Goal: Task Accomplishment & Management: Manage account settings

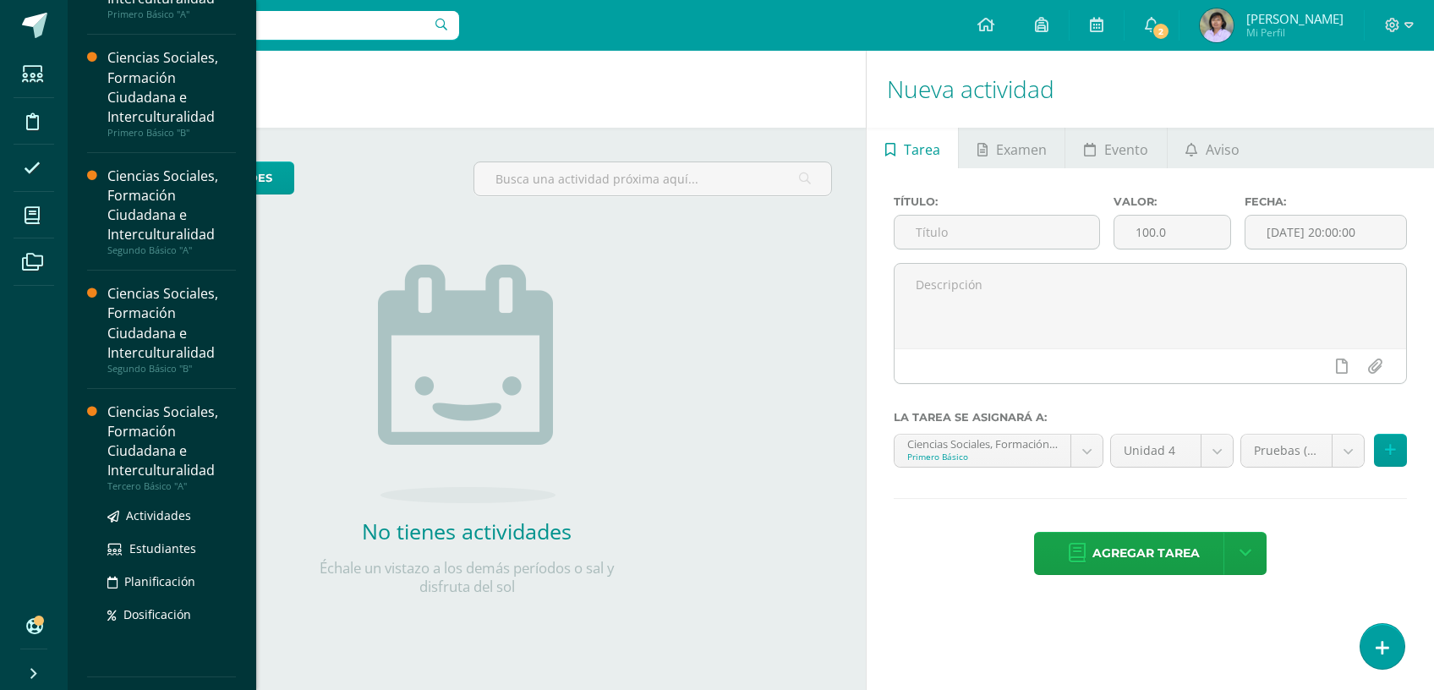
scroll to position [189, 0]
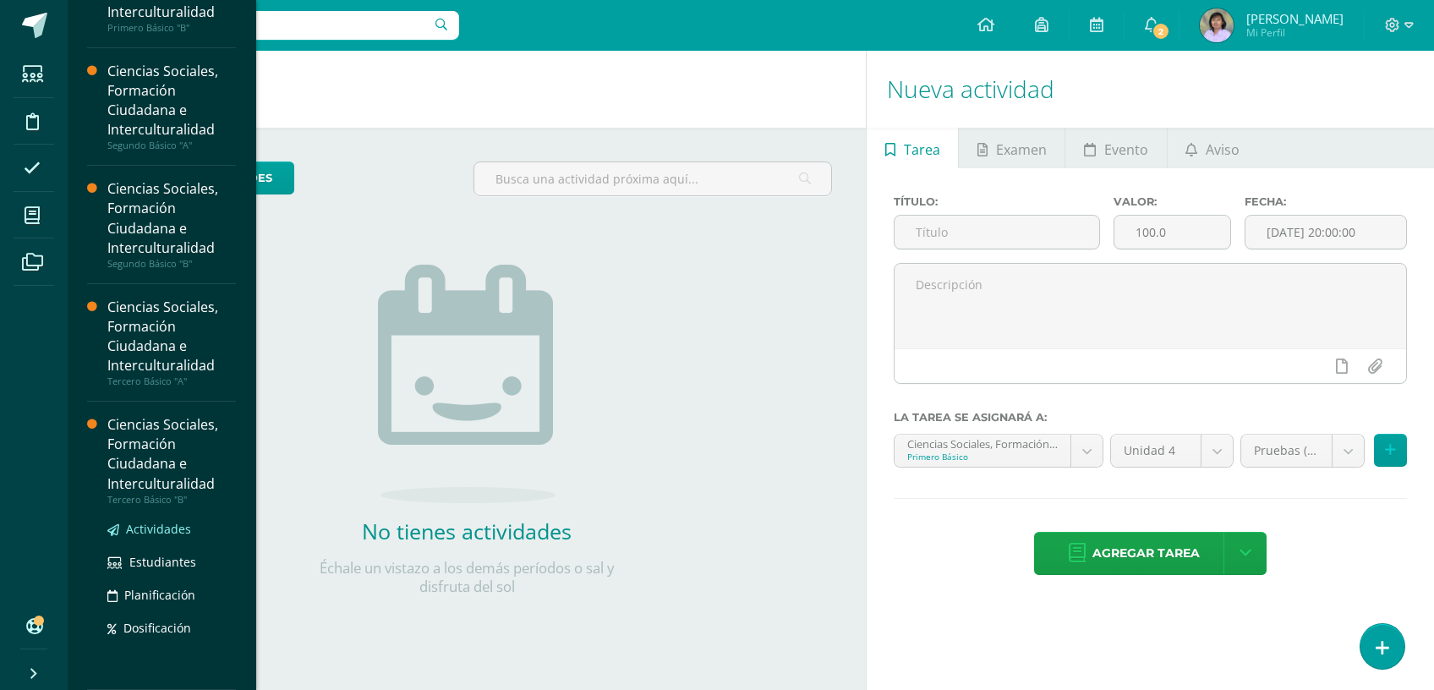
click at [159, 531] on span "Actividades" at bounding box center [158, 529] width 65 height 16
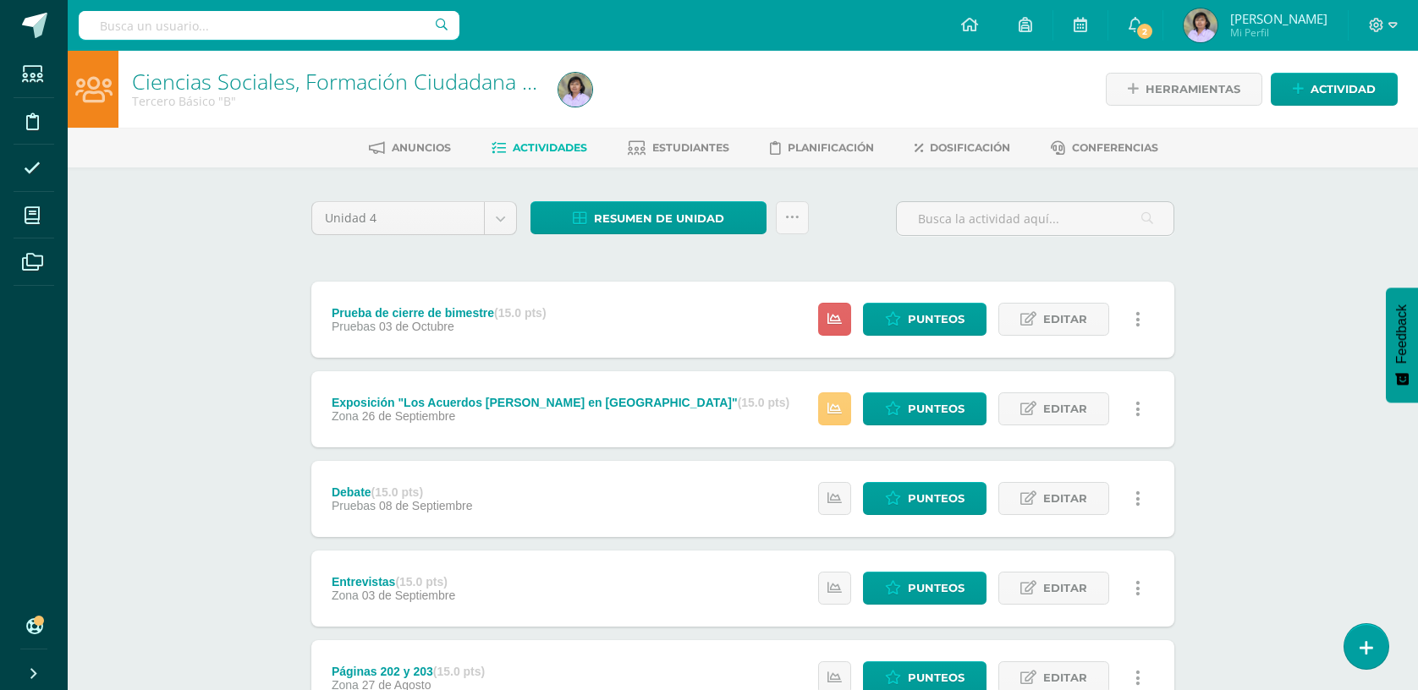
click at [557, 141] on span "Actividades" at bounding box center [550, 147] width 74 height 13
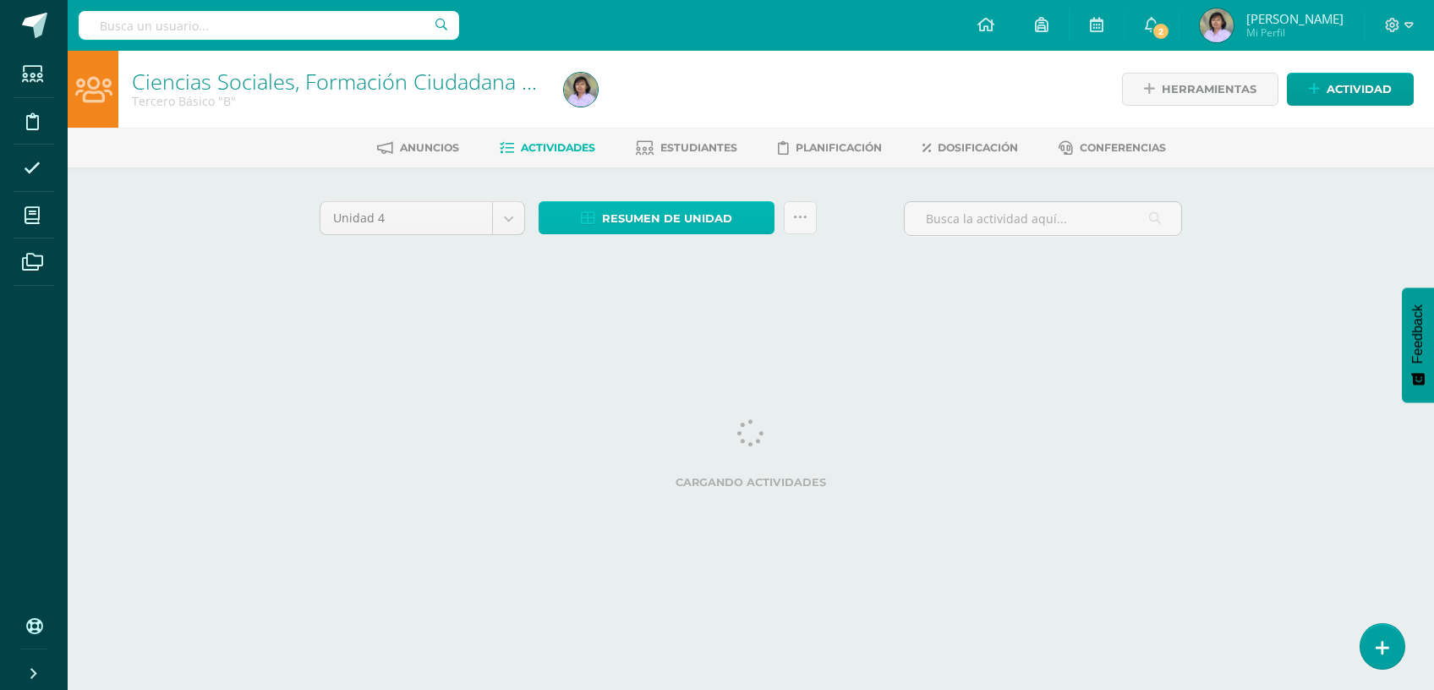
click at [661, 211] on span "Resumen de unidad" at bounding box center [667, 218] width 130 height 31
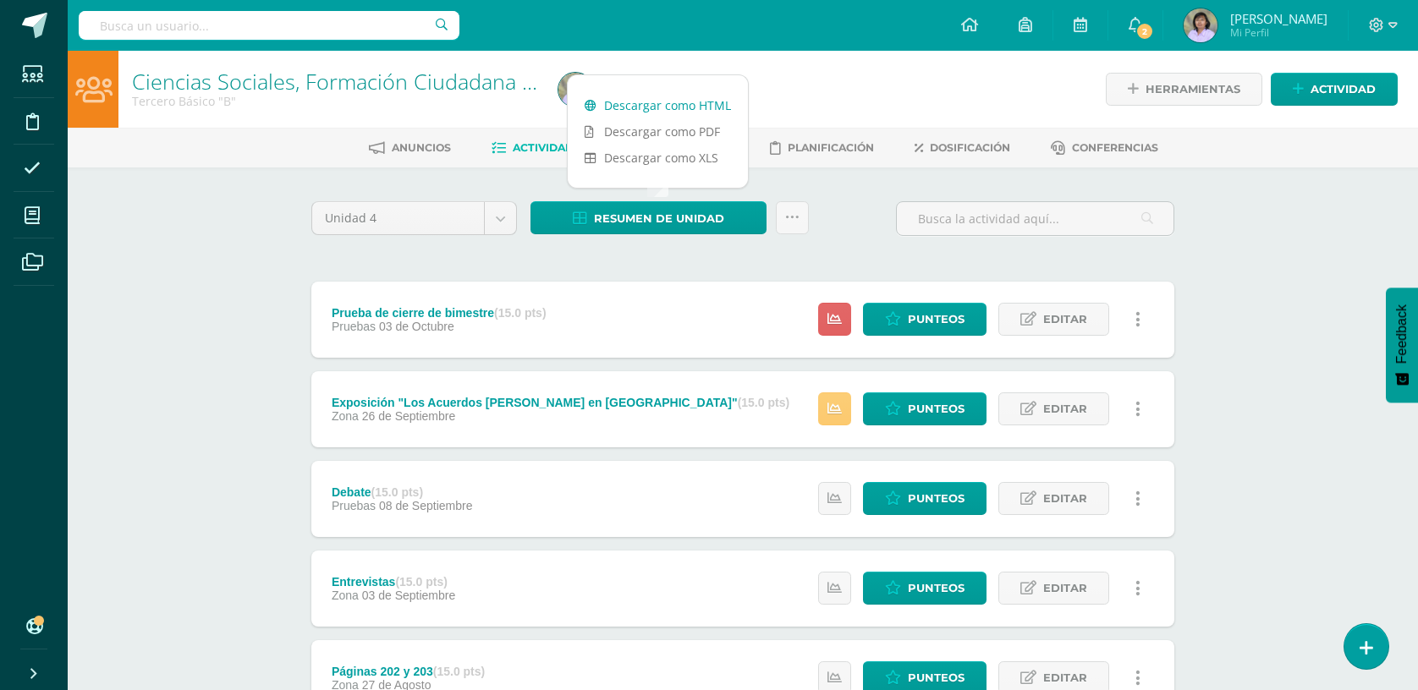
click at [665, 106] on link "Descargar como HTML" at bounding box center [658, 105] width 180 height 26
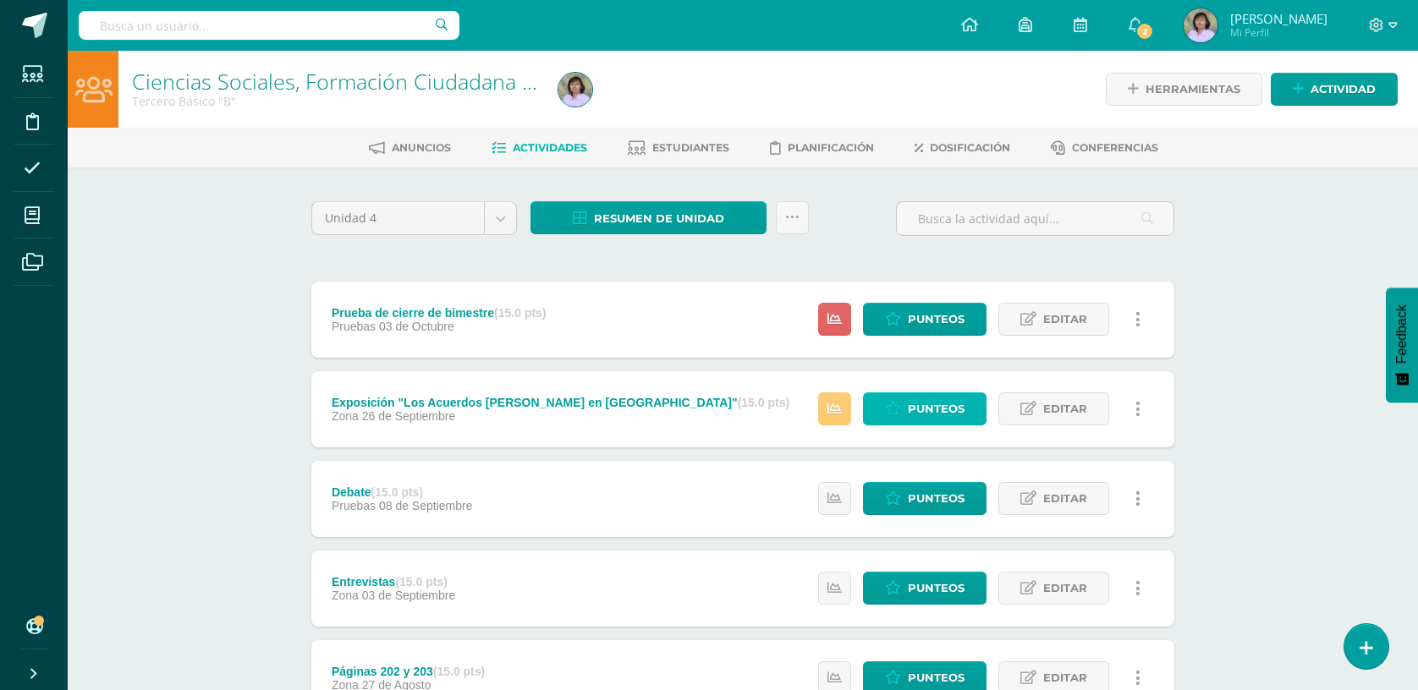
click at [920, 409] on span "Punteos" at bounding box center [936, 408] width 57 height 31
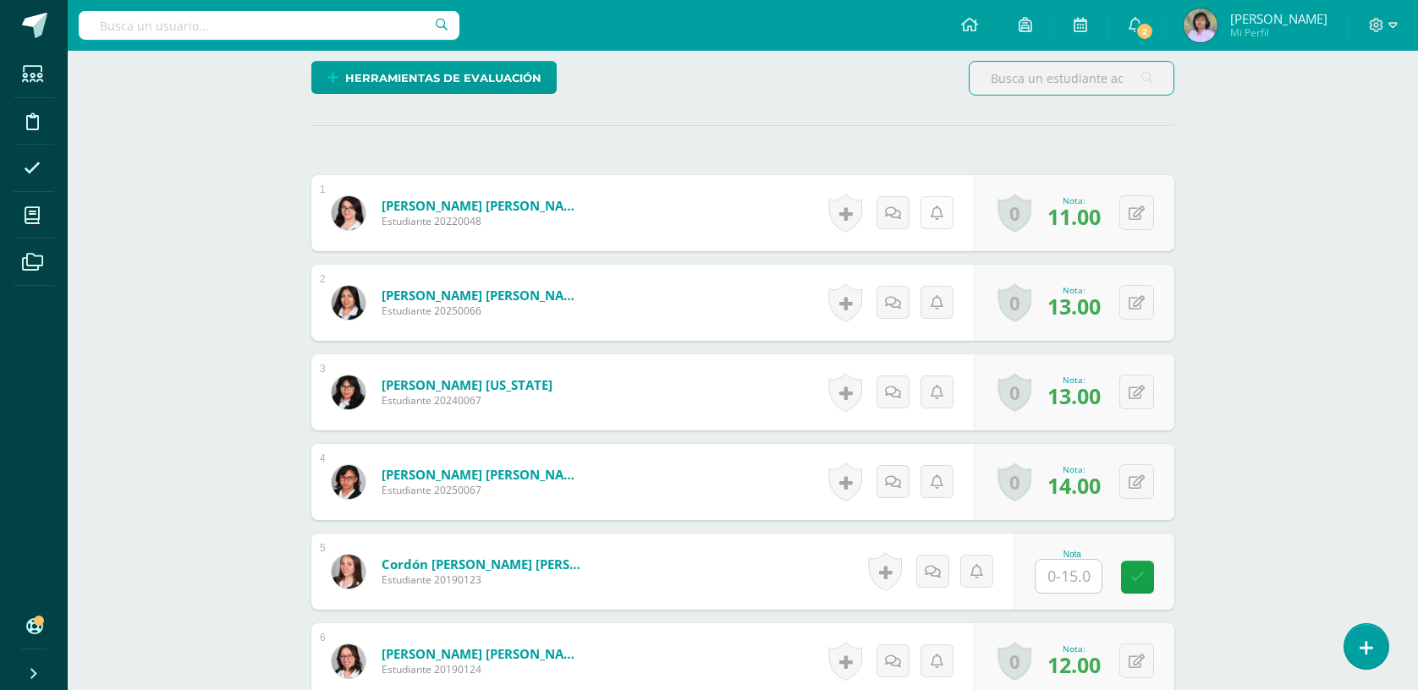
scroll to position [453, 0]
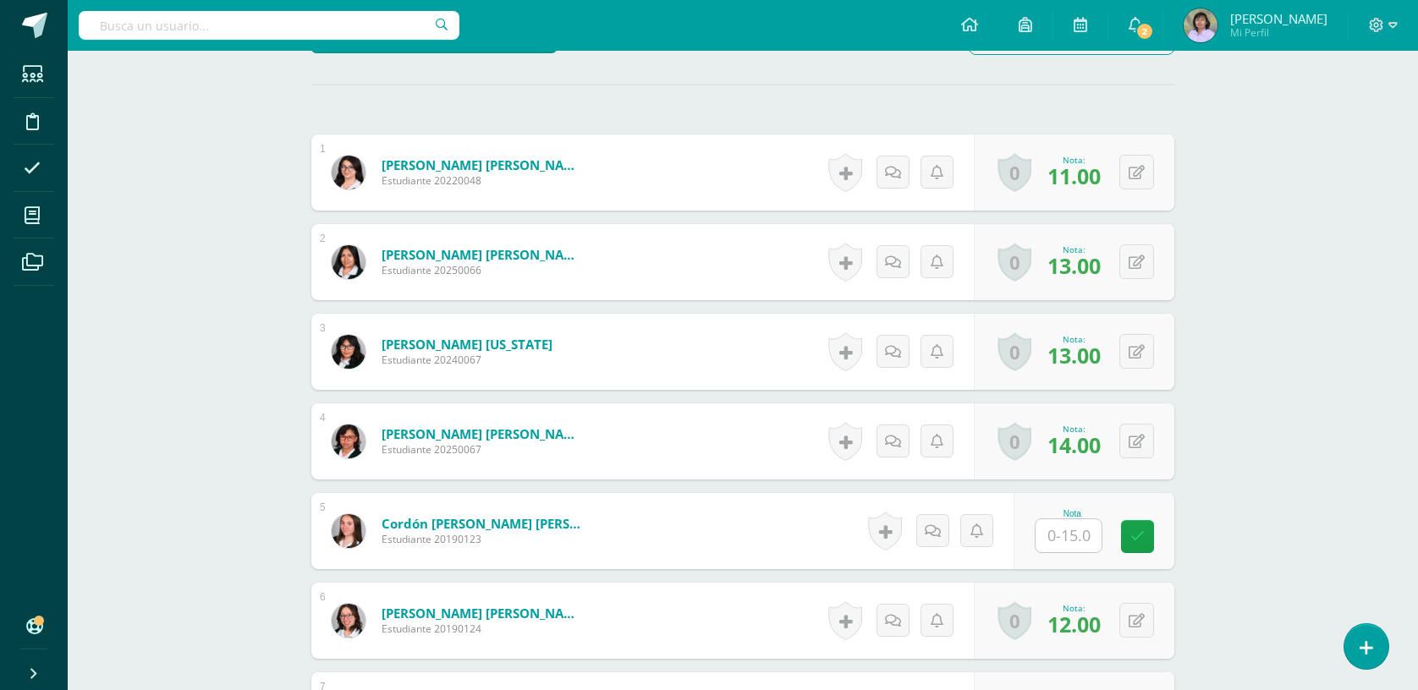
click at [1059, 545] on input "text" at bounding box center [1068, 535] width 66 height 33
type input "15"
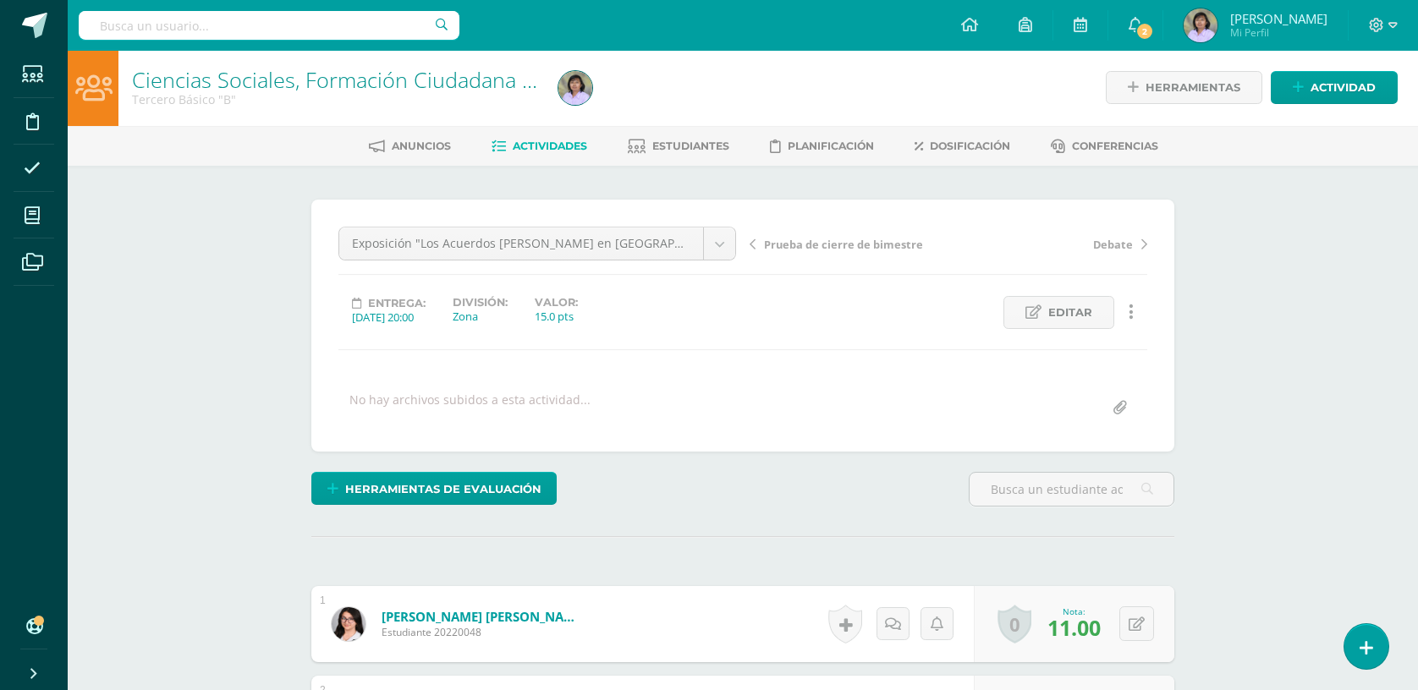
scroll to position [0, 0]
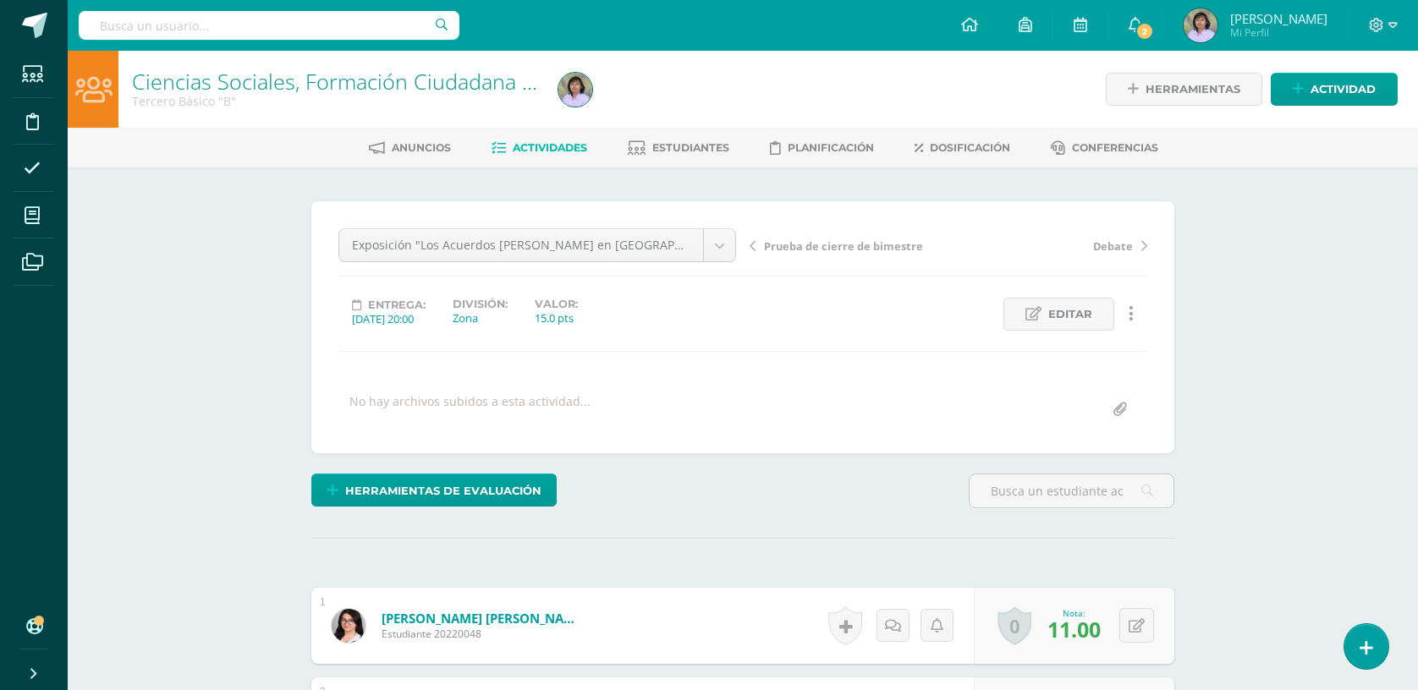
click at [550, 153] on span "Actividades" at bounding box center [550, 147] width 74 height 13
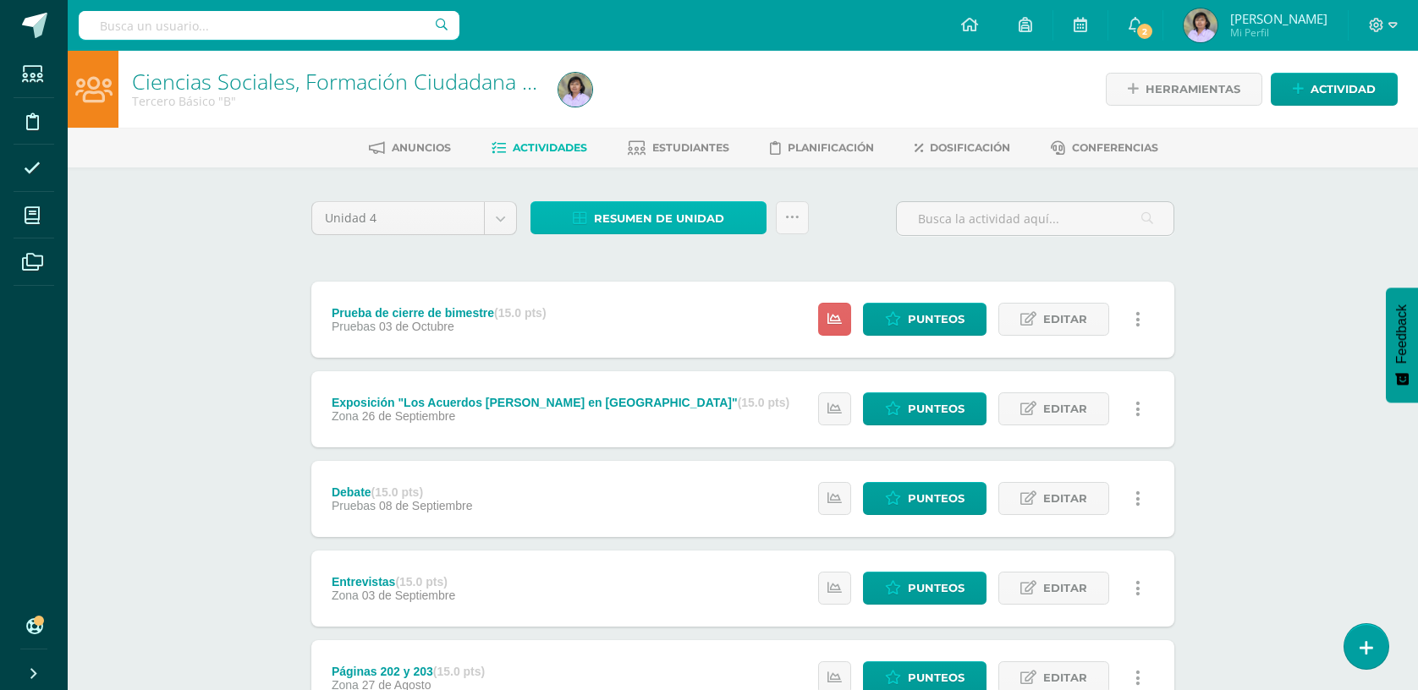
click at [655, 217] on span "Resumen de unidad" at bounding box center [659, 218] width 130 height 31
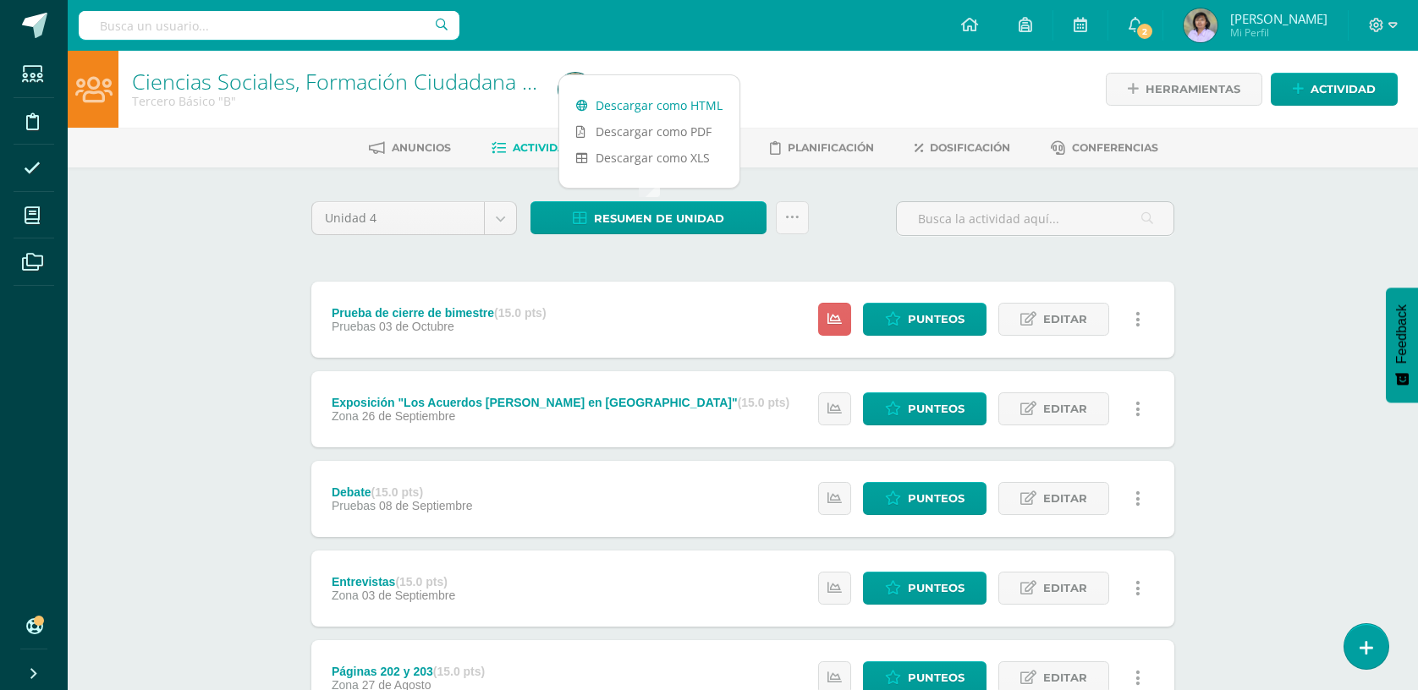
click at [670, 102] on link "Descargar como HTML" at bounding box center [649, 105] width 180 height 26
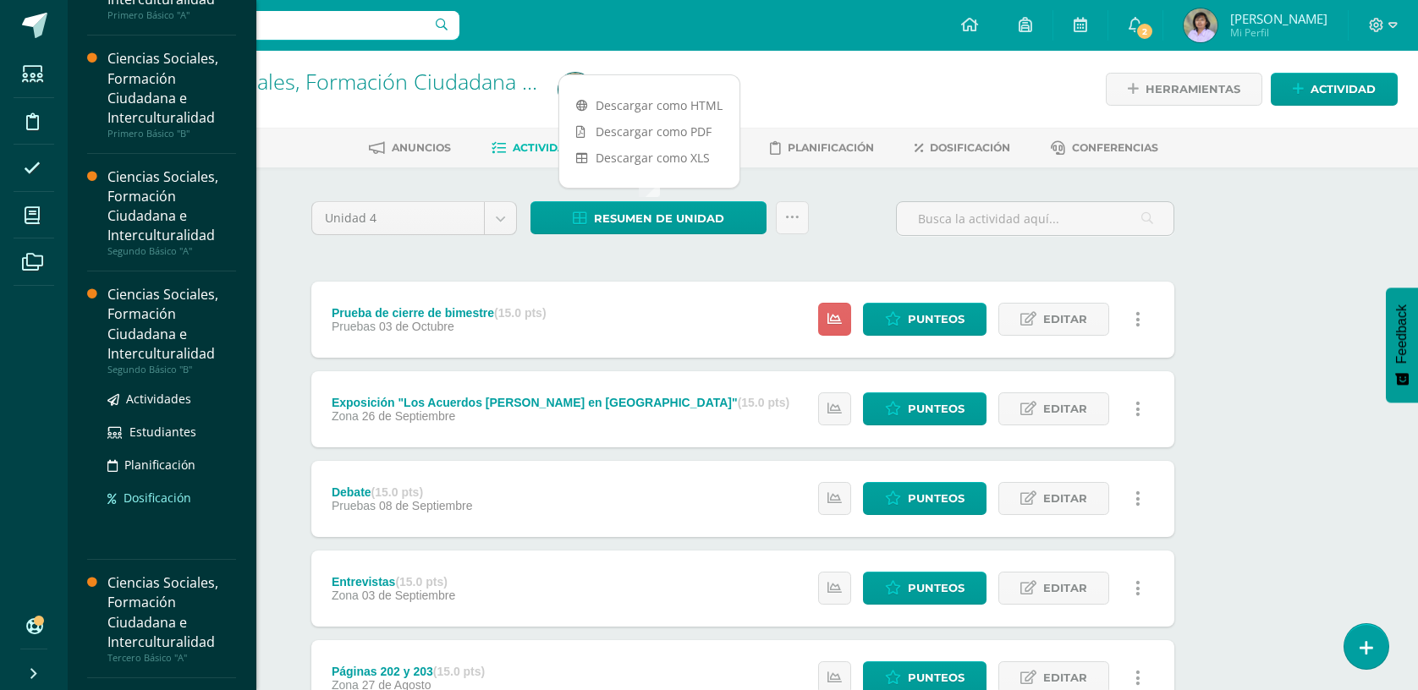
scroll to position [189, 0]
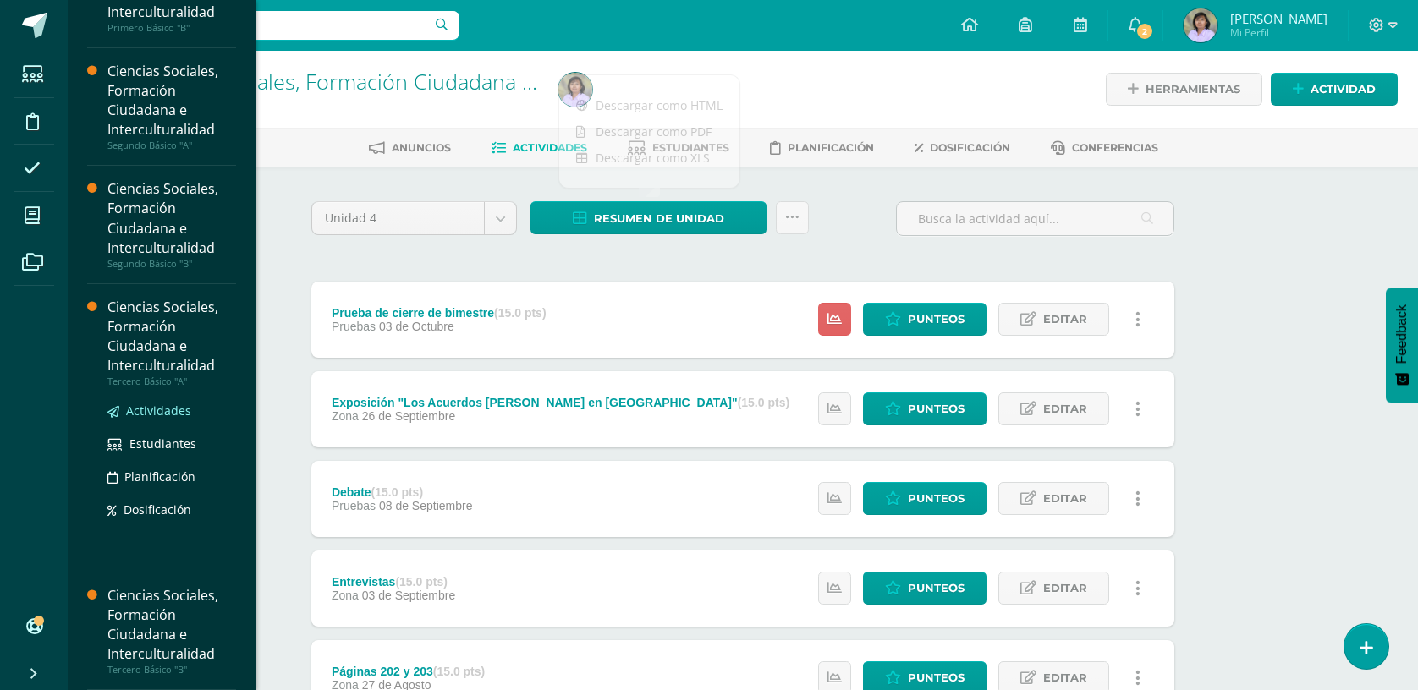
click at [145, 406] on span "Actividades" at bounding box center [158, 411] width 65 height 16
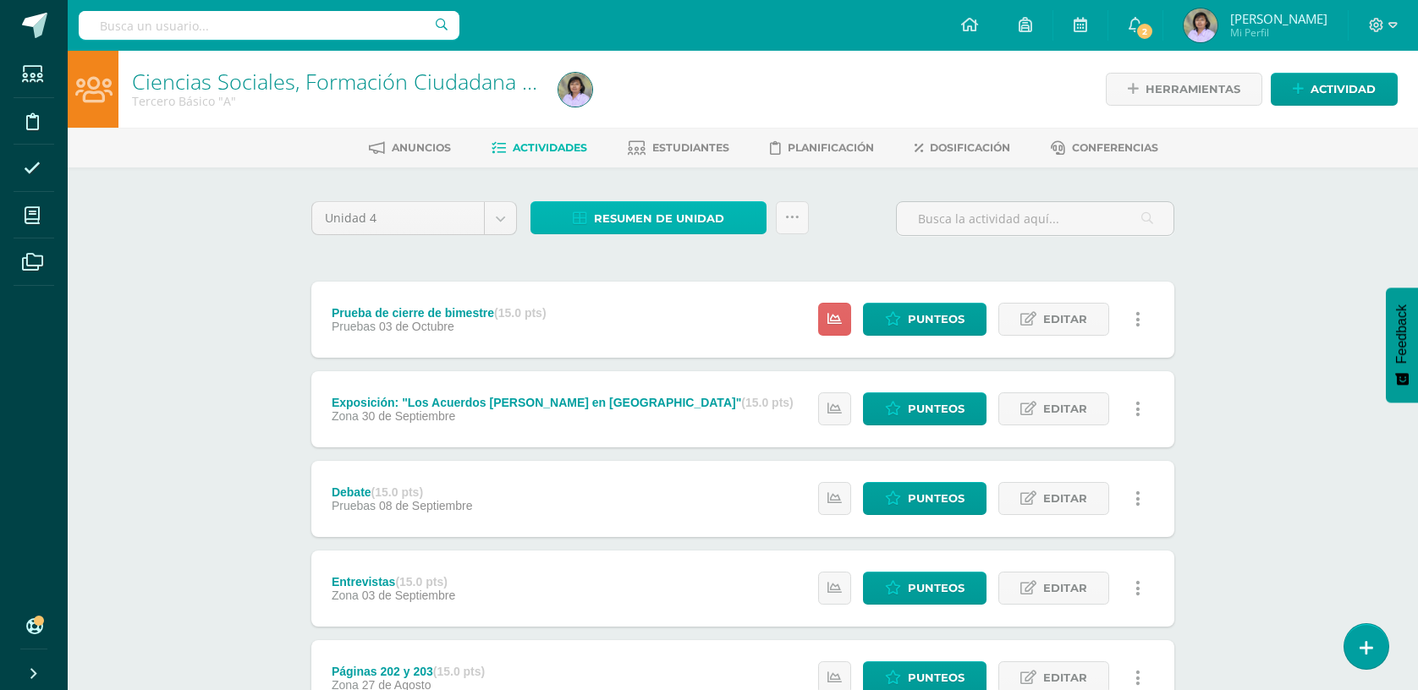
click at [682, 211] on span "Resumen de unidad" at bounding box center [659, 218] width 130 height 31
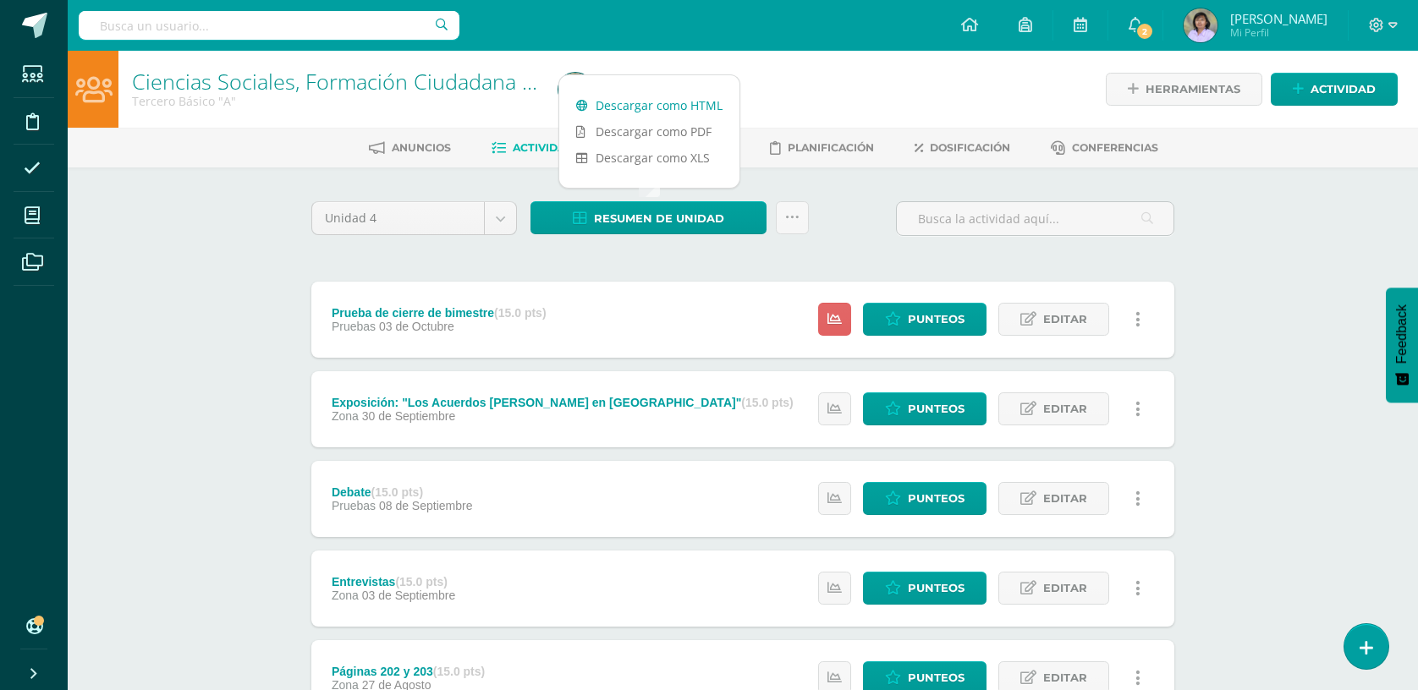
click at [674, 102] on link "Descargar como HTML" at bounding box center [649, 105] width 180 height 26
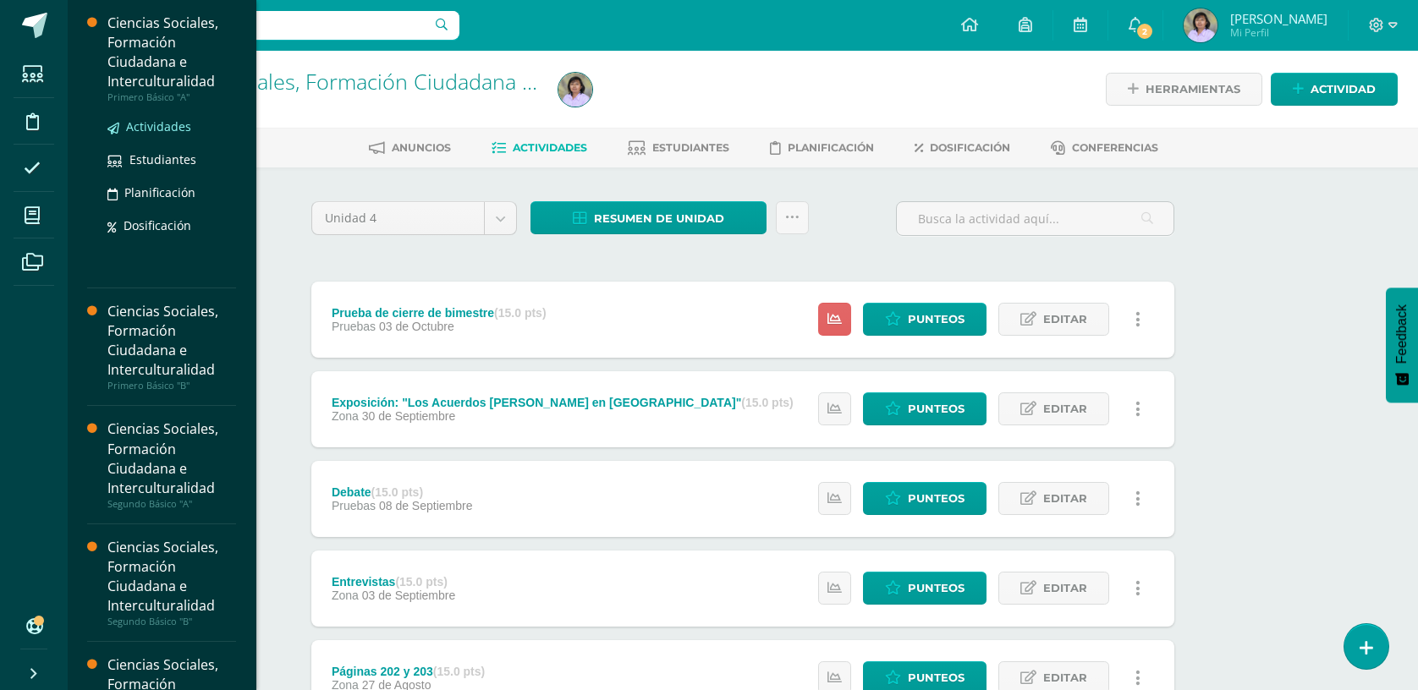
click at [178, 122] on span "Actividades" at bounding box center [158, 126] width 65 height 16
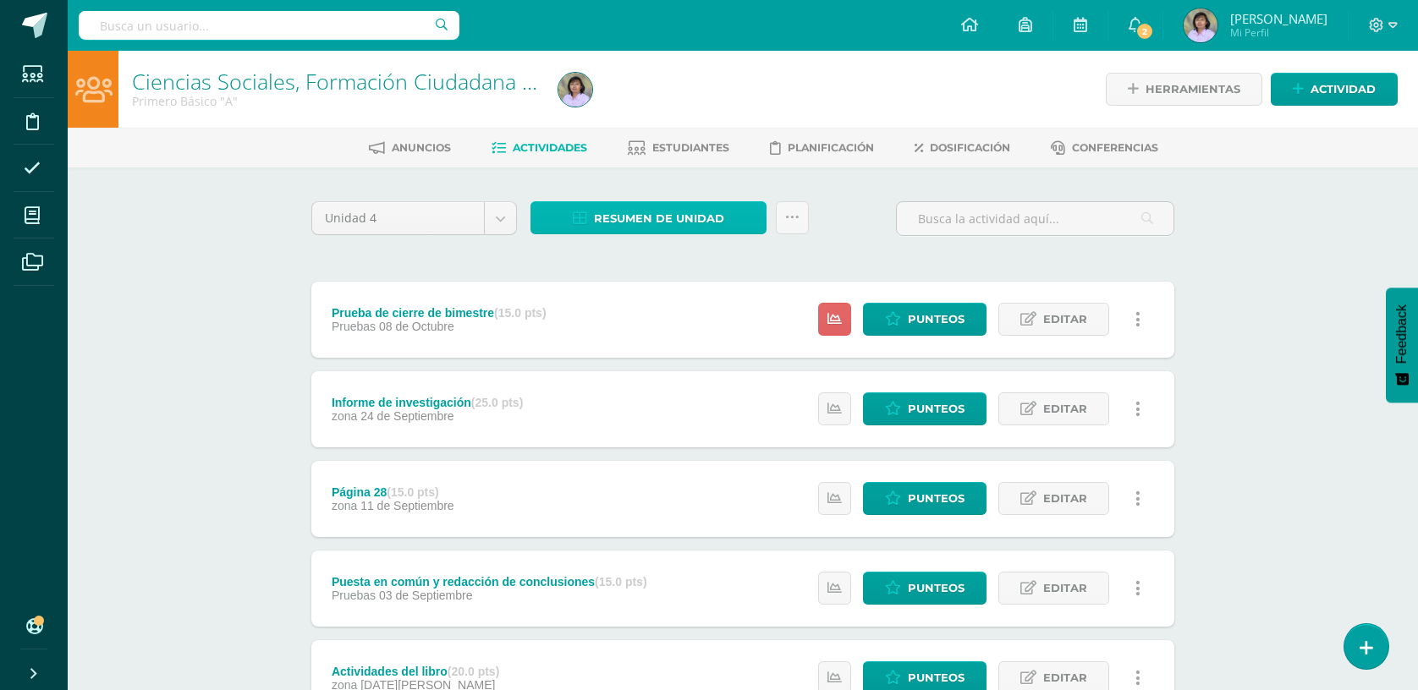
click at [694, 215] on span "Resumen de unidad" at bounding box center [659, 218] width 130 height 31
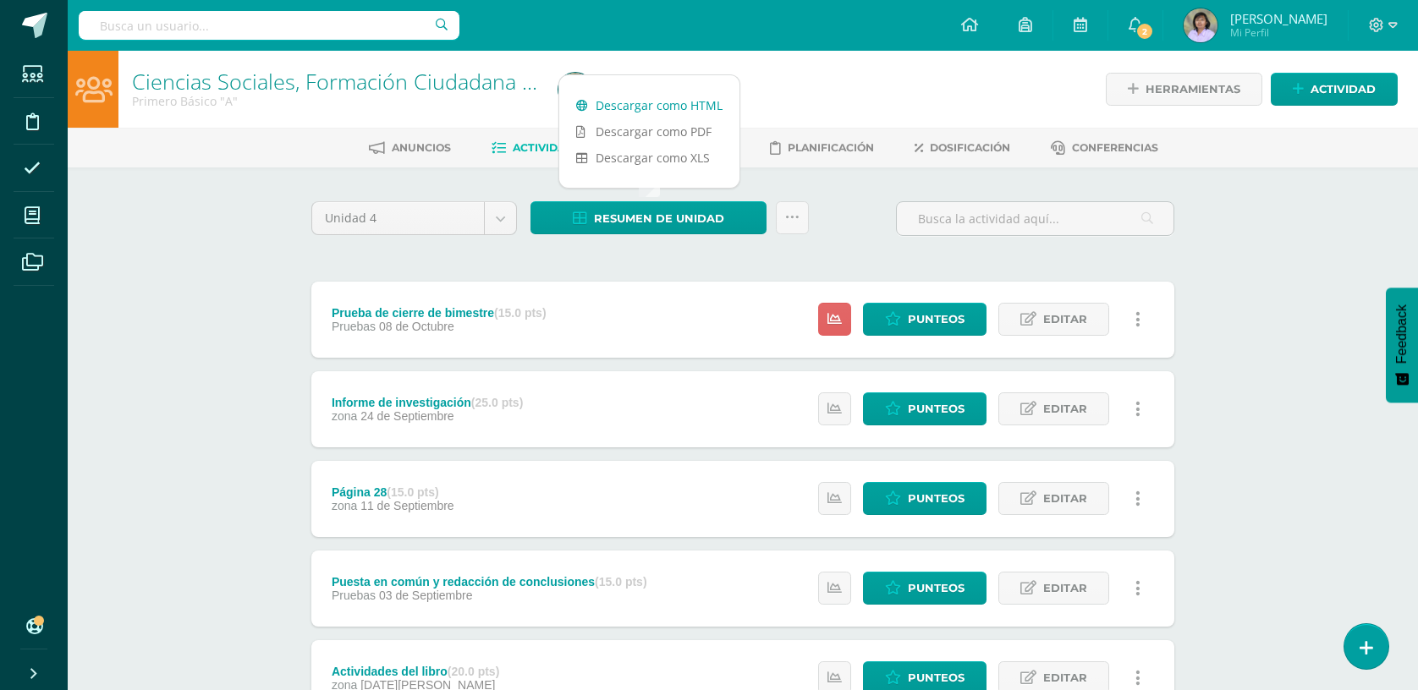
click at [667, 100] on link "Descargar como HTML" at bounding box center [649, 105] width 180 height 26
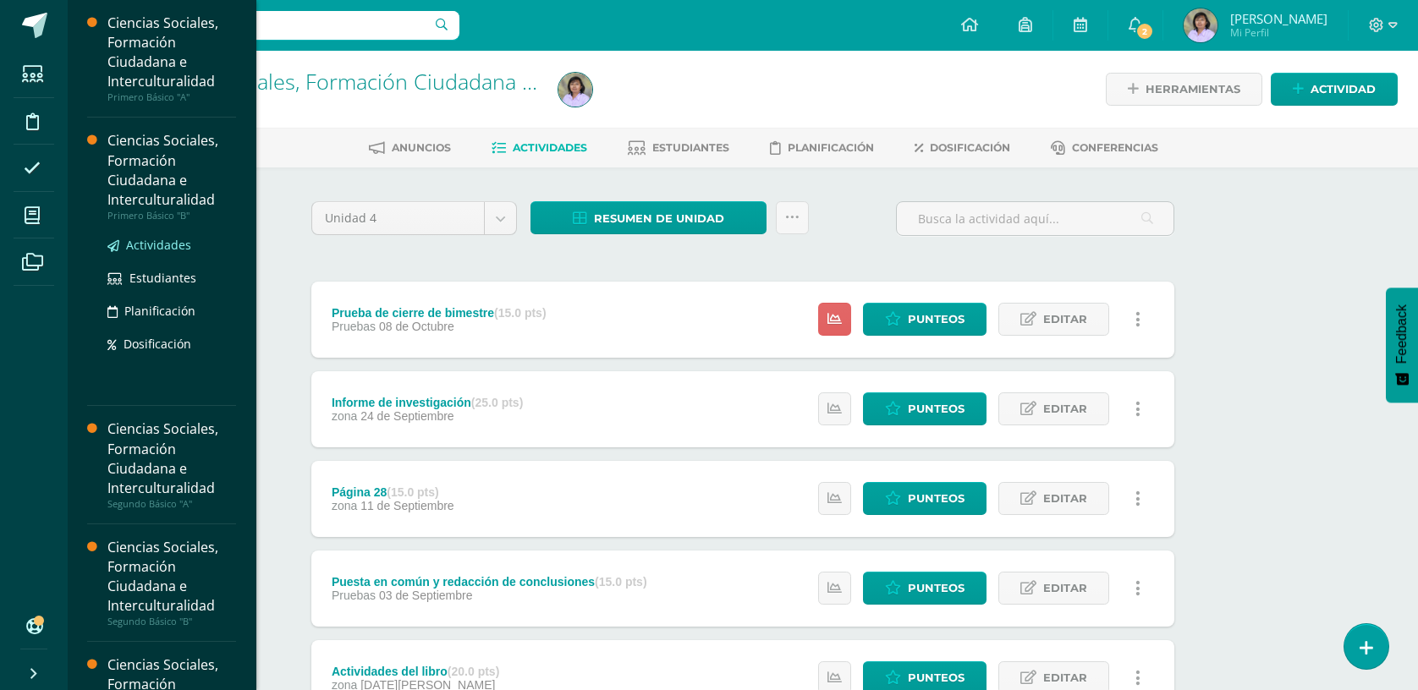
click at [150, 242] on span "Actividades" at bounding box center [158, 245] width 65 height 16
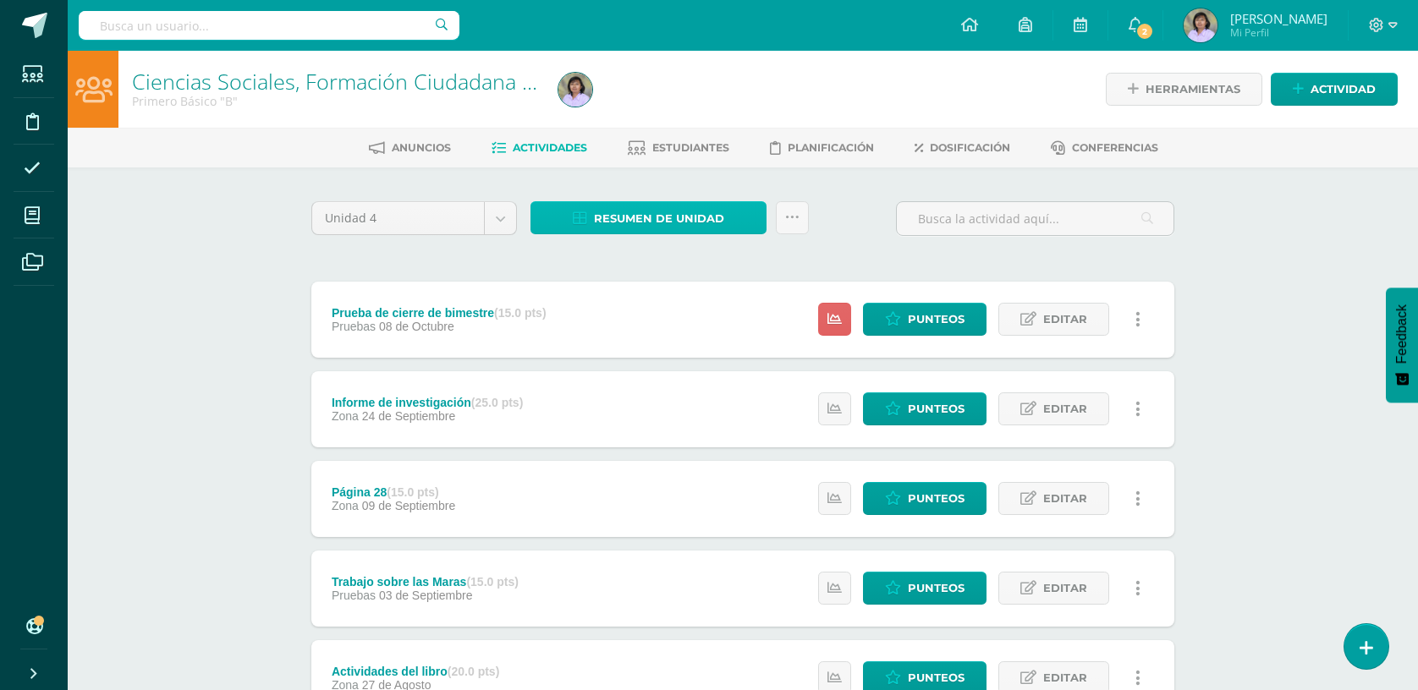
click at [711, 210] on span "Resumen de unidad" at bounding box center [659, 218] width 130 height 31
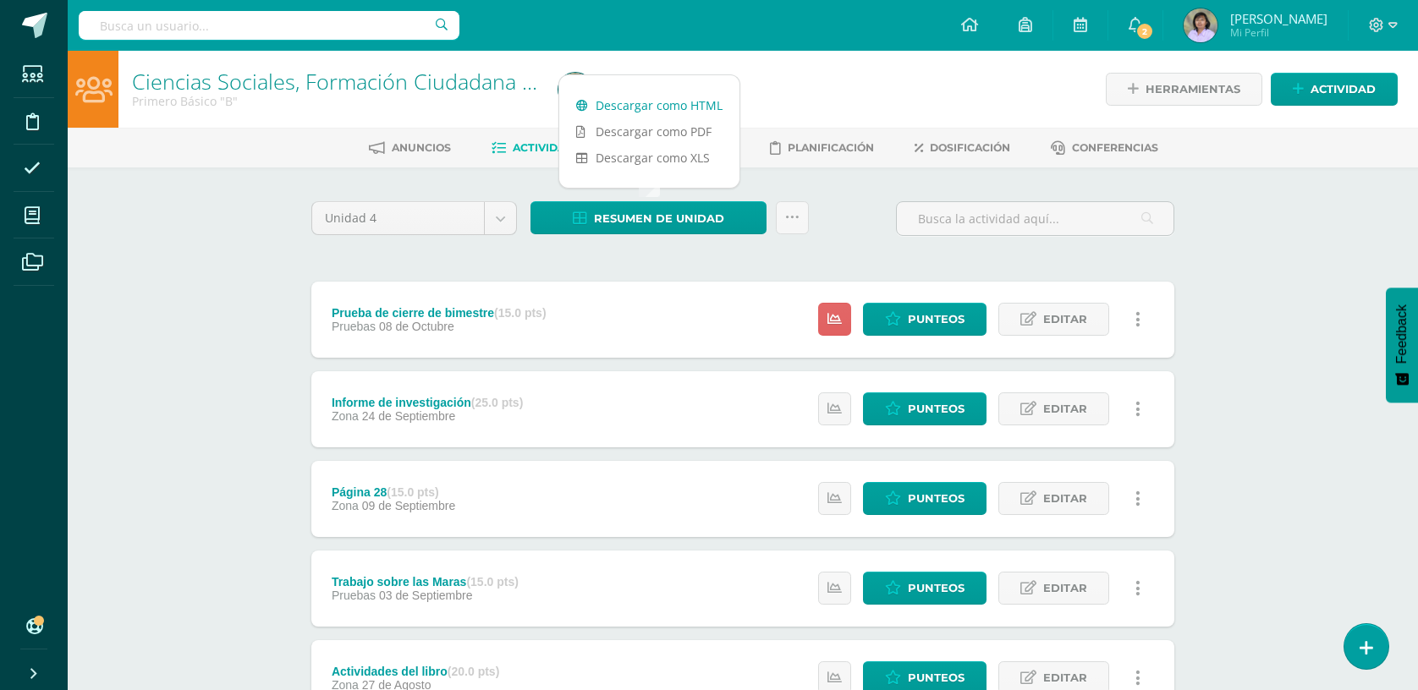
click at [678, 102] on link "Descargar como HTML" at bounding box center [649, 105] width 180 height 26
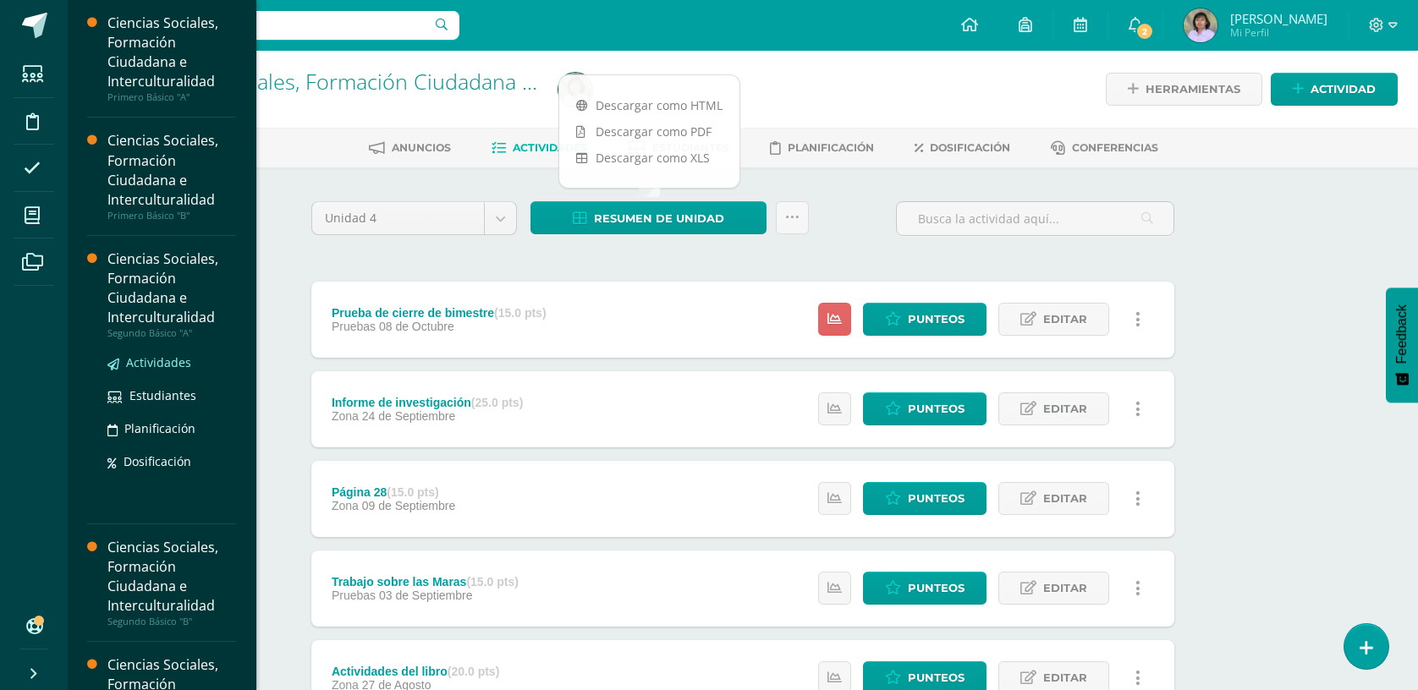
click at [154, 355] on span "Actividades" at bounding box center [158, 362] width 65 height 16
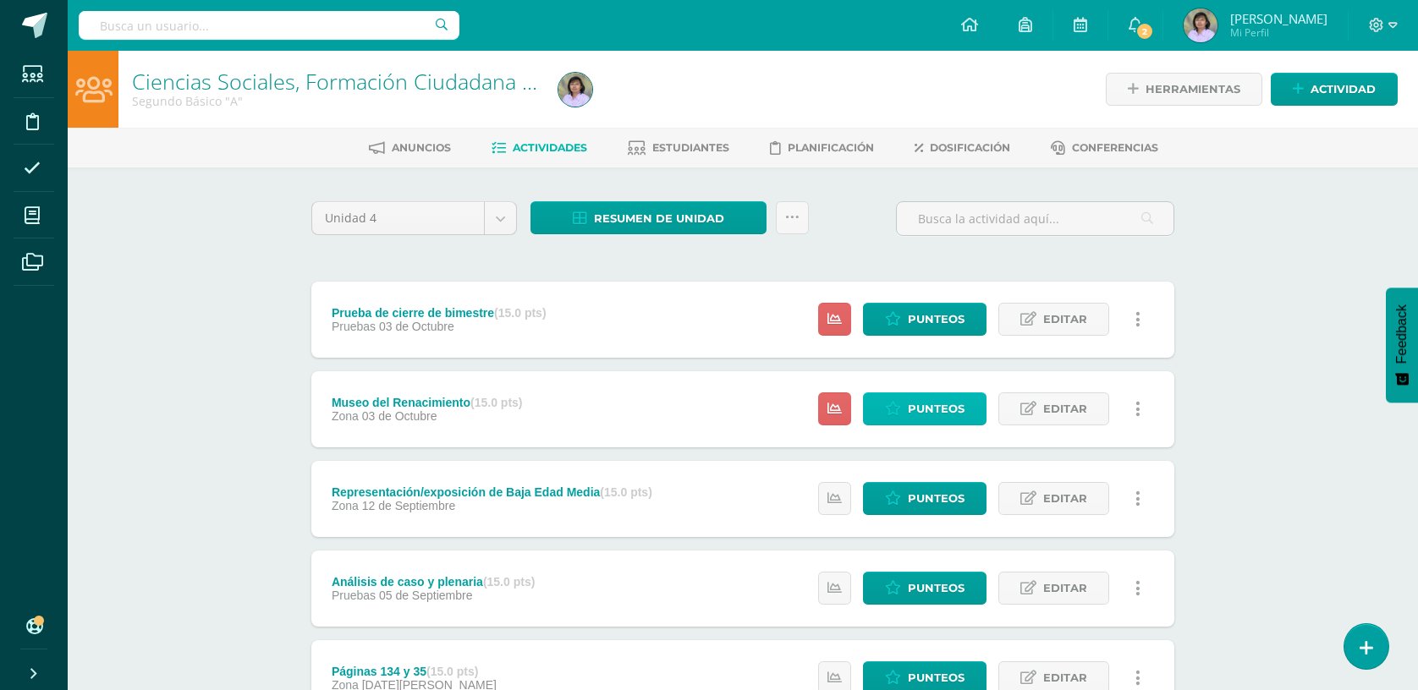
click at [924, 406] on span "Punteos" at bounding box center [936, 408] width 57 height 31
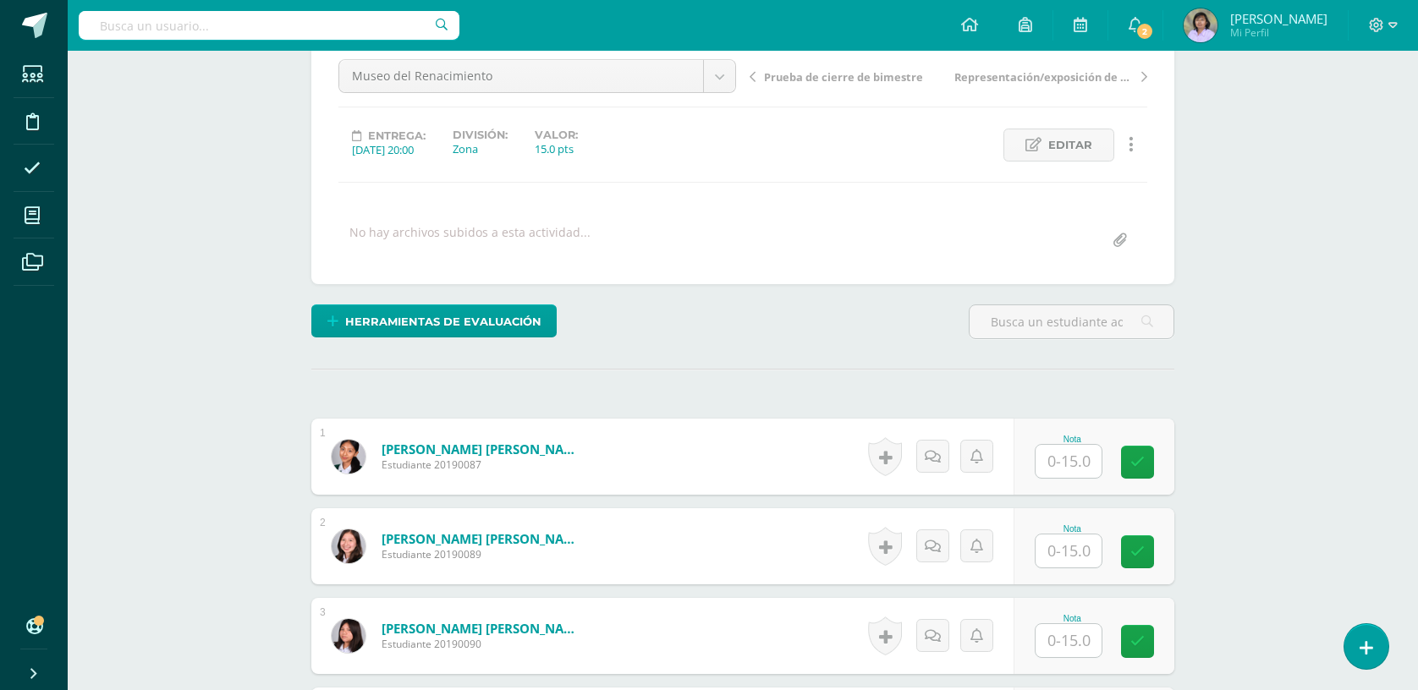
scroll to position [381, 0]
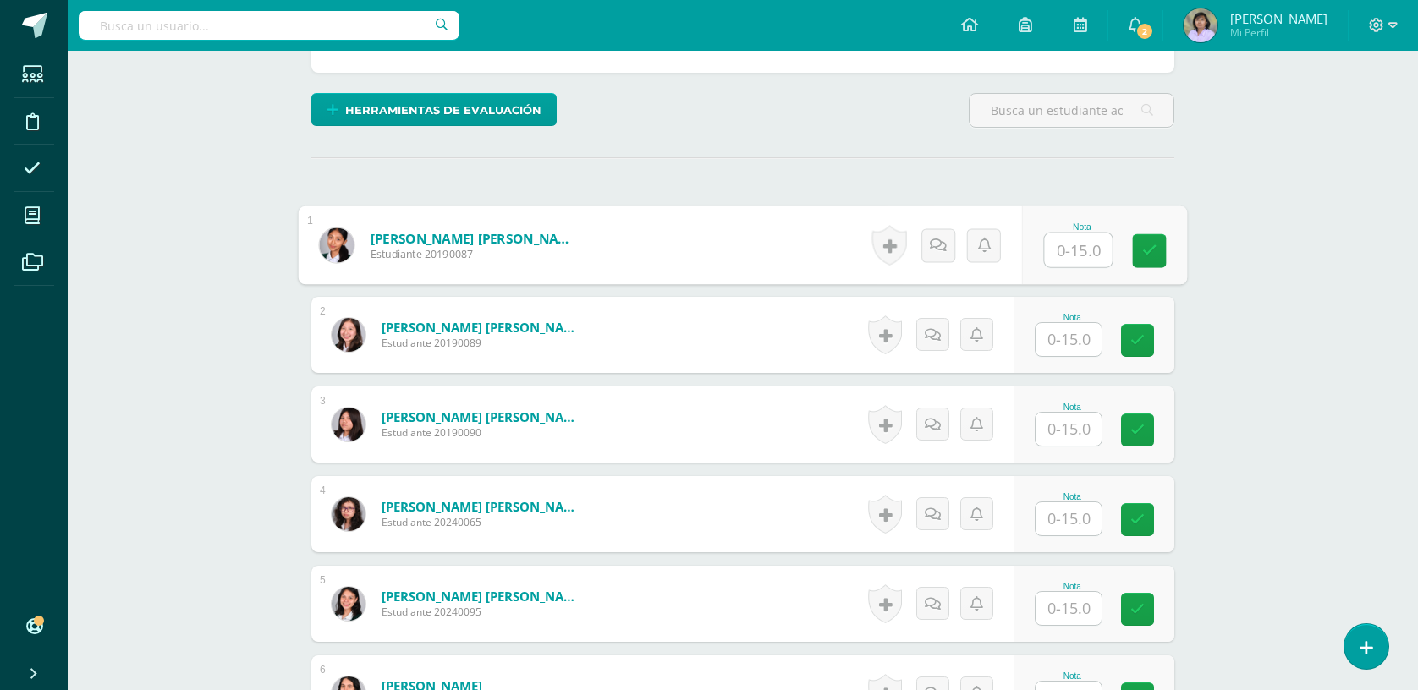
click at [1060, 250] on input "text" at bounding box center [1079, 250] width 68 height 34
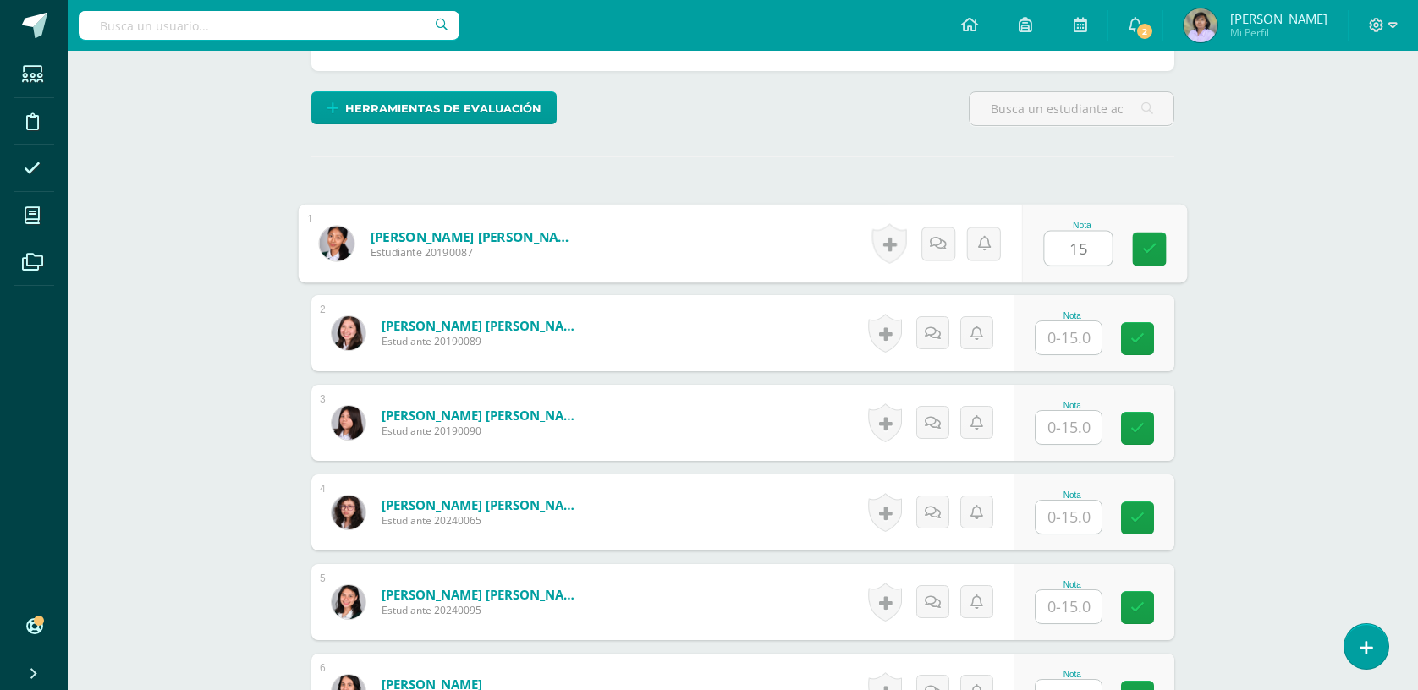
type input "15"
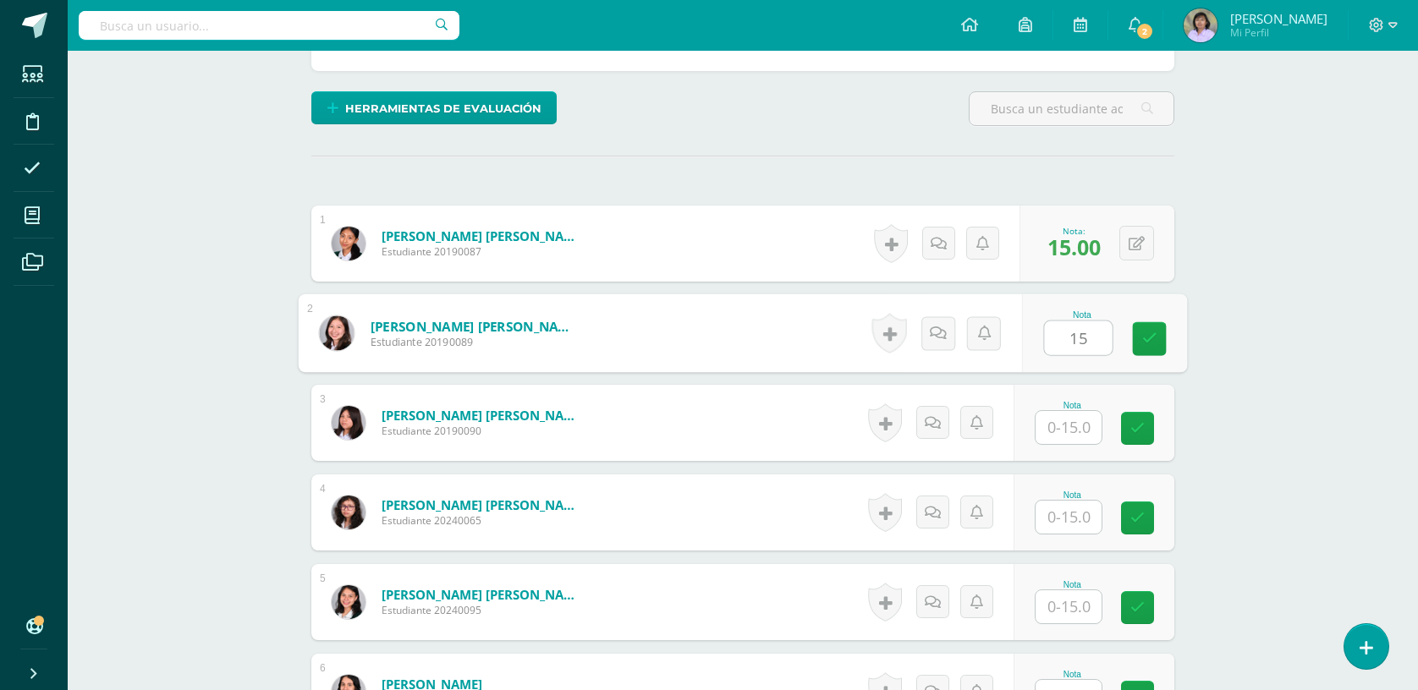
type input "15"
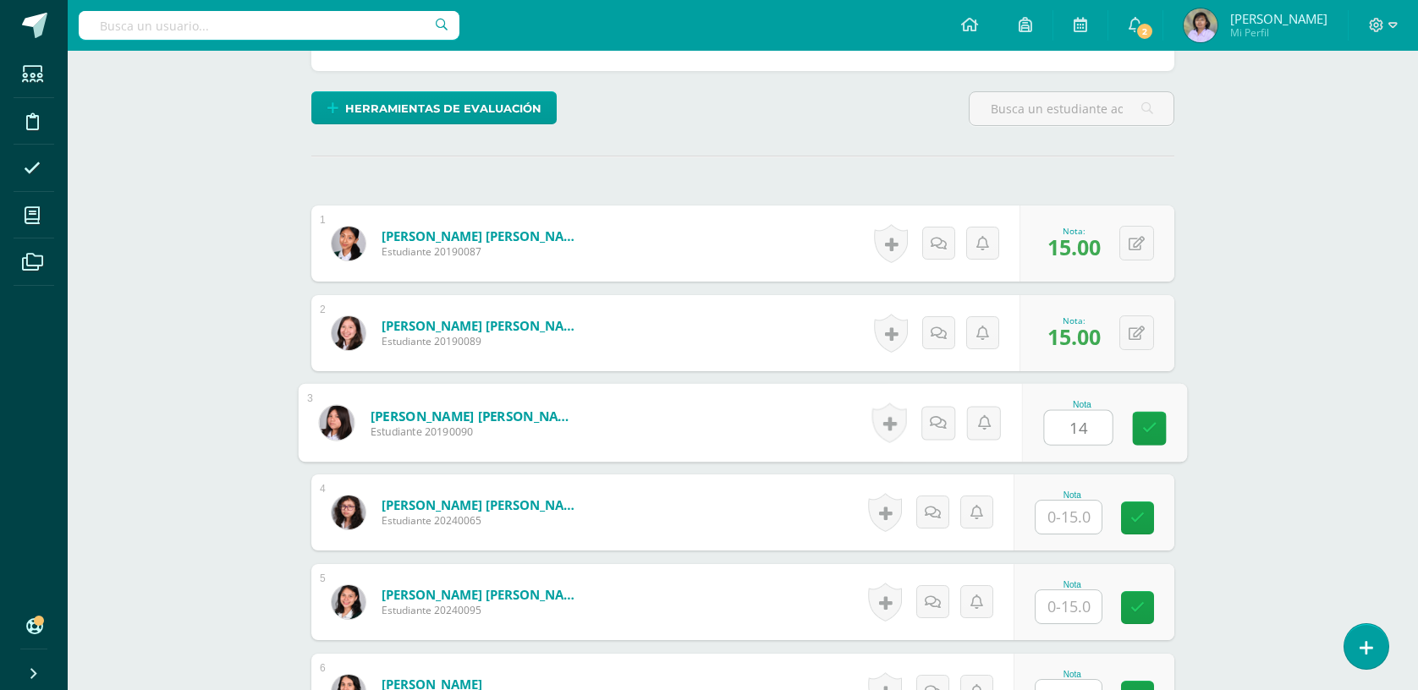
type input "14"
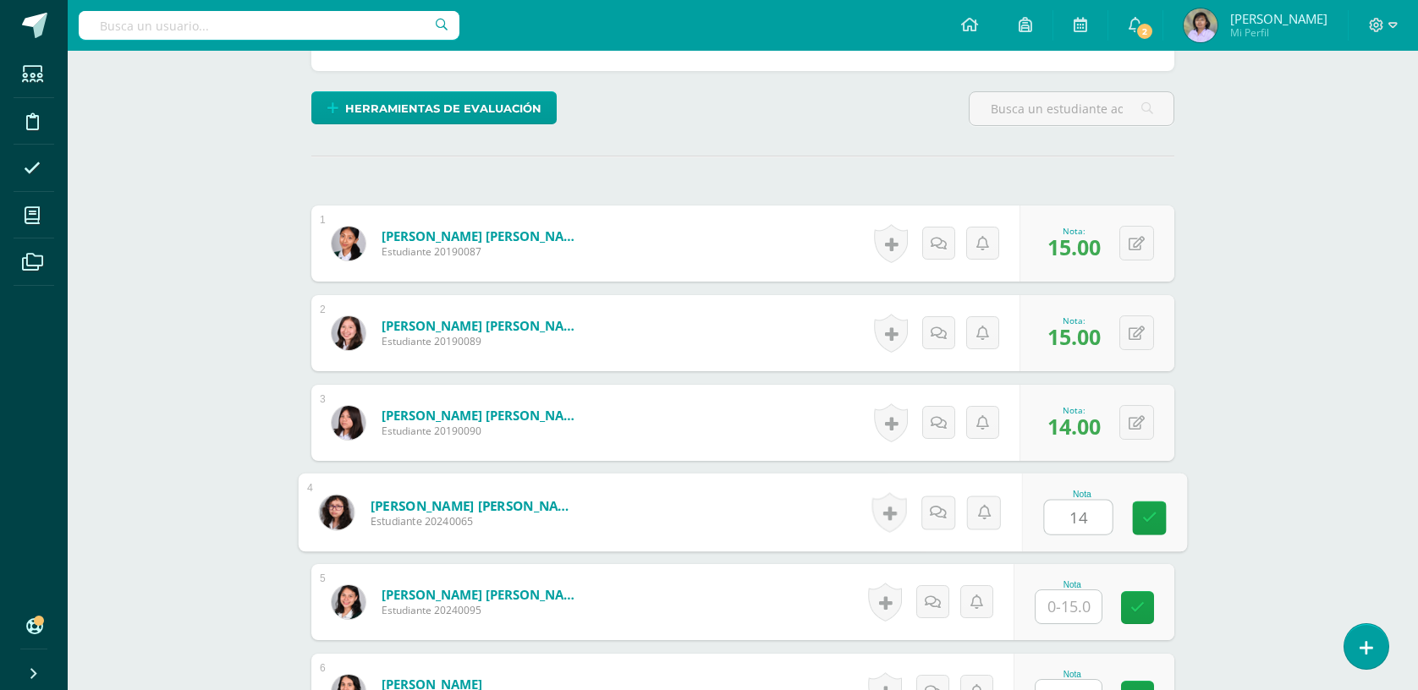
type input "14"
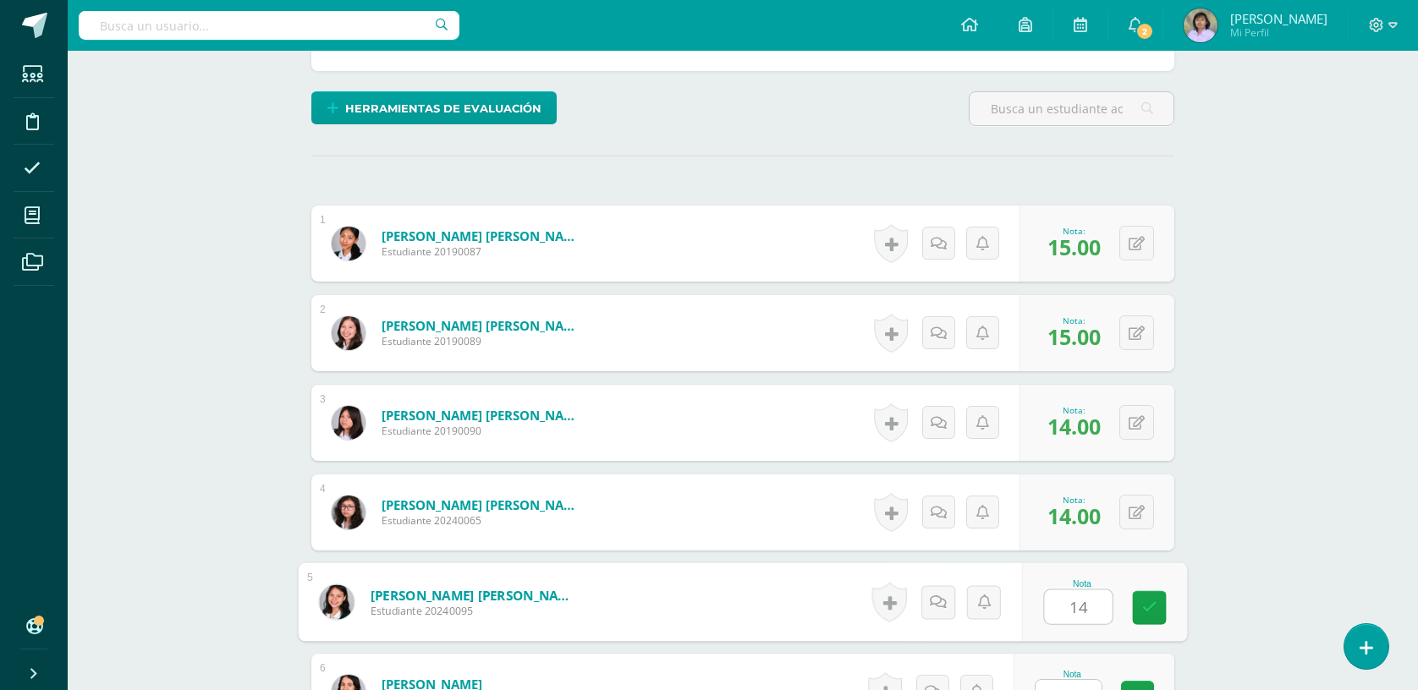
type input "14"
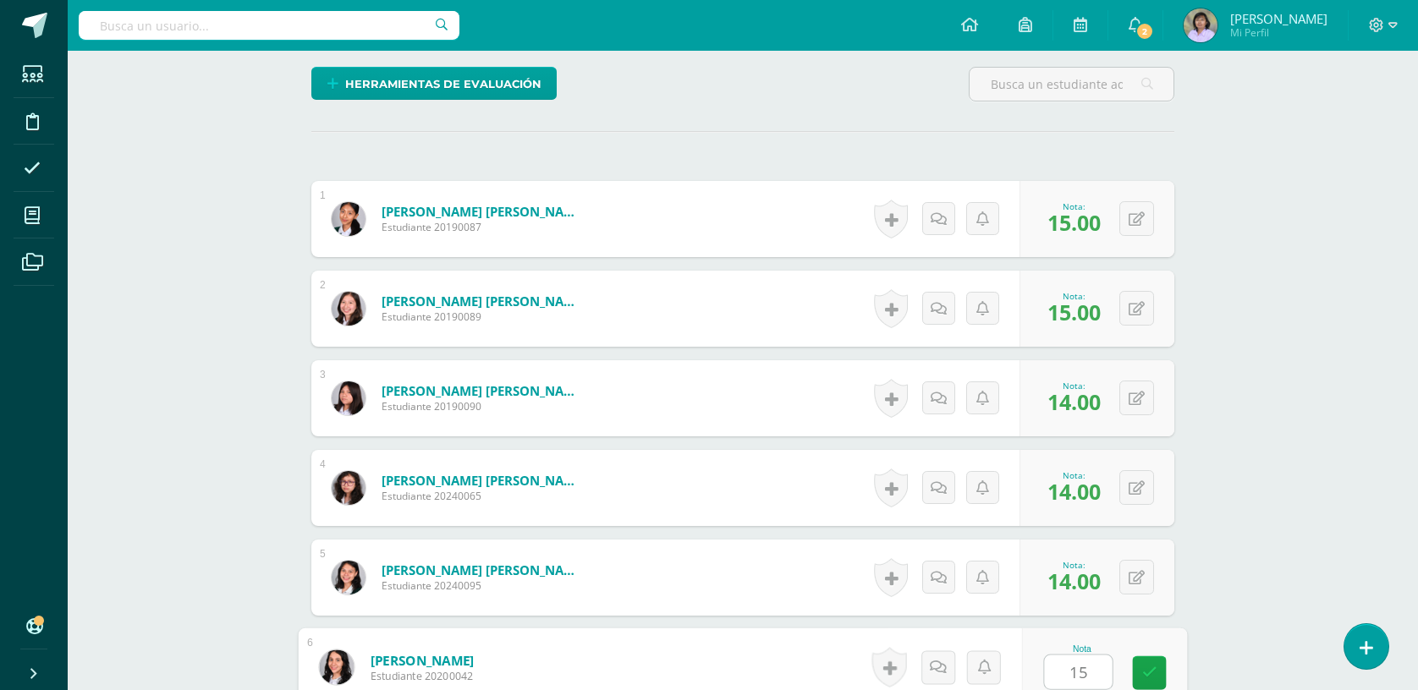
type input "15"
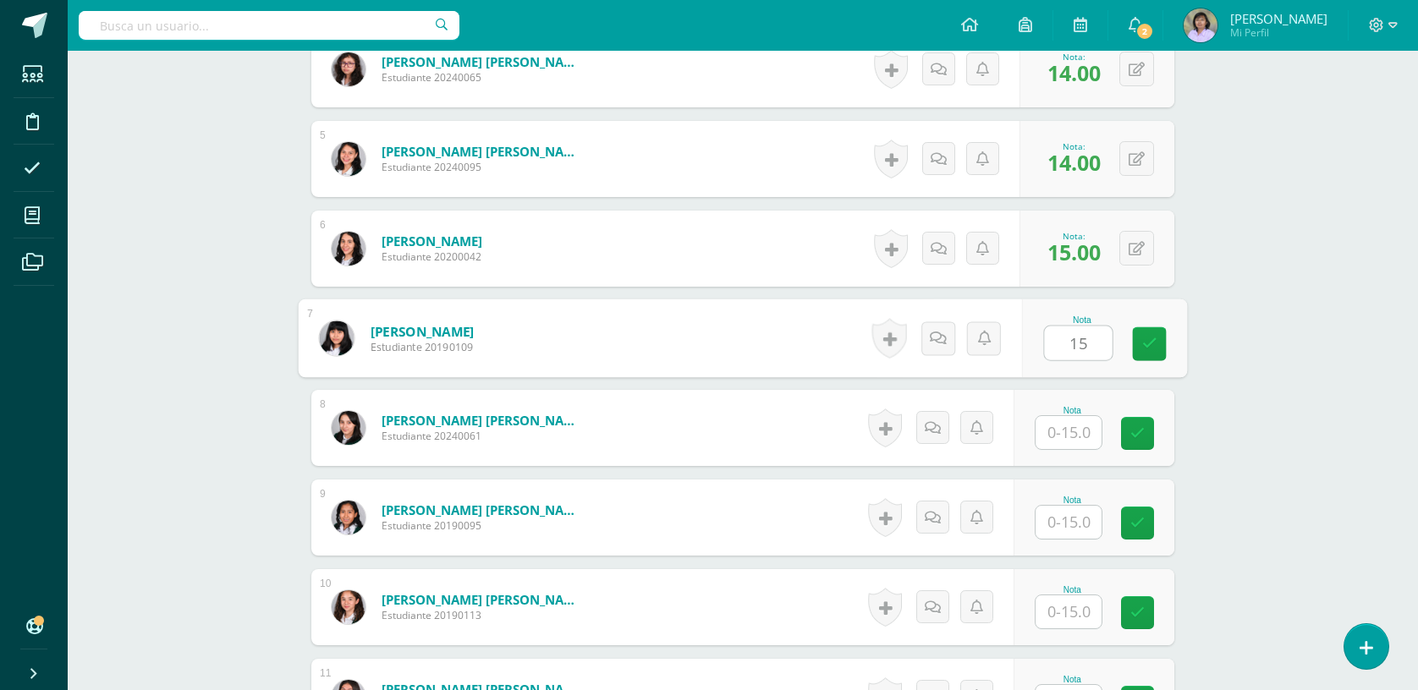
type input "15"
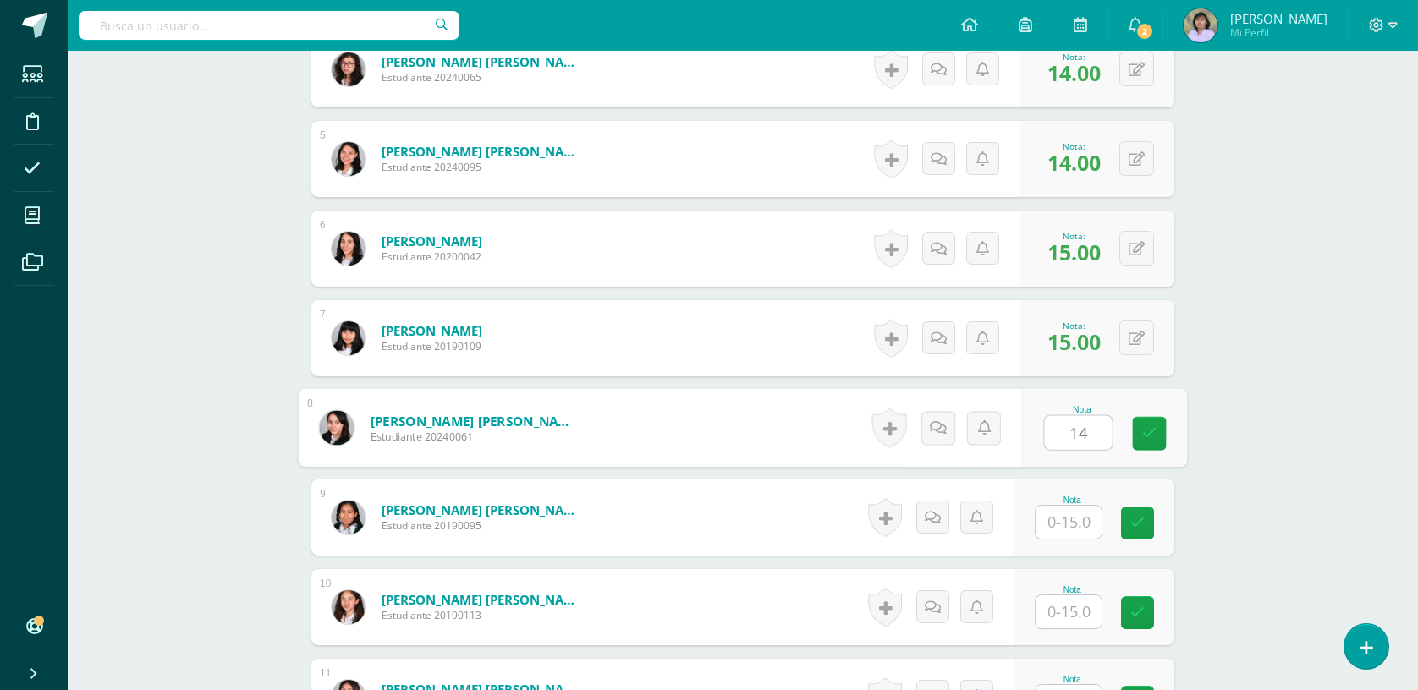
type input "14"
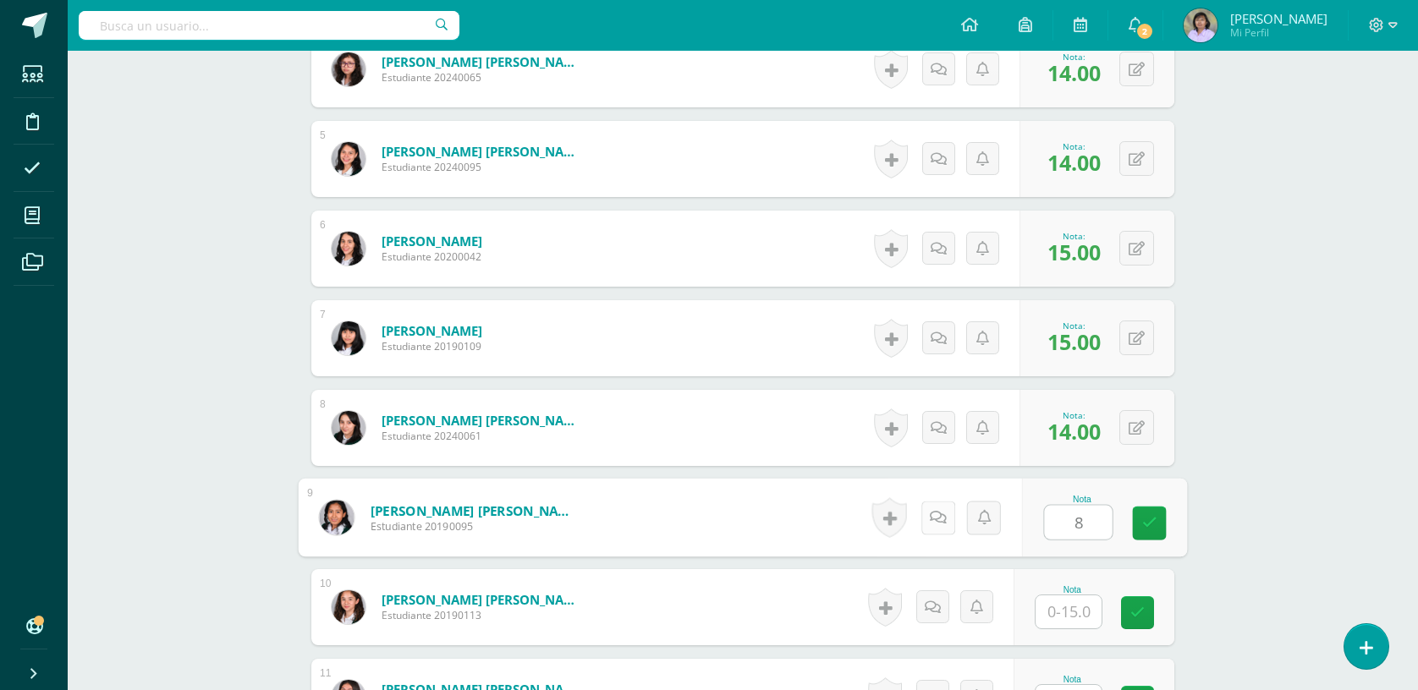
type input "8"
click at [941, 518] on icon at bounding box center [938, 517] width 17 height 14
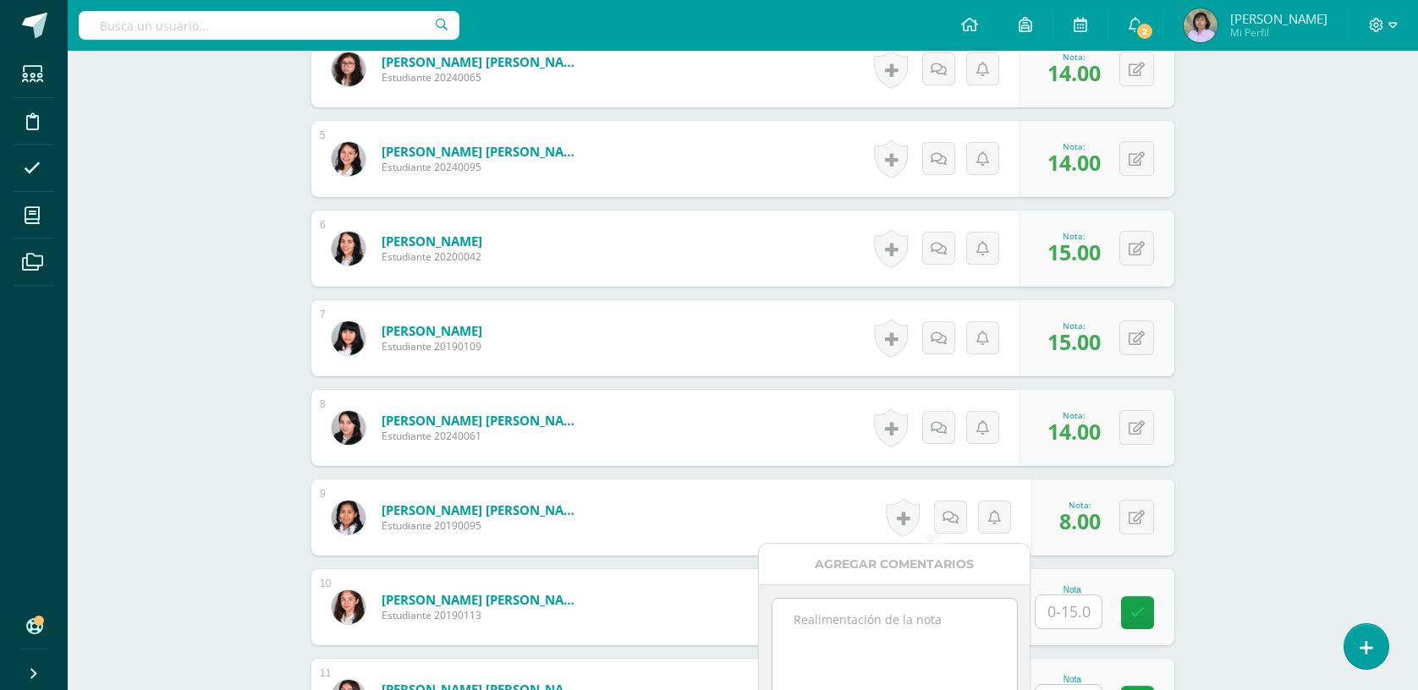
click at [898, 630] on textarea at bounding box center [894, 641] width 244 height 85
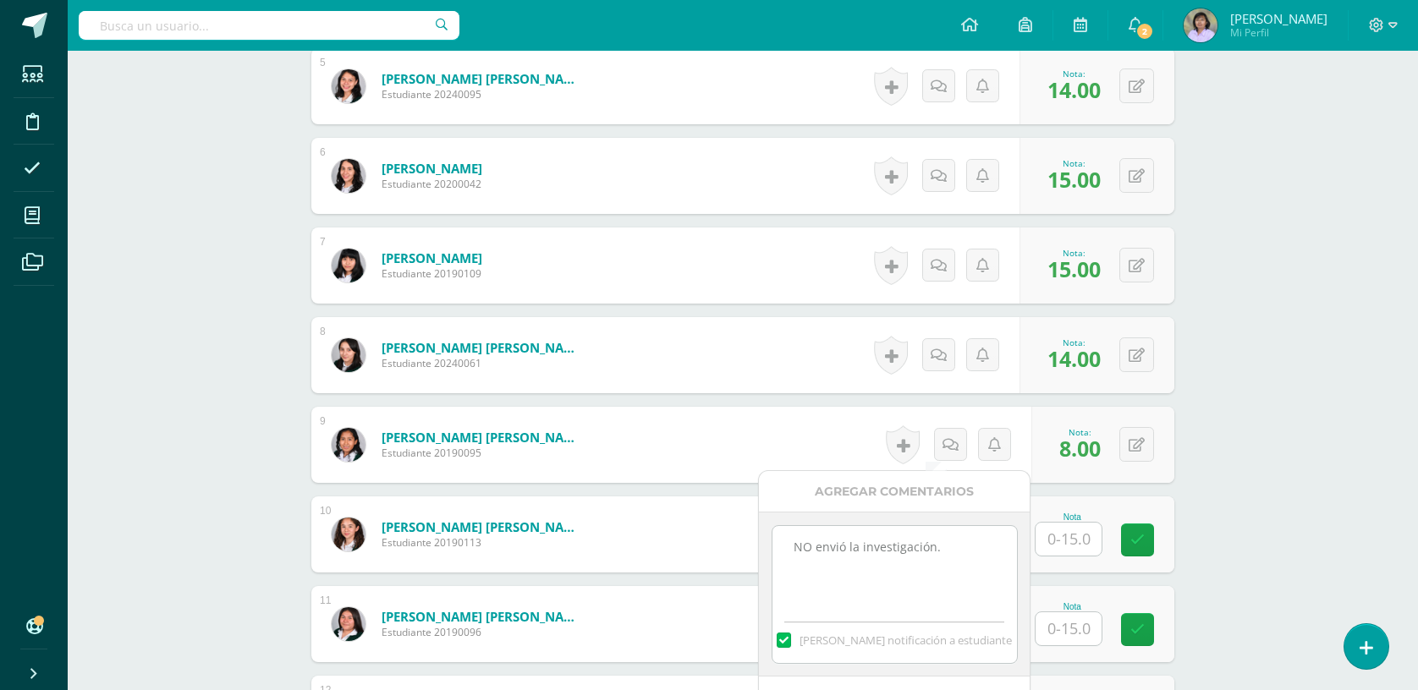
scroll to position [938, 0]
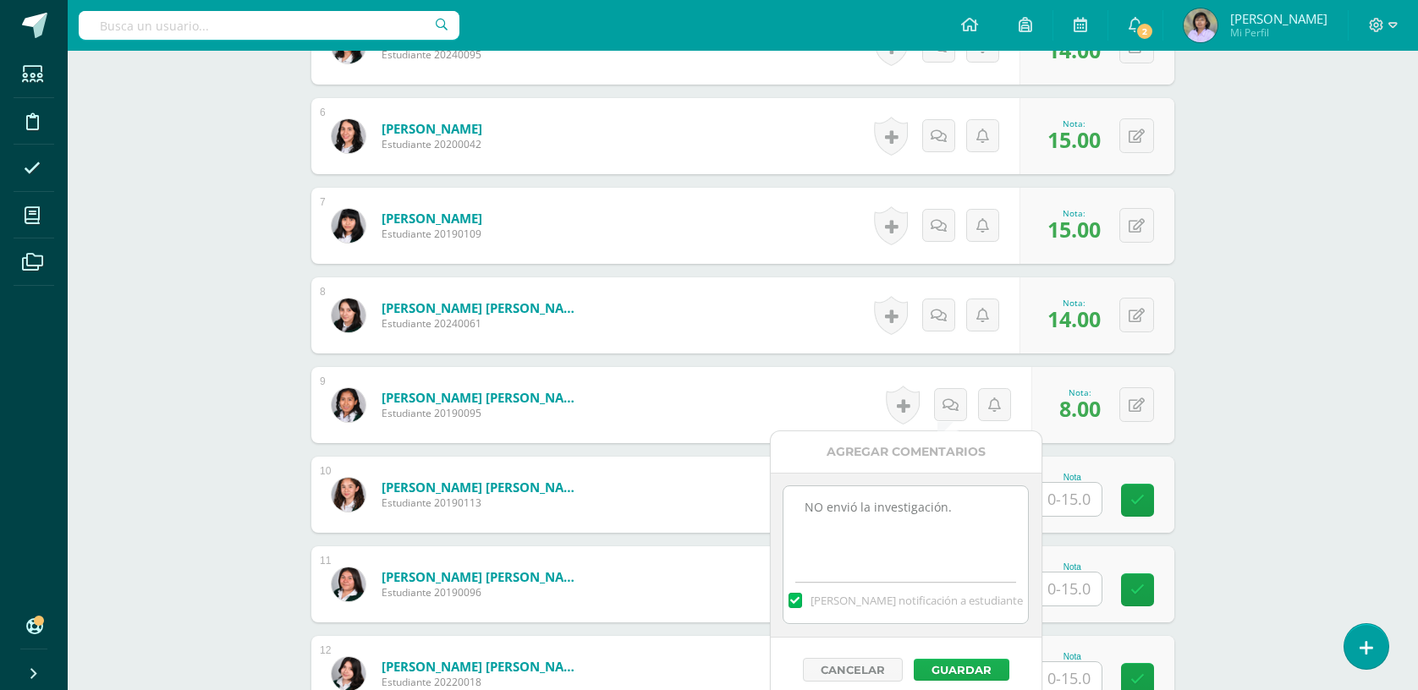
type textarea "NO envió la investigación."
click at [979, 670] on button "Guardar" at bounding box center [961, 670] width 96 height 22
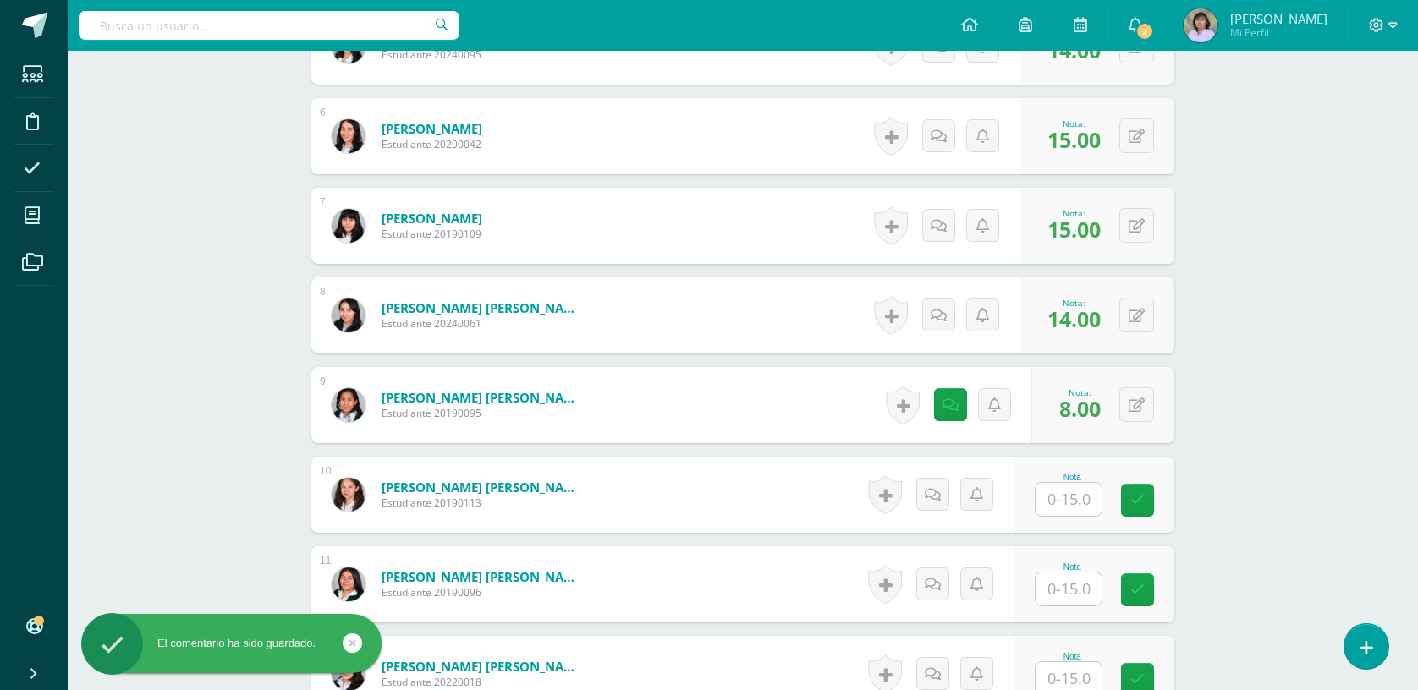
click at [1073, 501] on input "text" at bounding box center [1068, 499] width 66 height 33
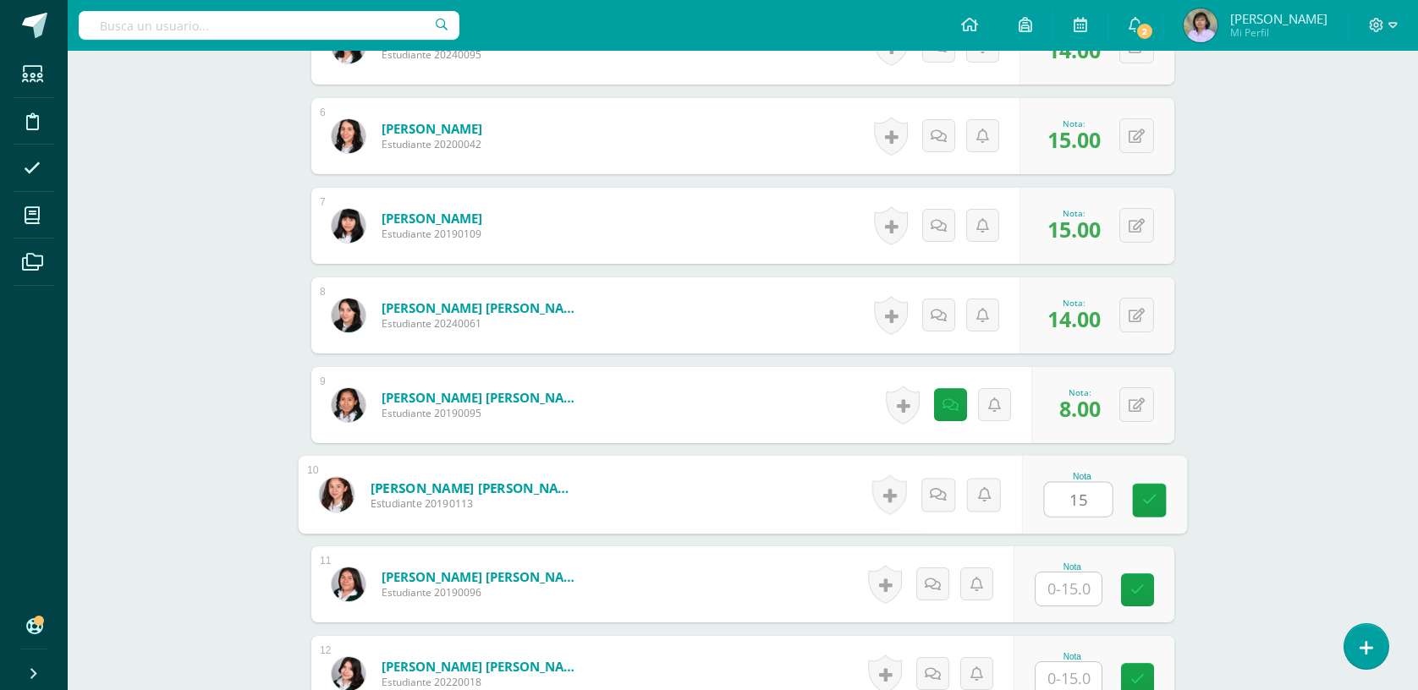
type input "15"
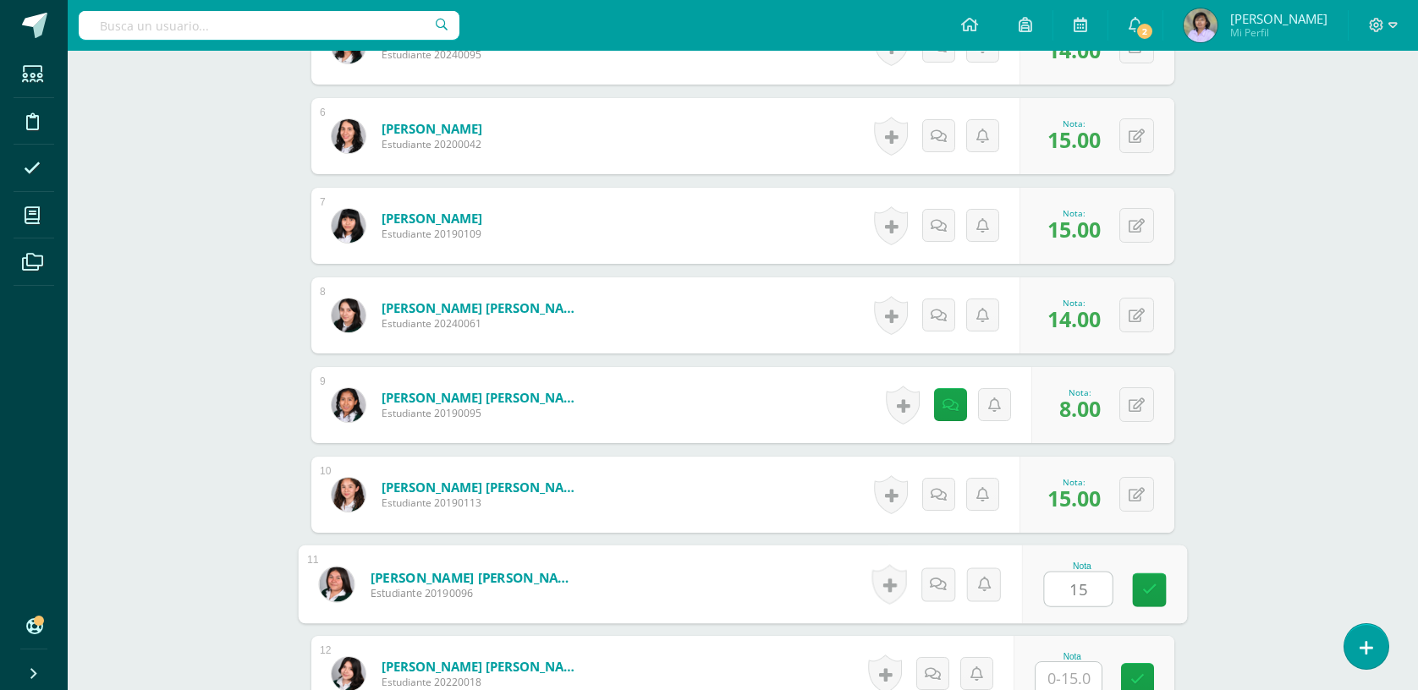
type input "15"
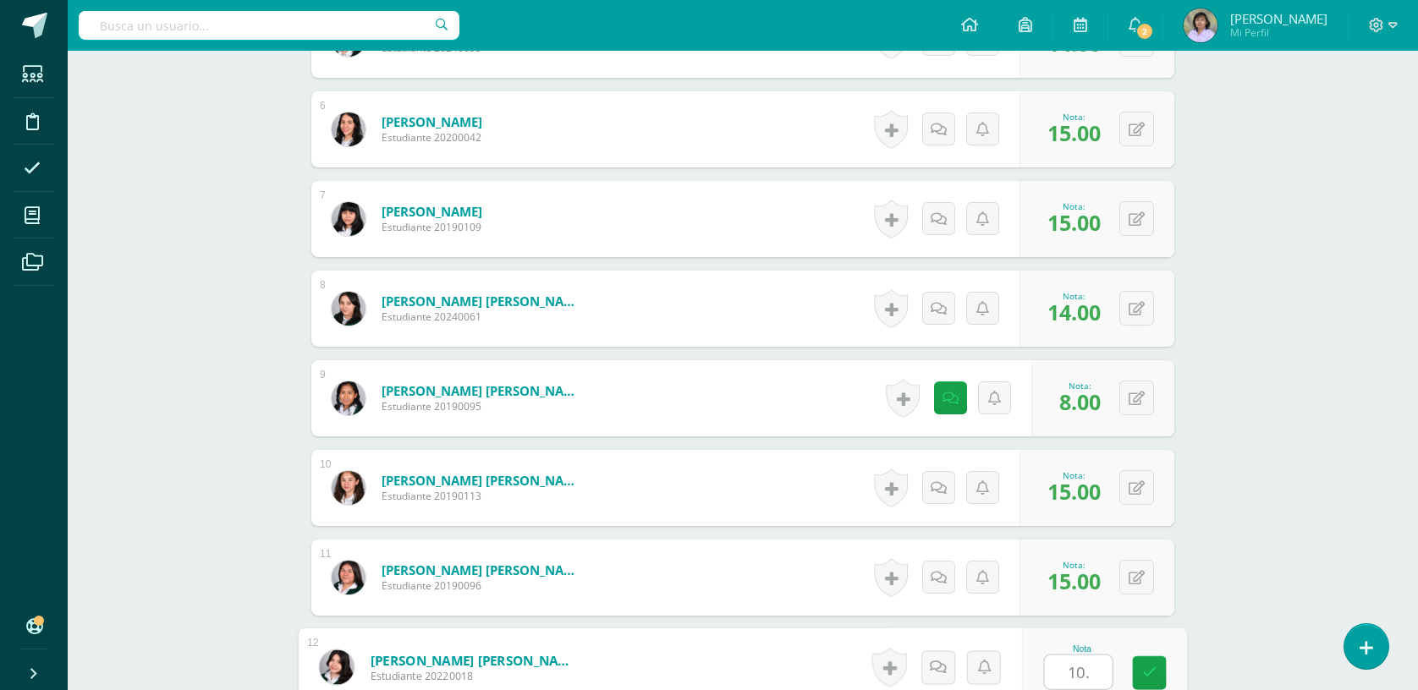
type input "10."
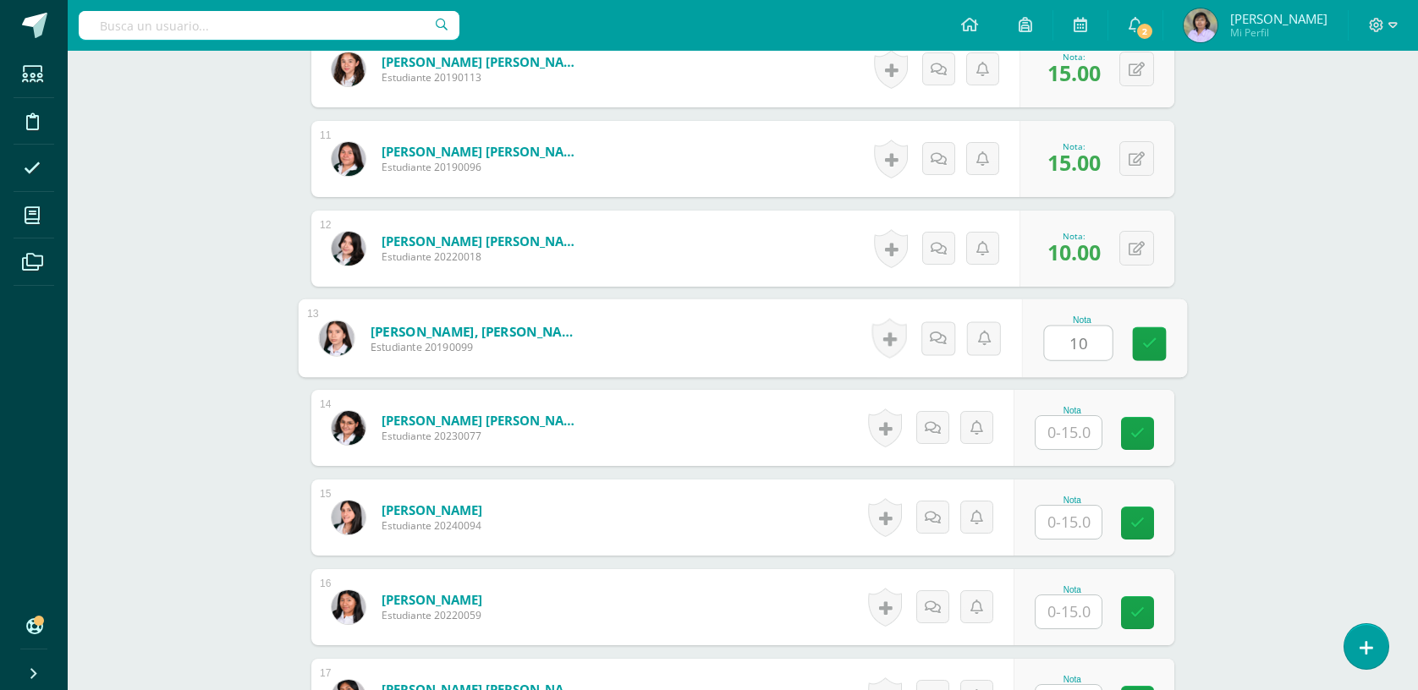
type input "10"
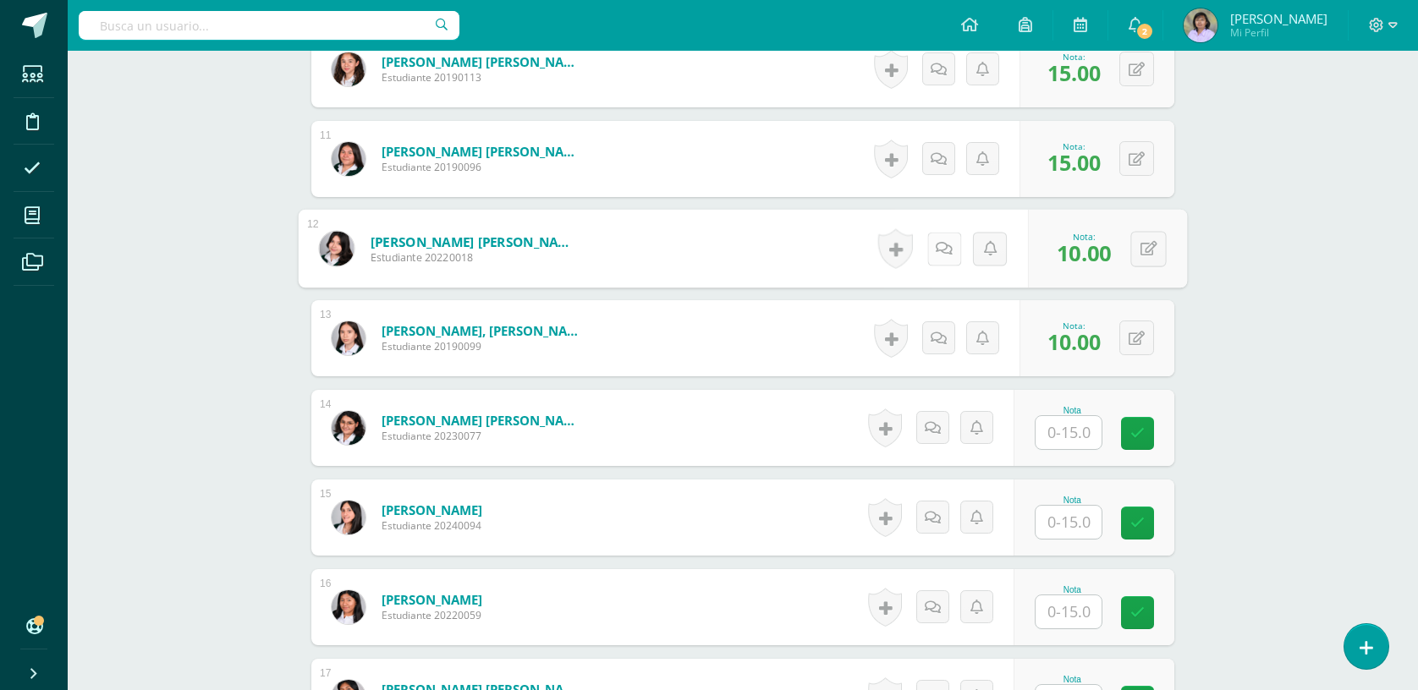
click at [928, 249] on link at bounding box center [944, 249] width 34 height 34
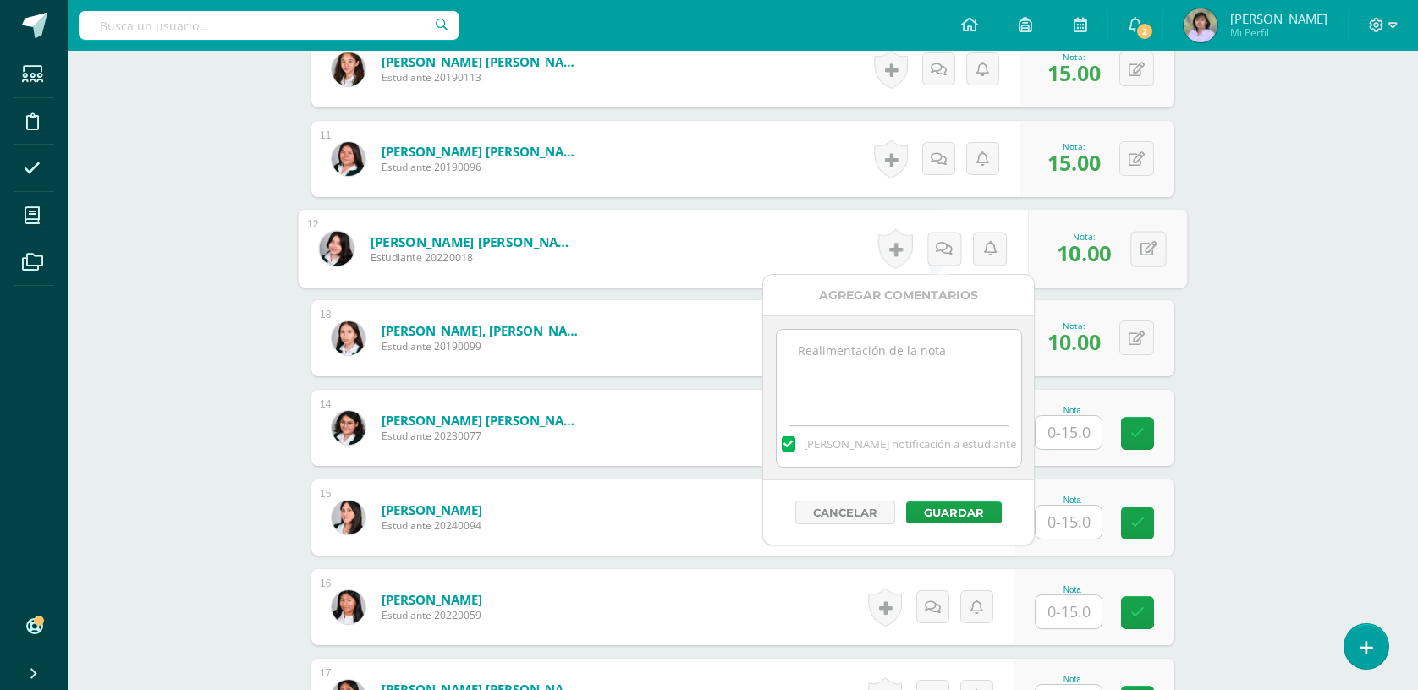
click at [915, 370] on textarea at bounding box center [898, 372] width 244 height 85
type textarea "Entregó tarde la investigación."
drag, startPoint x: 947, startPoint y: 513, endPoint x: 1026, endPoint y: 461, distance: 94.1
click at [948, 514] on button "Guardar" at bounding box center [954, 513] width 96 height 22
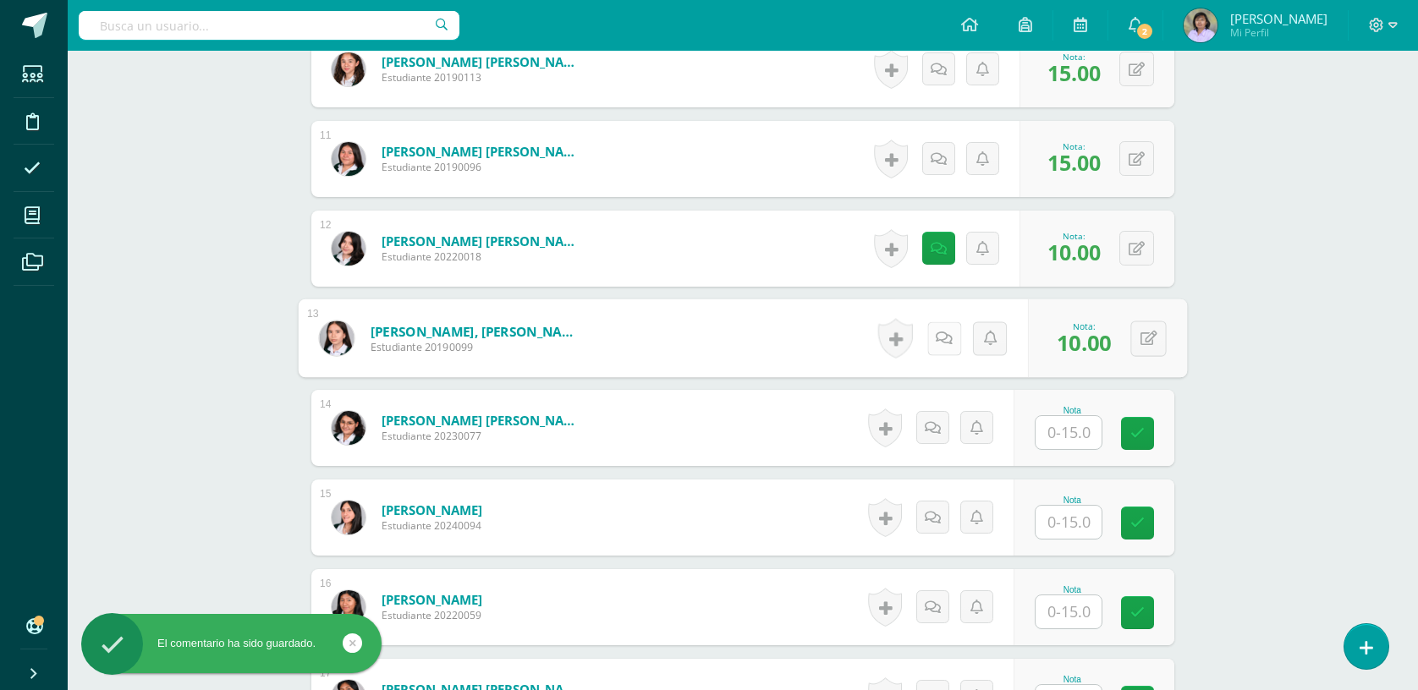
click at [927, 337] on link at bounding box center [944, 338] width 34 height 34
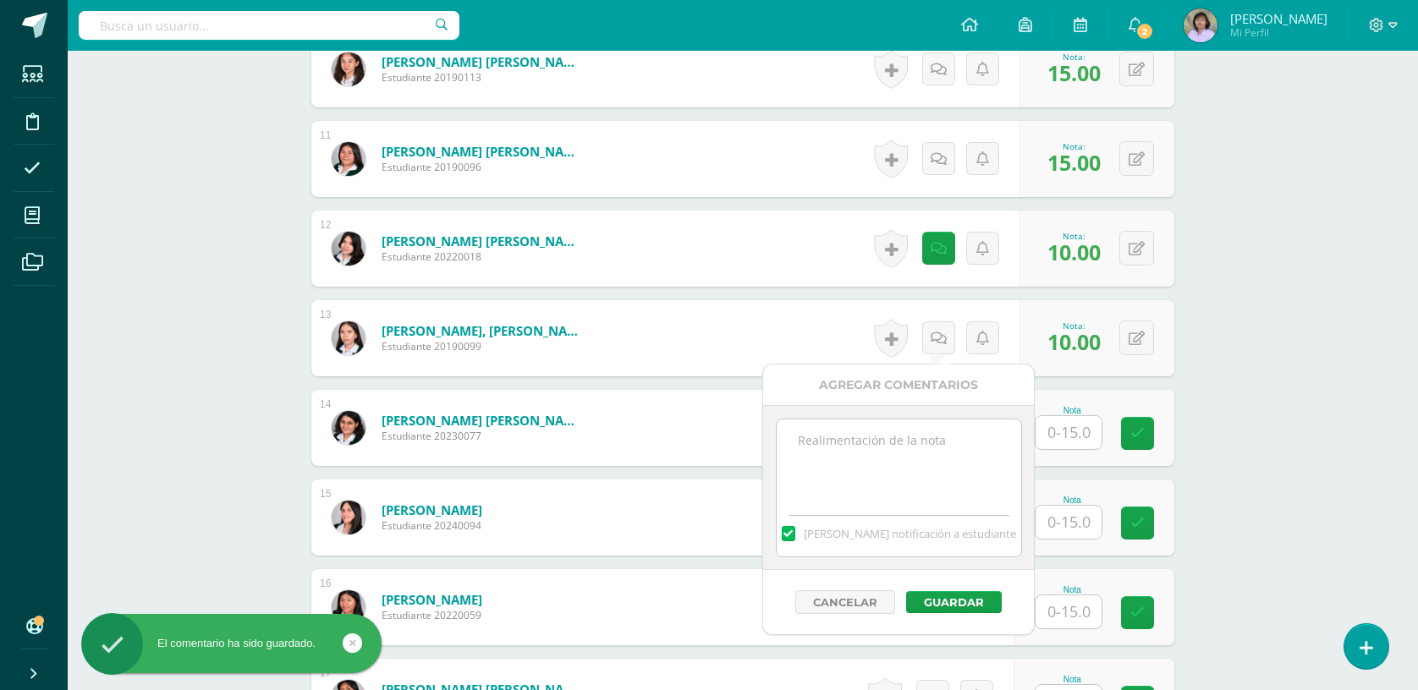
click at [871, 431] on textarea at bounding box center [898, 462] width 244 height 85
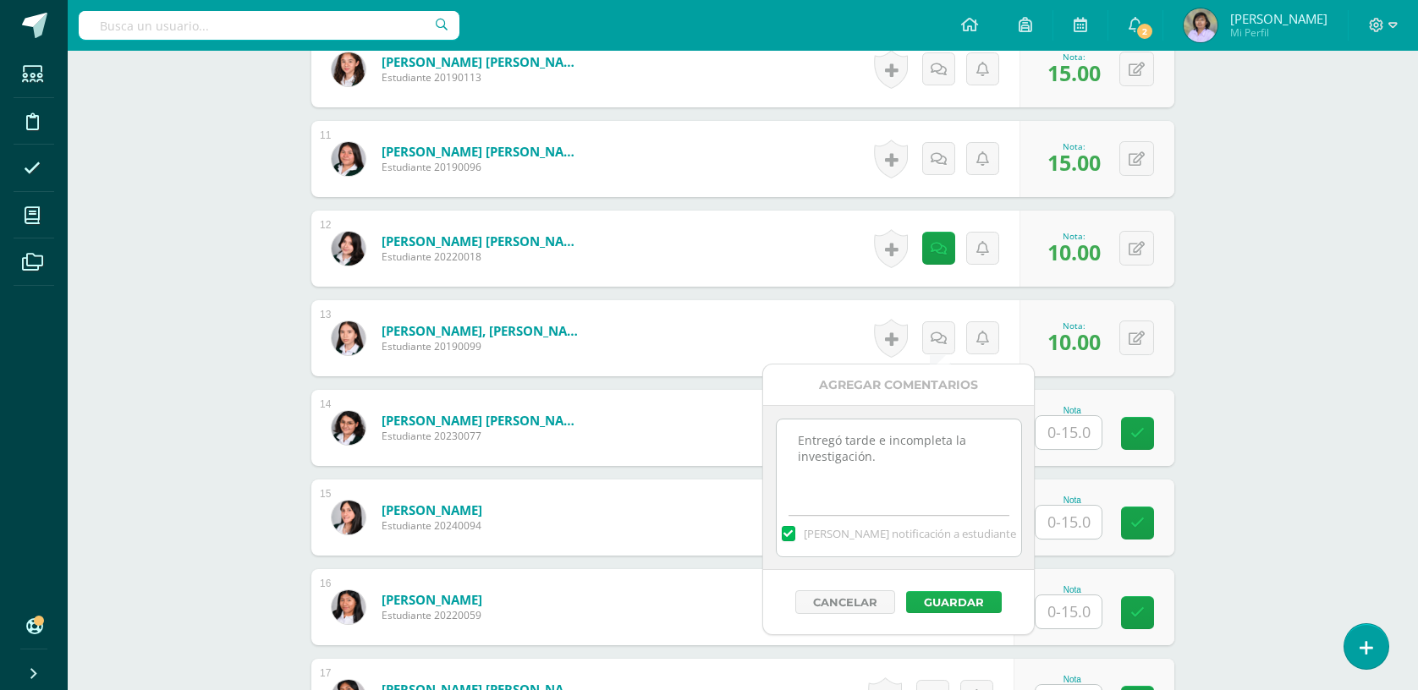
type textarea "Entregó tarde e incompleta la investigación."
click at [932, 602] on button "Guardar" at bounding box center [954, 602] width 96 height 22
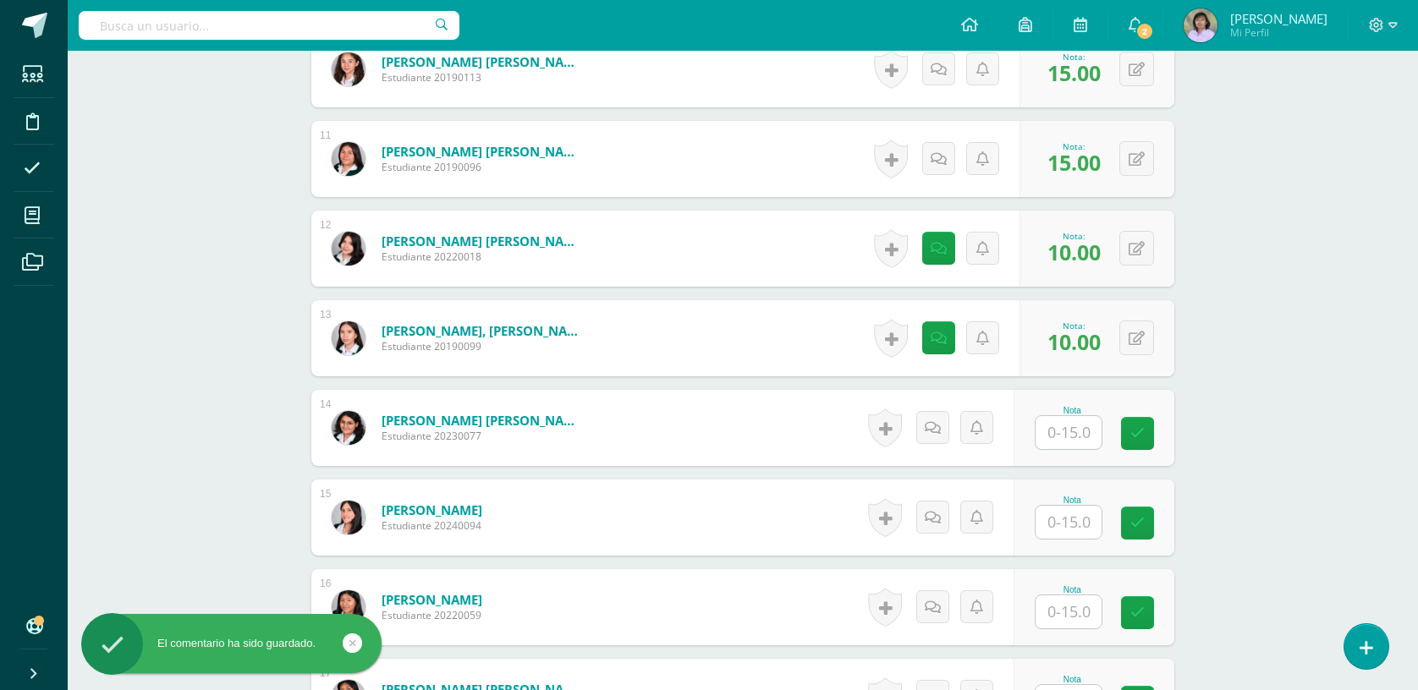
click at [1083, 435] on input "text" at bounding box center [1068, 432] width 66 height 33
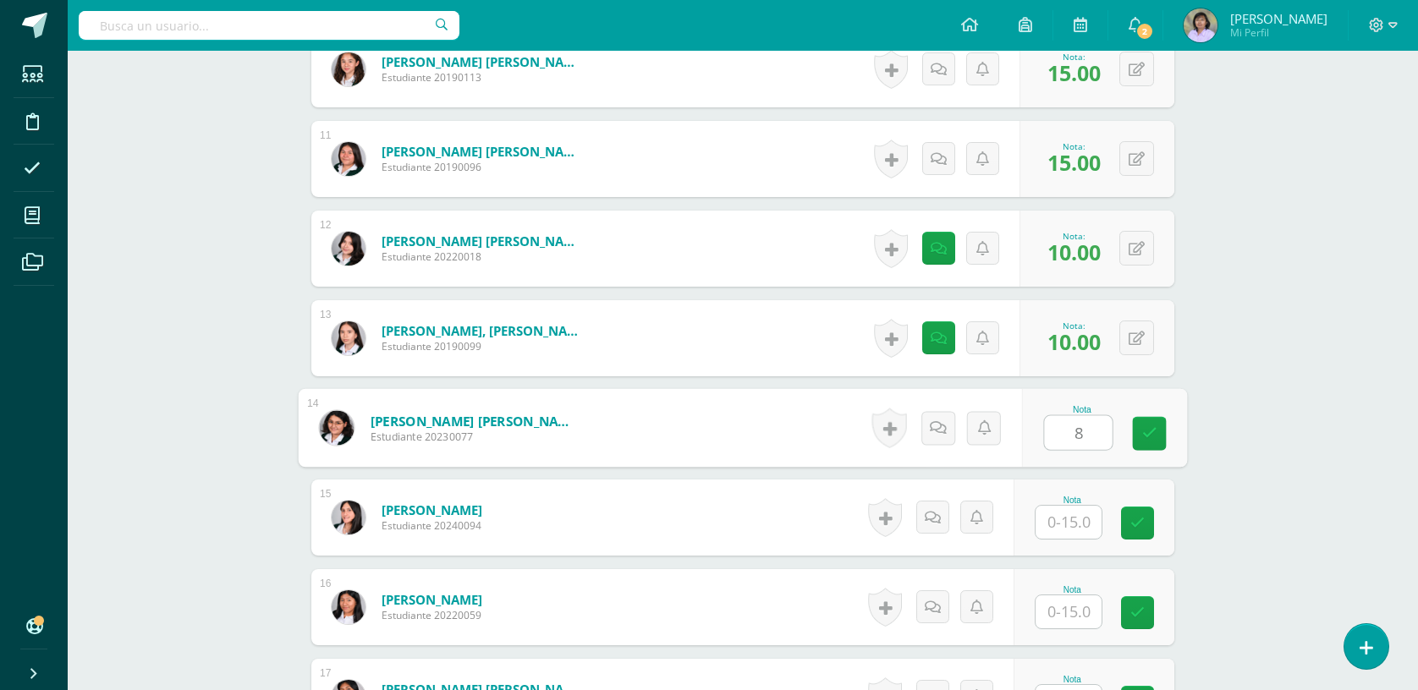
type input "8"
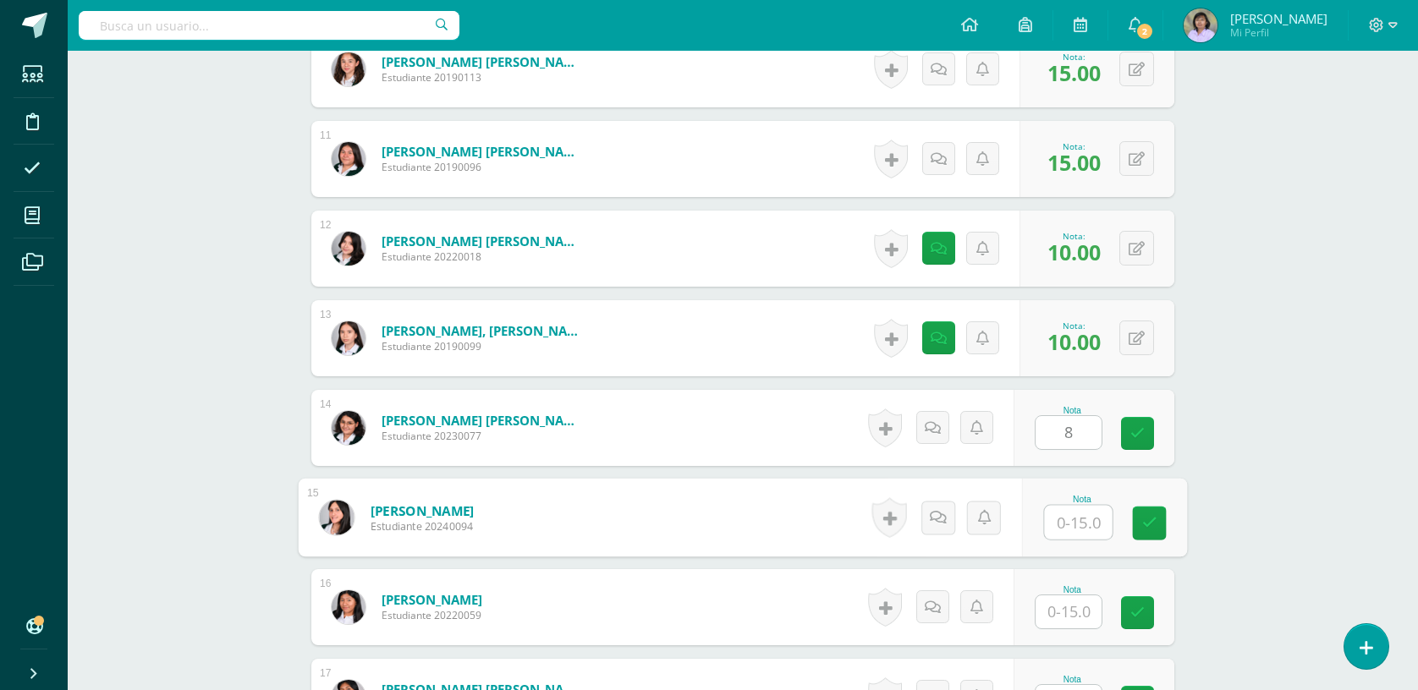
click at [1067, 522] on input "text" at bounding box center [1079, 523] width 68 height 34
type input "4"
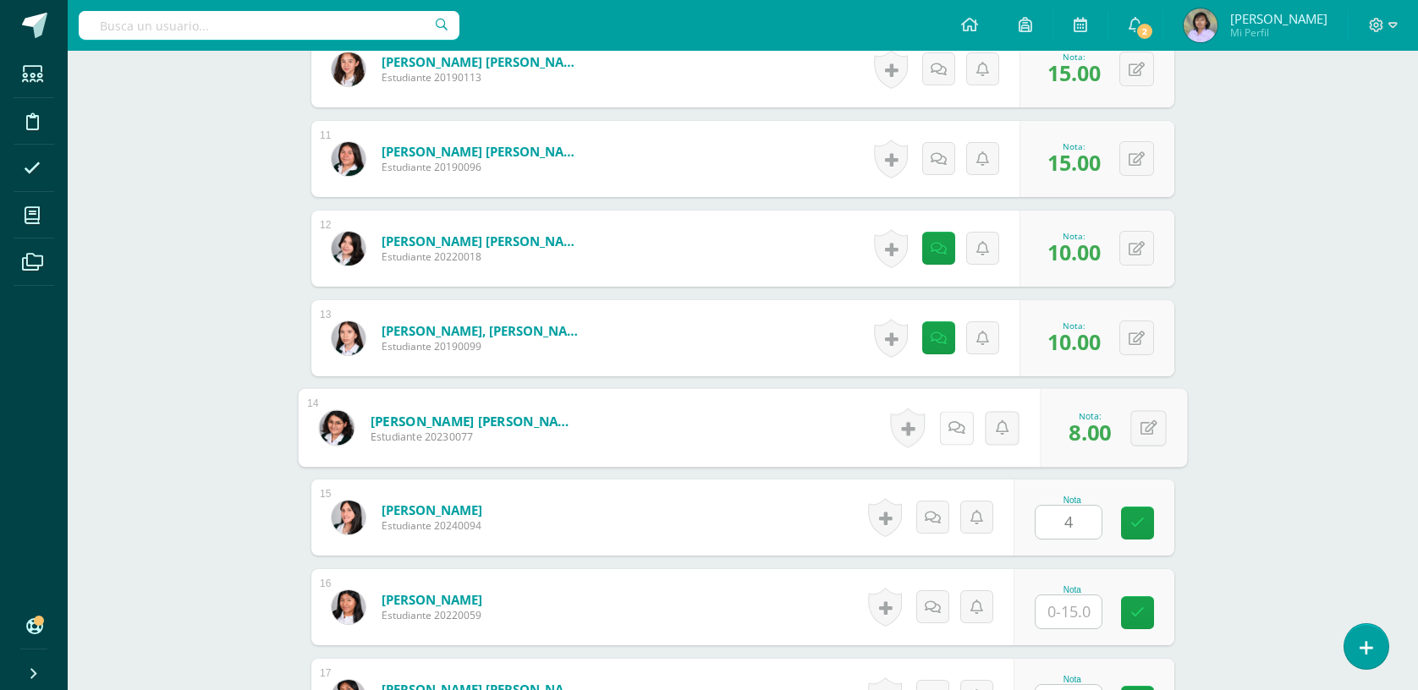
click at [951, 424] on icon at bounding box center [956, 427] width 17 height 14
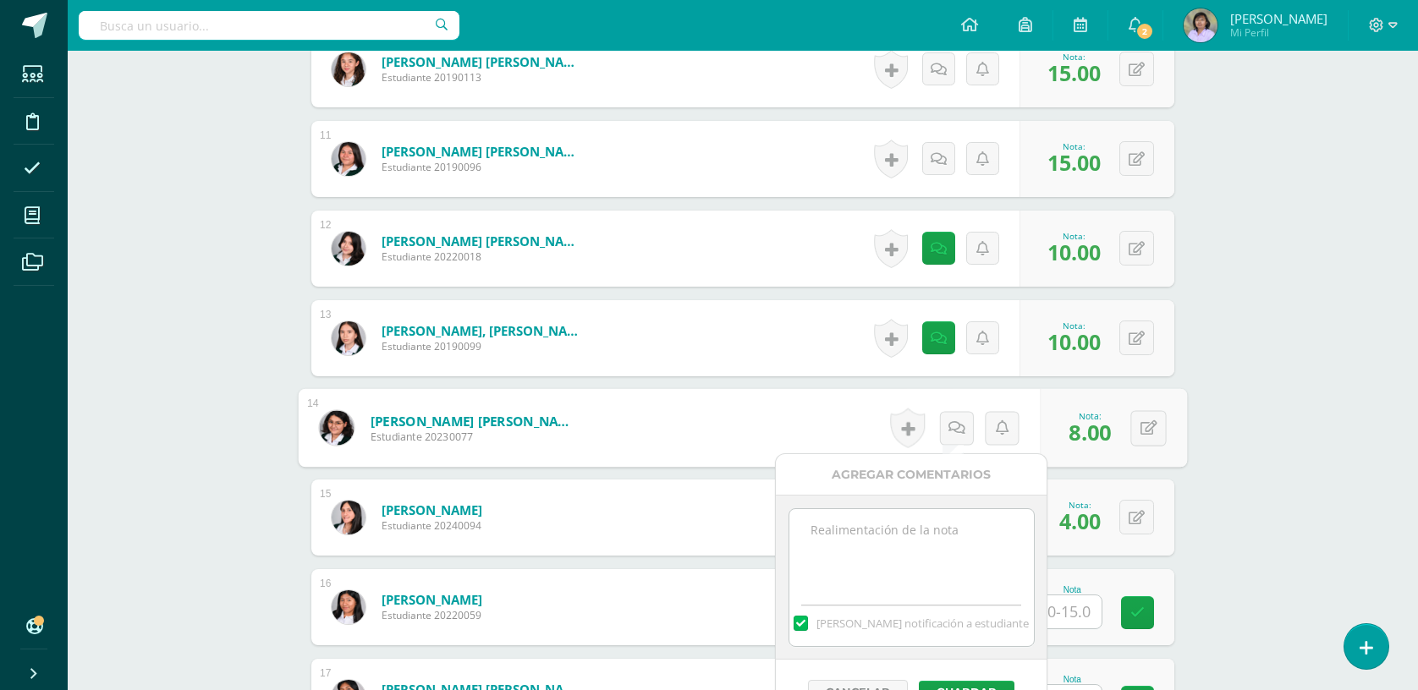
click at [922, 528] on textarea at bounding box center [911, 551] width 244 height 85
drag, startPoint x: 799, startPoint y: 529, endPoint x: 881, endPoint y: 546, distance: 83.8
click at [881, 546] on textarea "No presentó el proyecto de exposición.." at bounding box center [911, 551] width 244 height 85
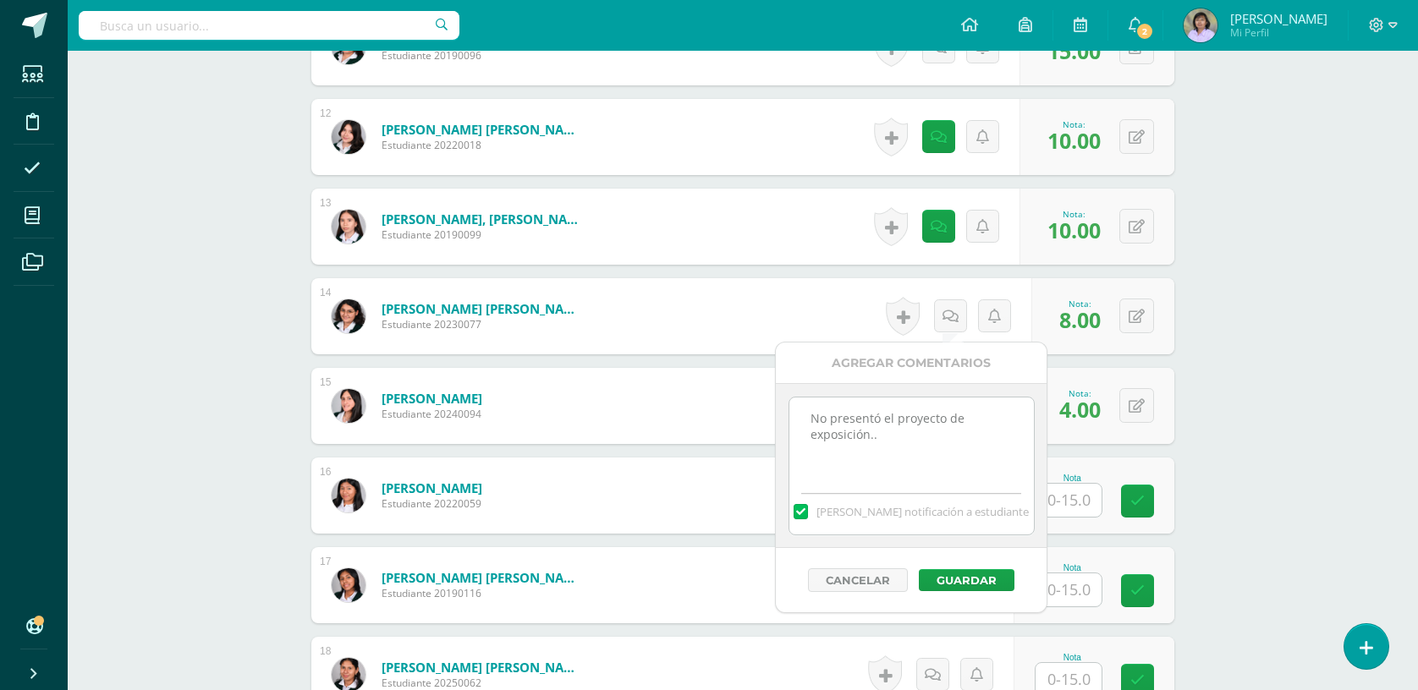
scroll to position [1702, 0]
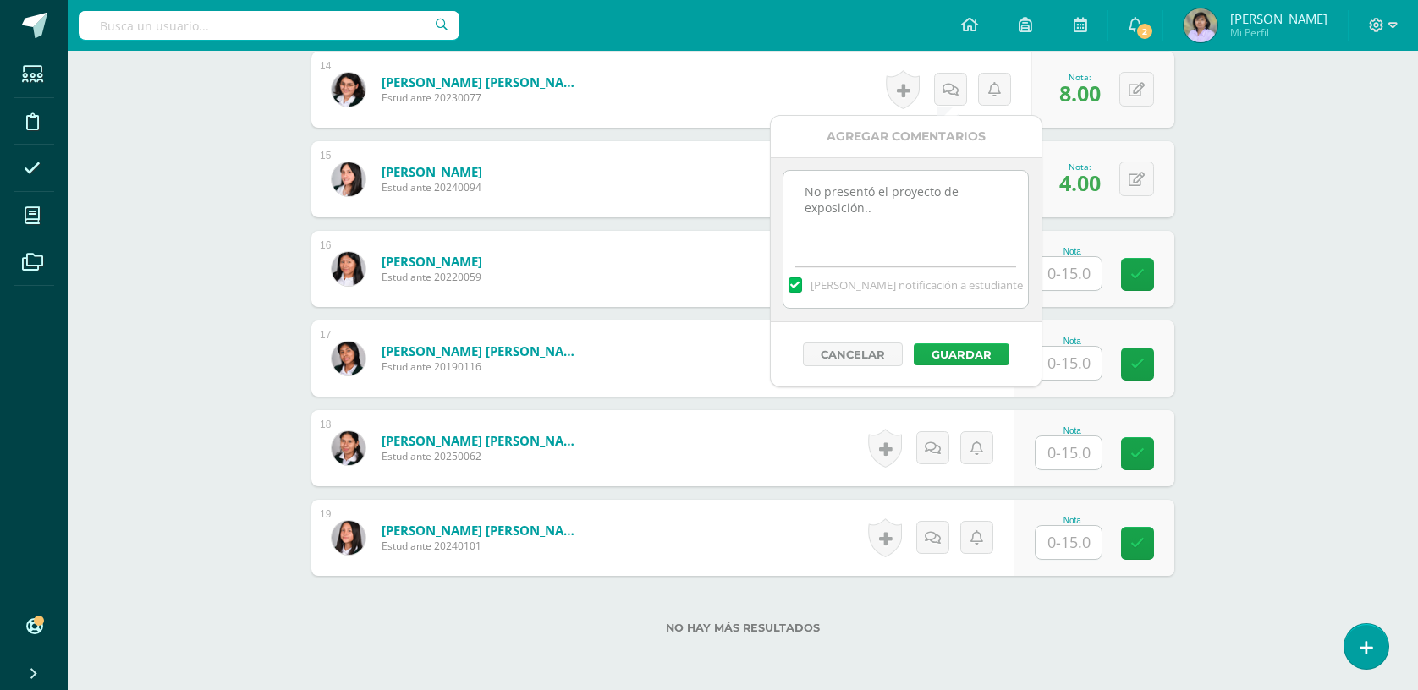
type textarea "No presentó el proyecto de exposición.."
click at [952, 352] on button "Guardar" at bounding box center [961, 354] width 96 height 22
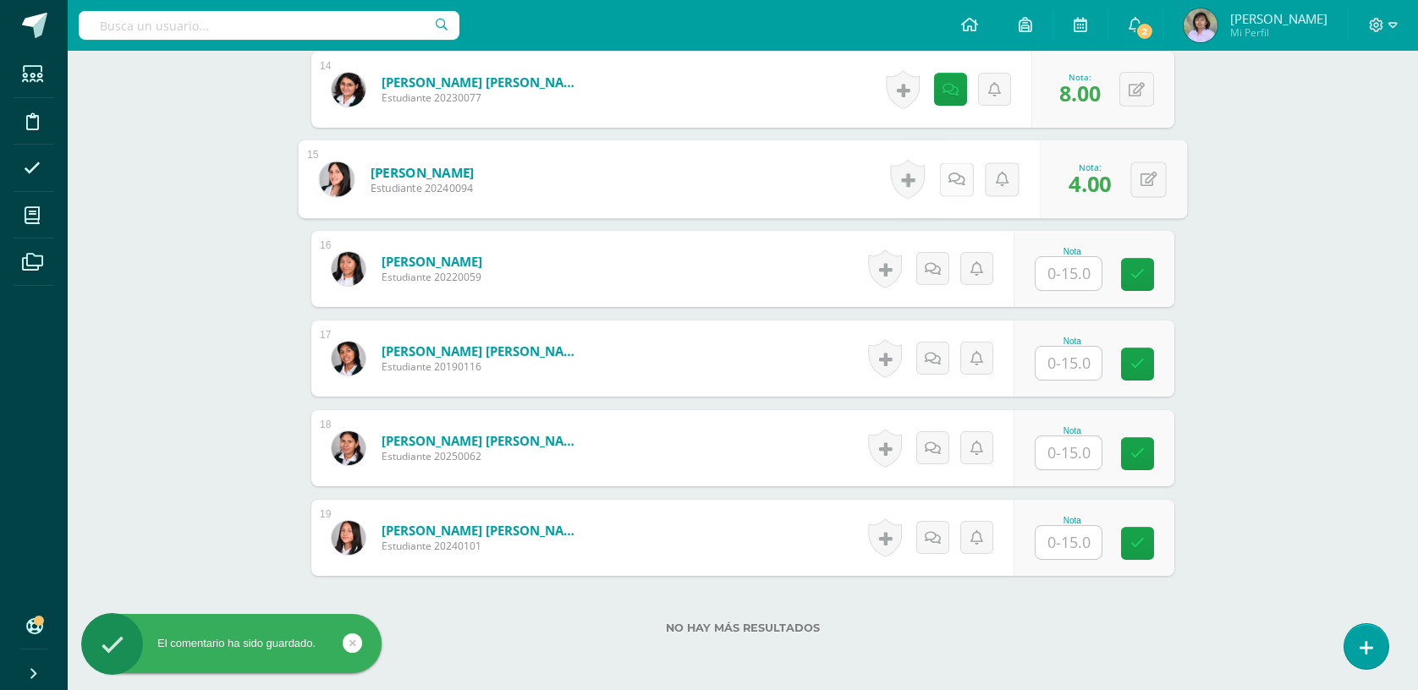
click at [949, 178] on icon at bounding box center [956, 179] width 17 height 14
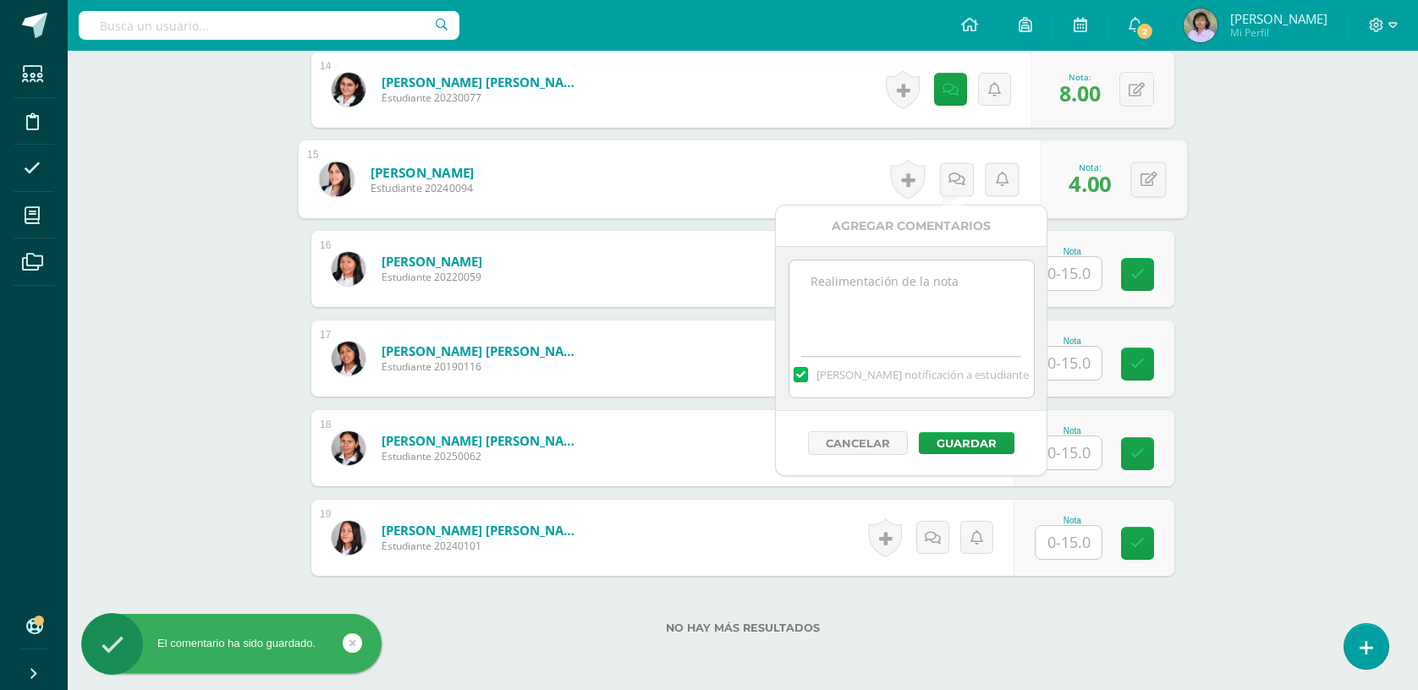
click at [867, 278] on textarea at bounding box center [911, 303] width 244 height 85
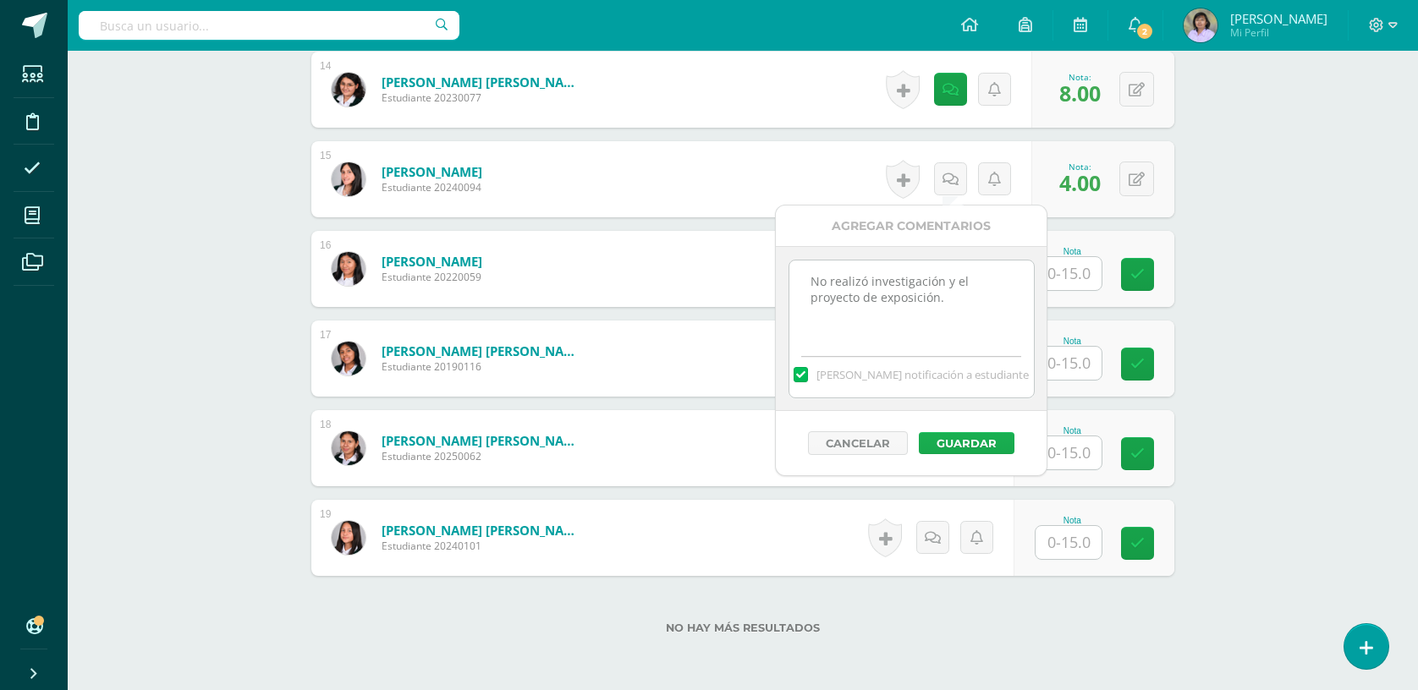
type textarea "No realizó investigación y el proyecto de exposición."
click at [1000, 435] on button "Guardar" at bounding box center [967, 443] width 96 height 22
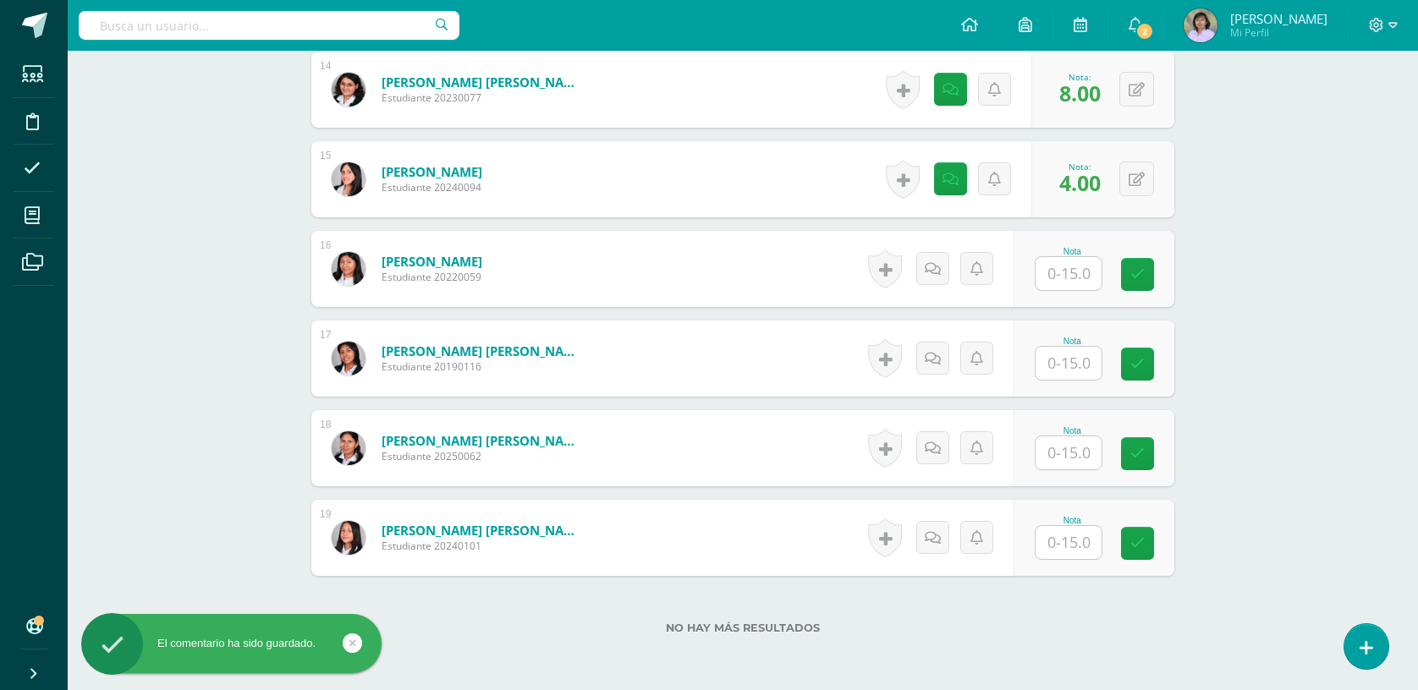
click at [1067, 276] on input "text" at bounding box center [1068, 273] width 66 height 33
type input "15"
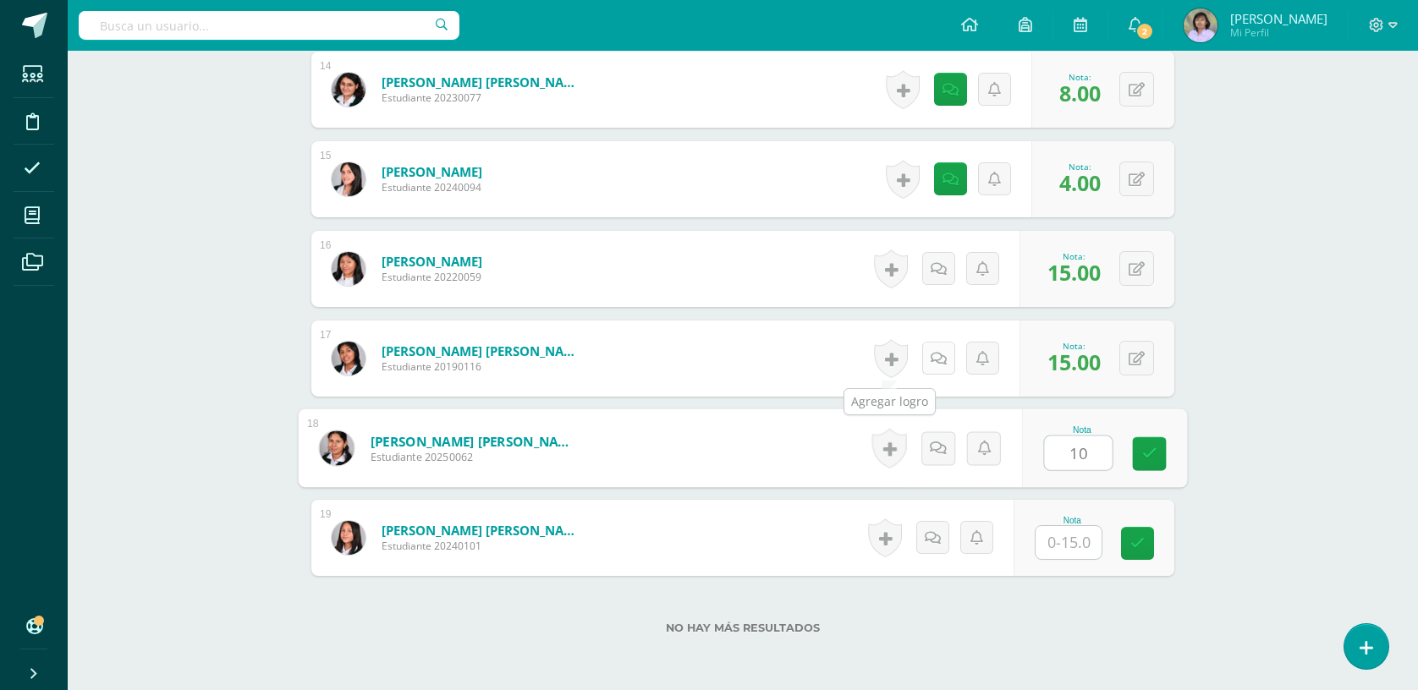
type input "10"
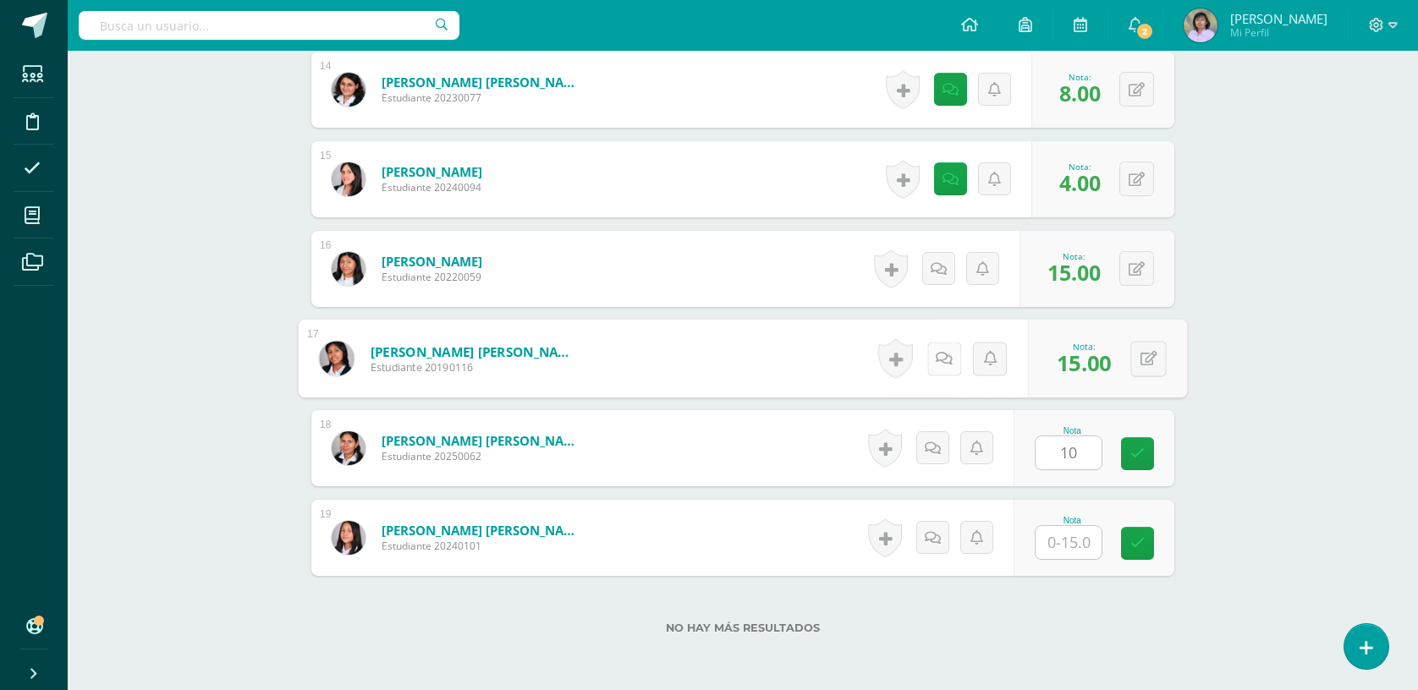
click at [941, 356] on icon at bounding box center [943, 358] width 17 height 14
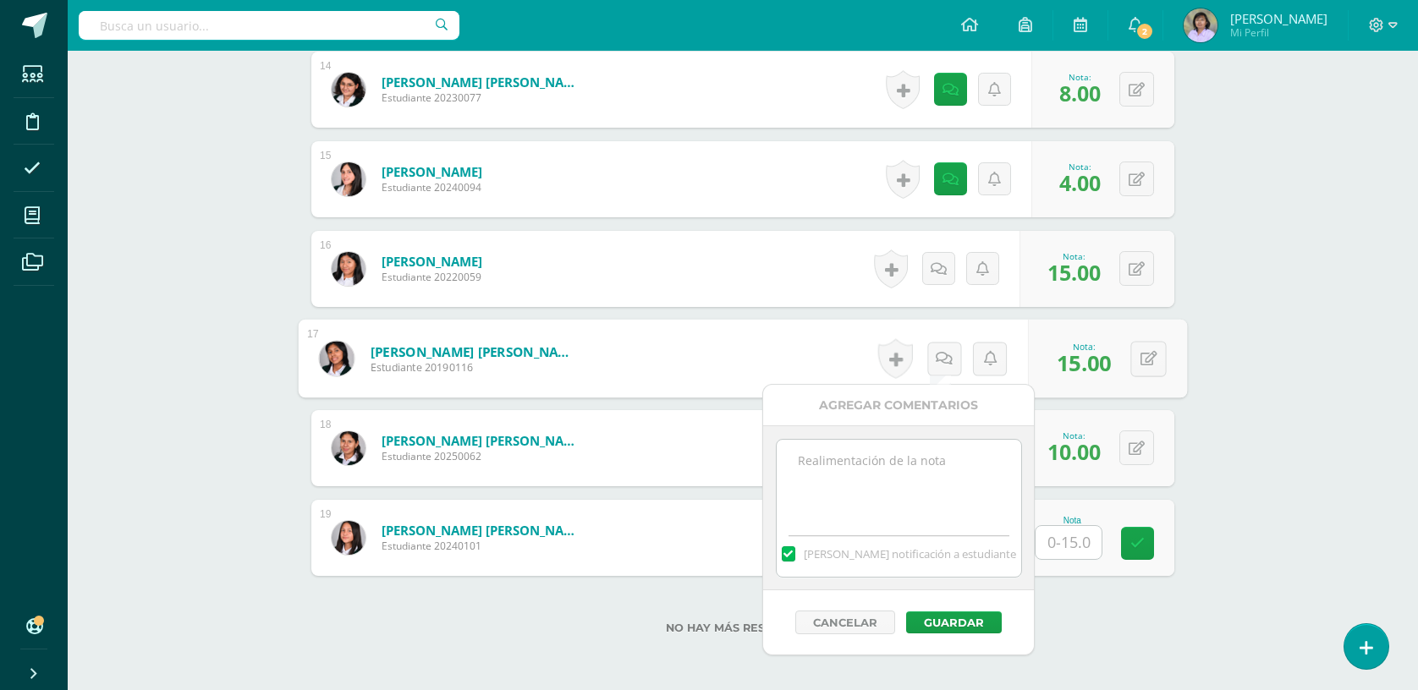
click at [885, 468] on textarea at bounding box center [898, 482] width 244 height 85
type textarea "No presentó el proyecto de exposición,."
click at [932, 631] on button "Guardar" at bounding box center [954, 623] width 96 height 22
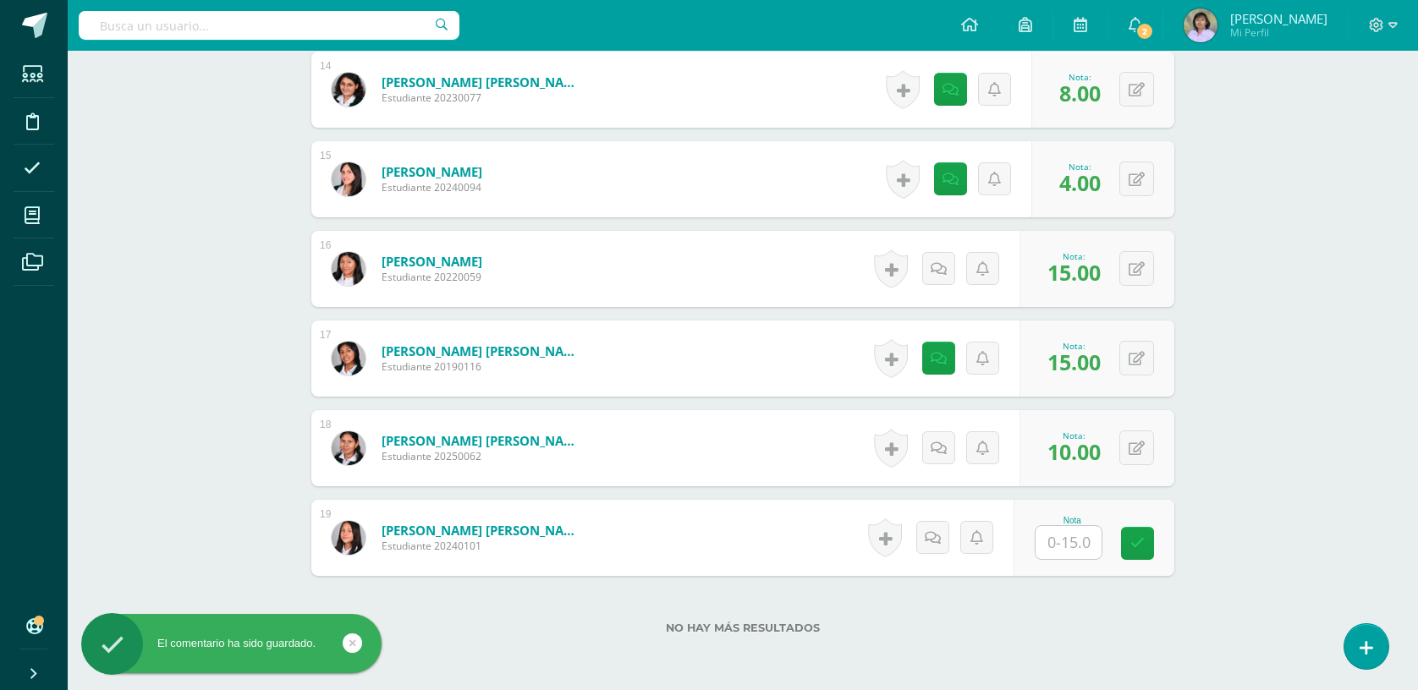
click at [1070, 551] on input "text" at bounding box center [1068, 542] width 66 height 33
type input "15"
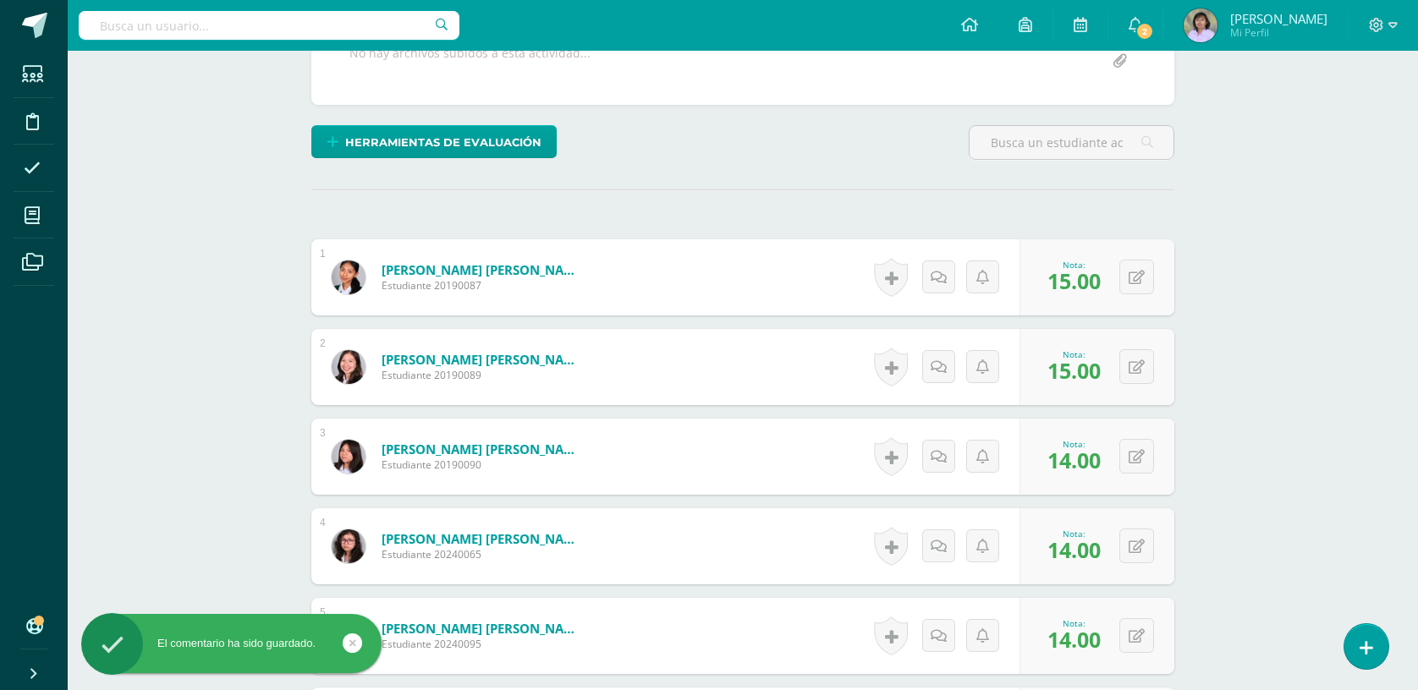
scroll to position [0, 0]
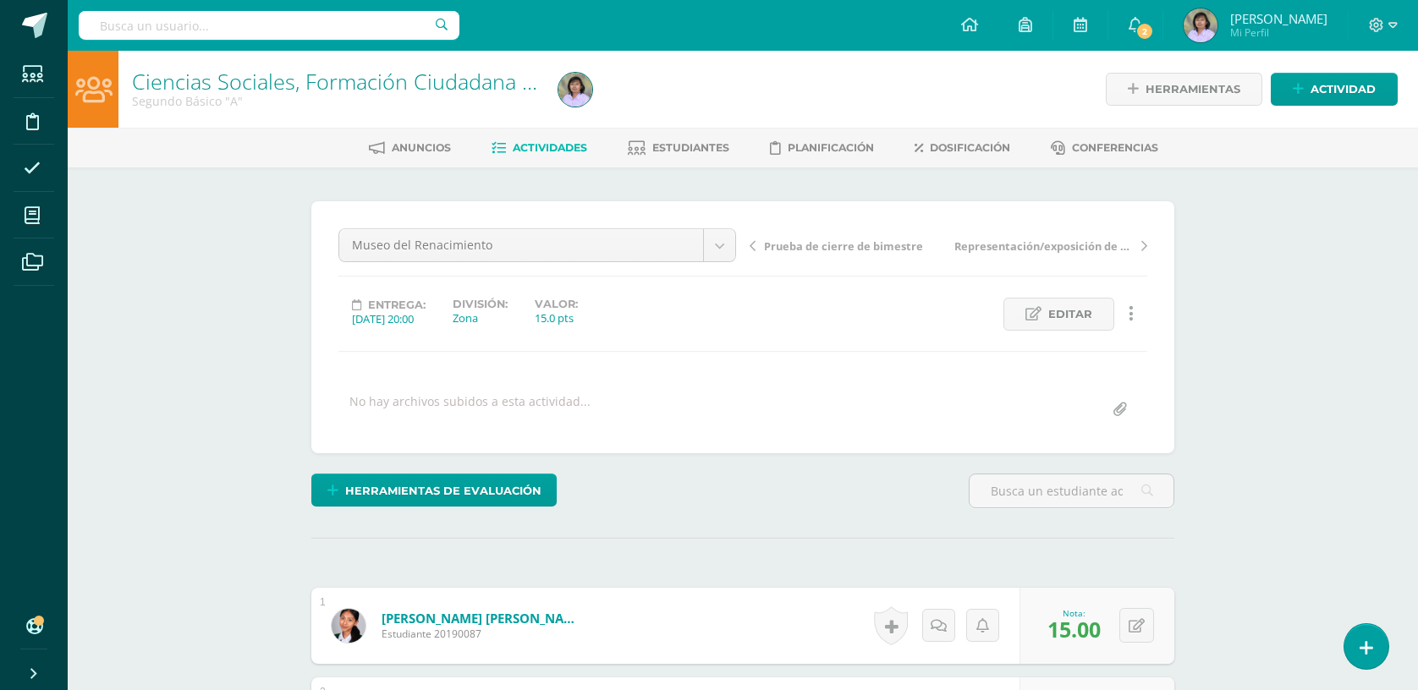
click at [575, 139] on link "Actividades" at bounding box center [539, 147] width 96 height 27
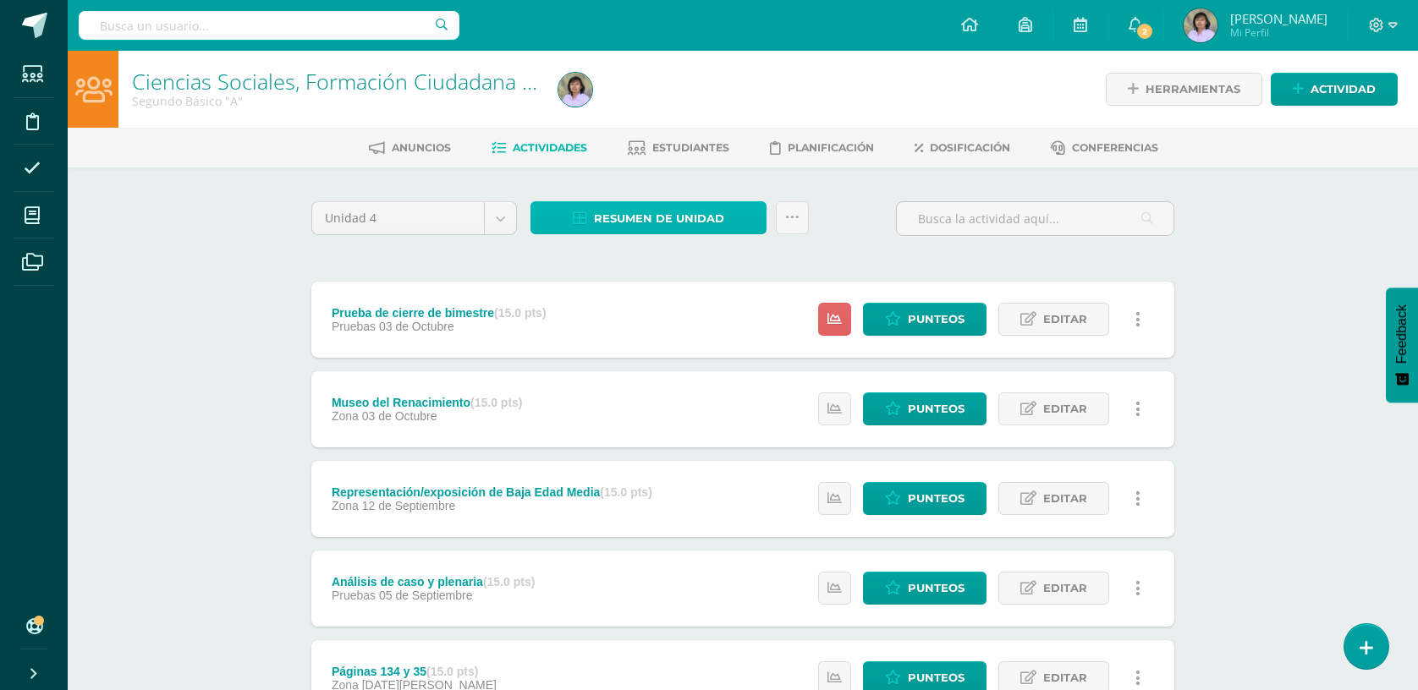
click at [681, 214] on span "Resumen de unidad" at bounding box center [659, 218] width 130 height 31
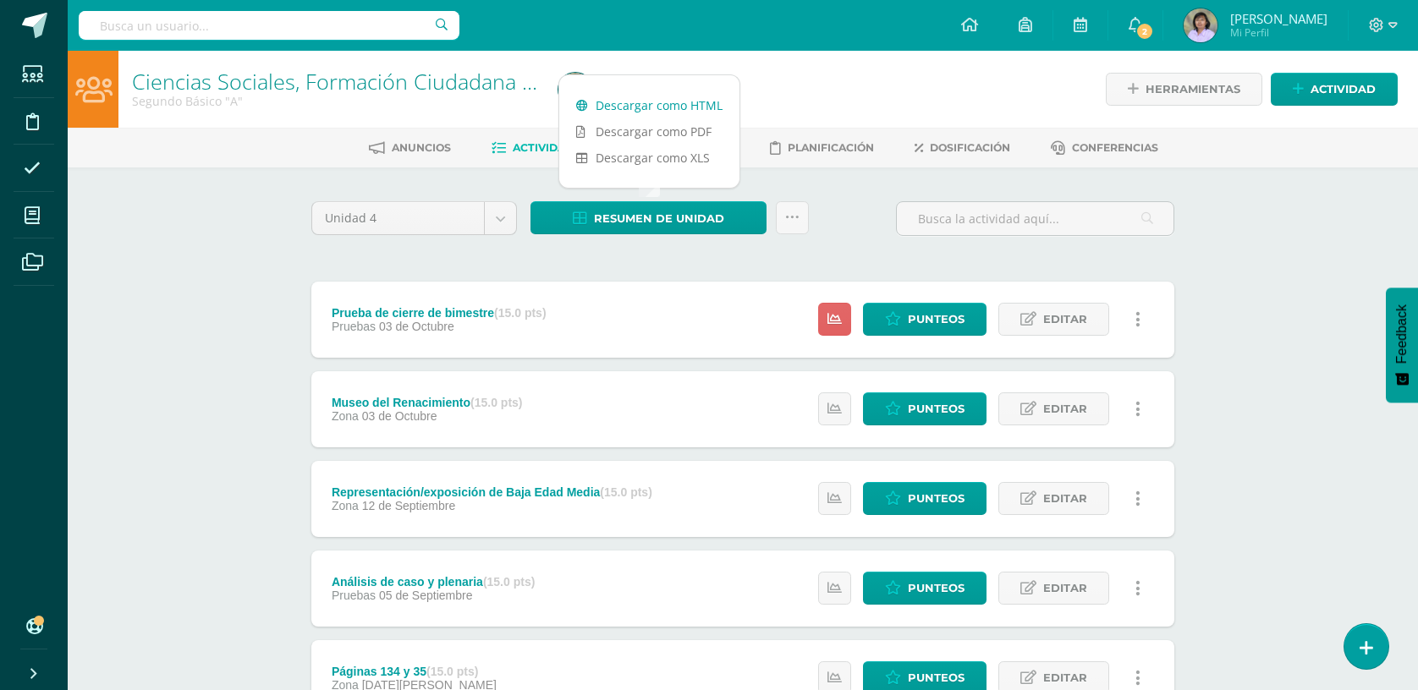
click at [681, 102] on link "Descargar como HTML" at bounding box center [649, 105] width 180 height 26
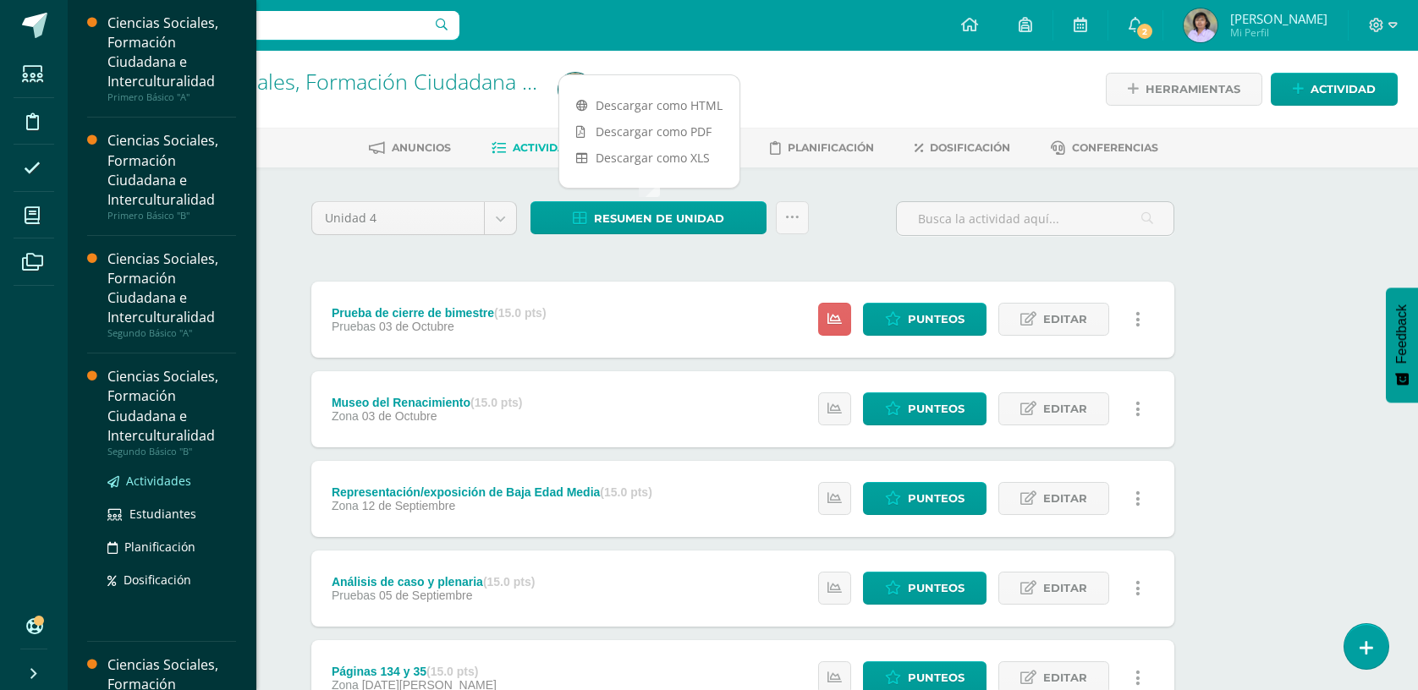
click at [156, 475] on span "Actividades" at bounding box center [158, 481] width 65 height 16
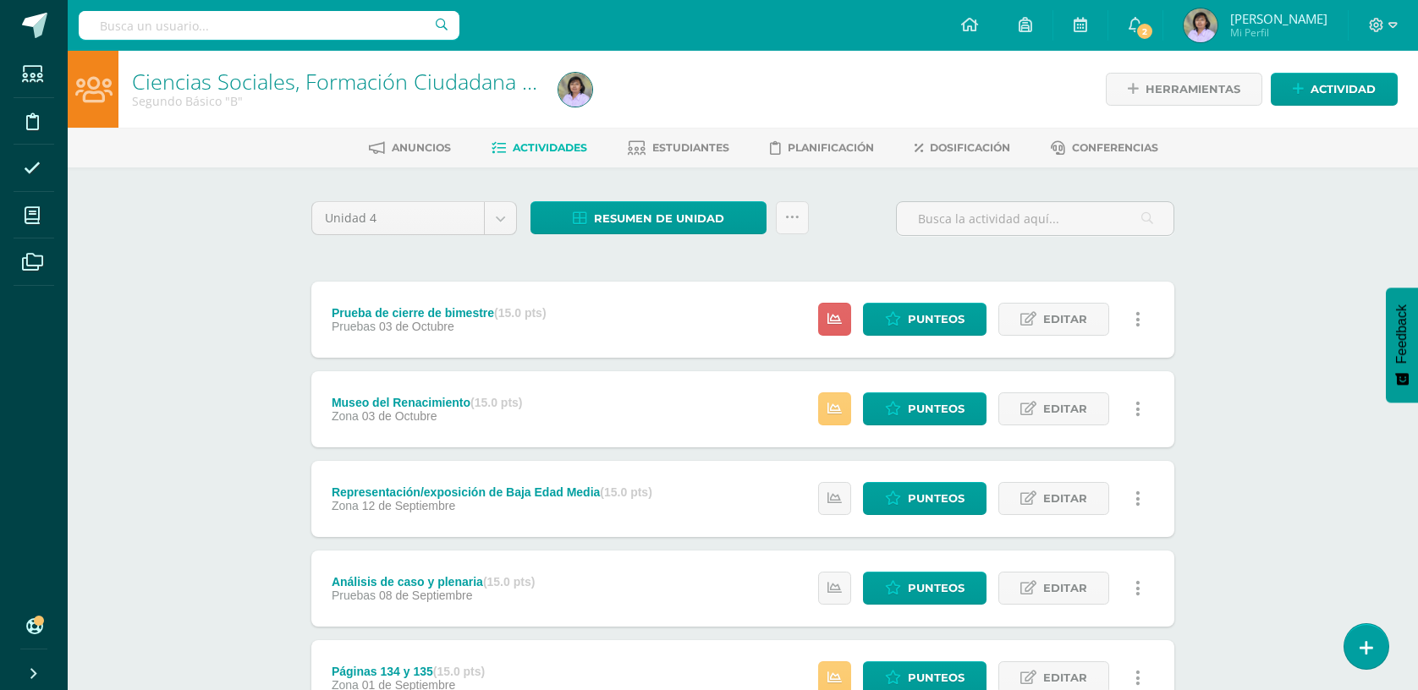
scroll to position [112, 0]
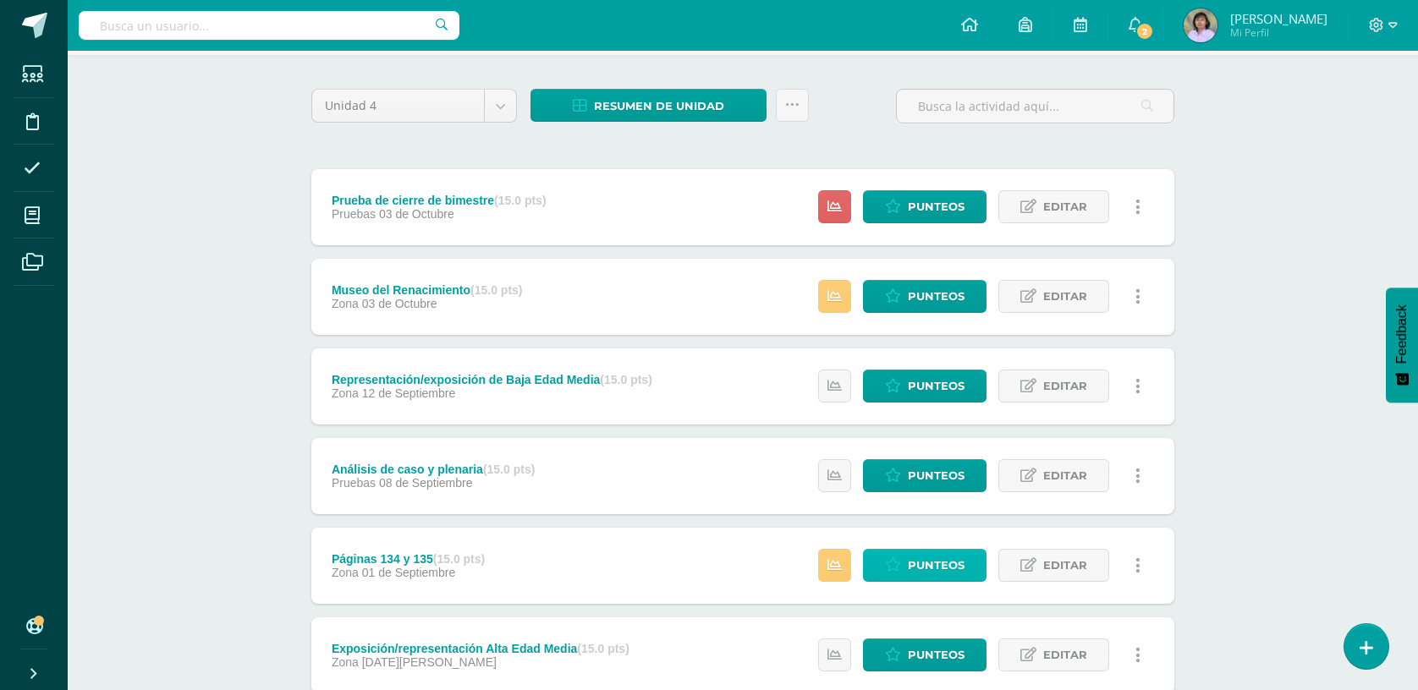
click at [927, 562] on span "Punteos" at bounding box center [936, 565] width 57 height 31
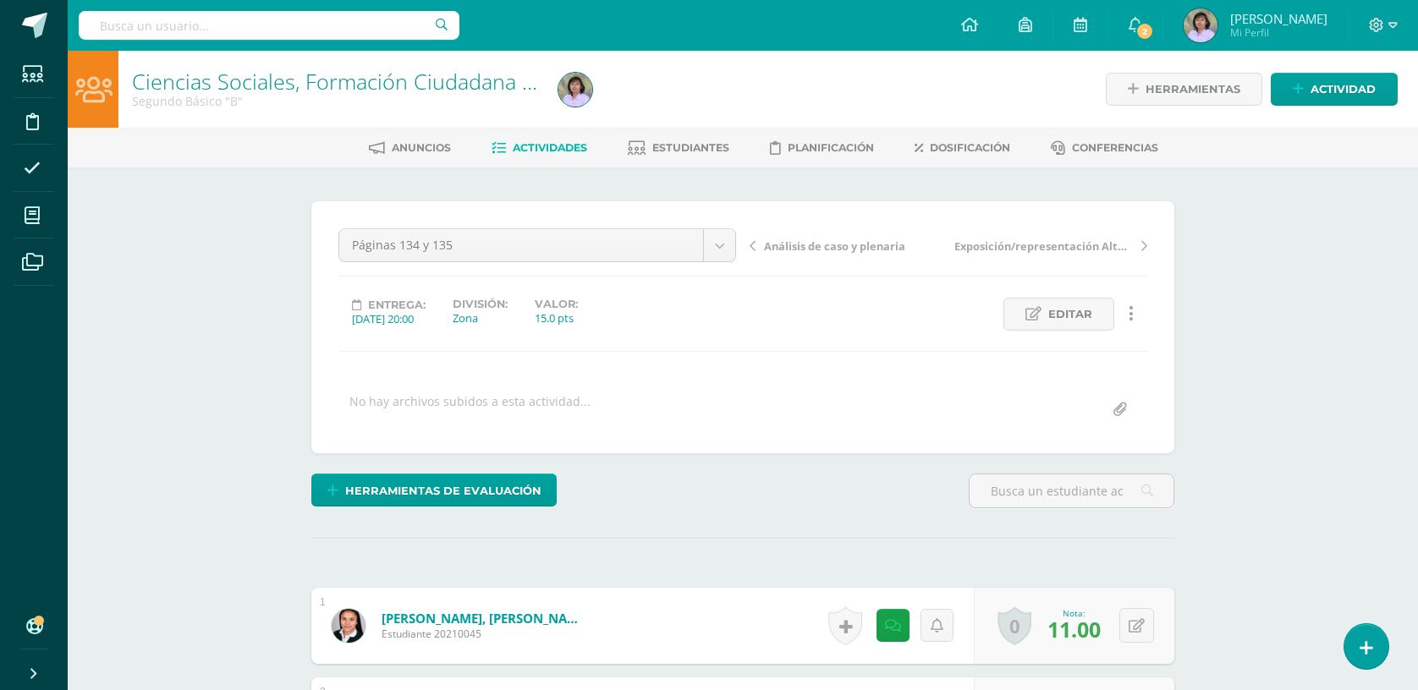
click at [752, 242] on icon at bounding box center [752, 246] width 6 height 12
click at [749, 240] on icon at bounding box center [752, 246] width 6 height 12
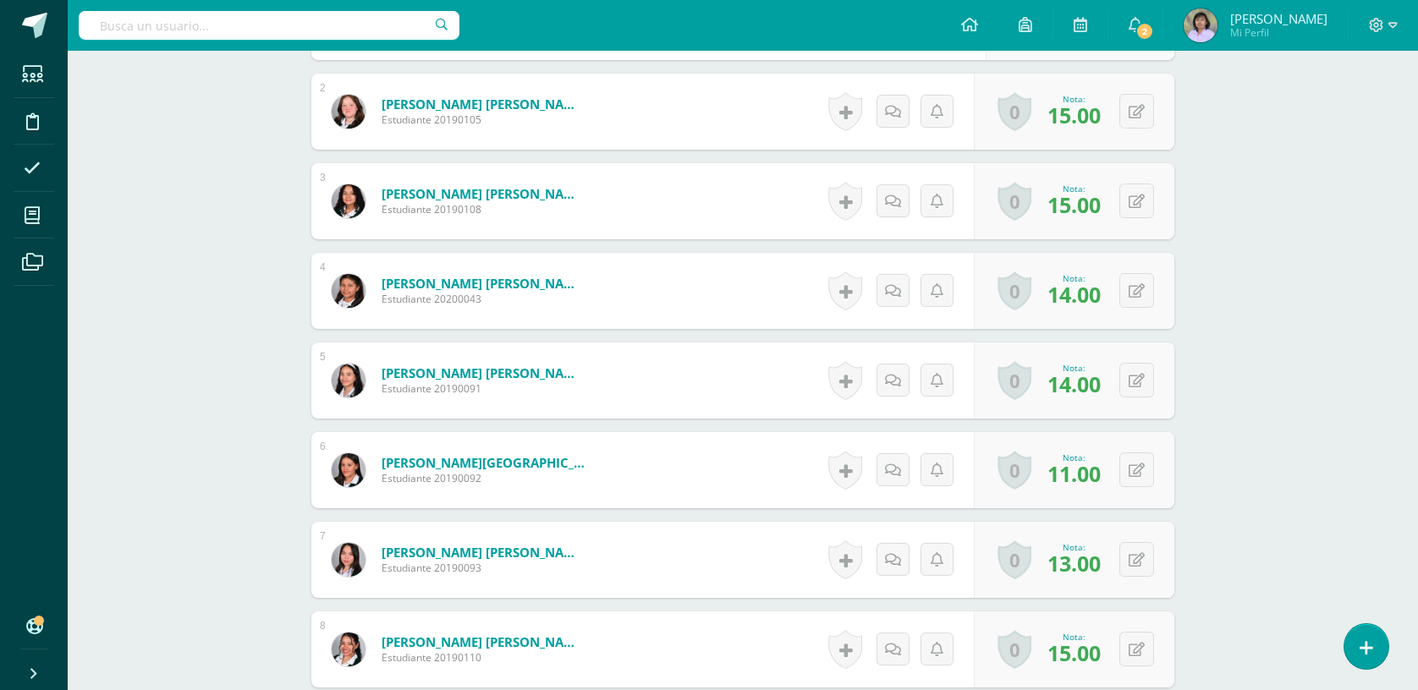
scroll to position [678, 0]
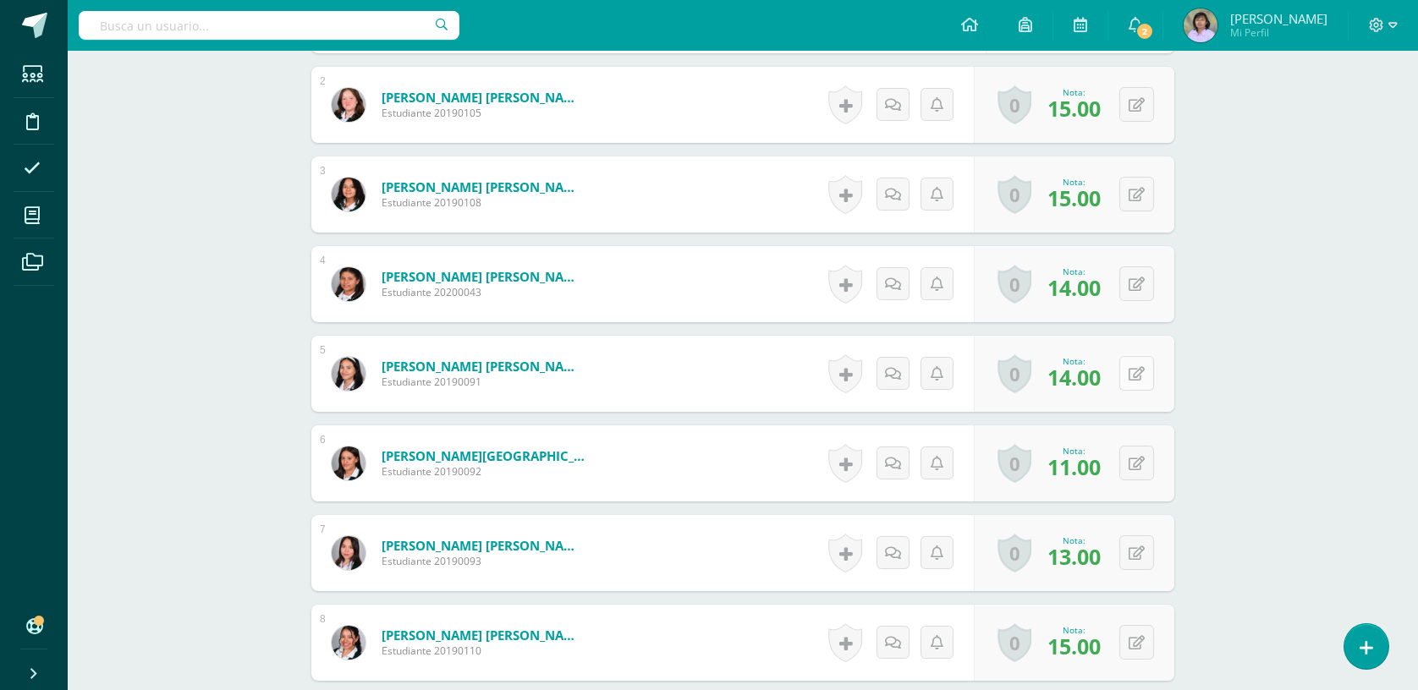
click at [1138, 370] on button at bounding box center [1136, 373] width 35 height 35
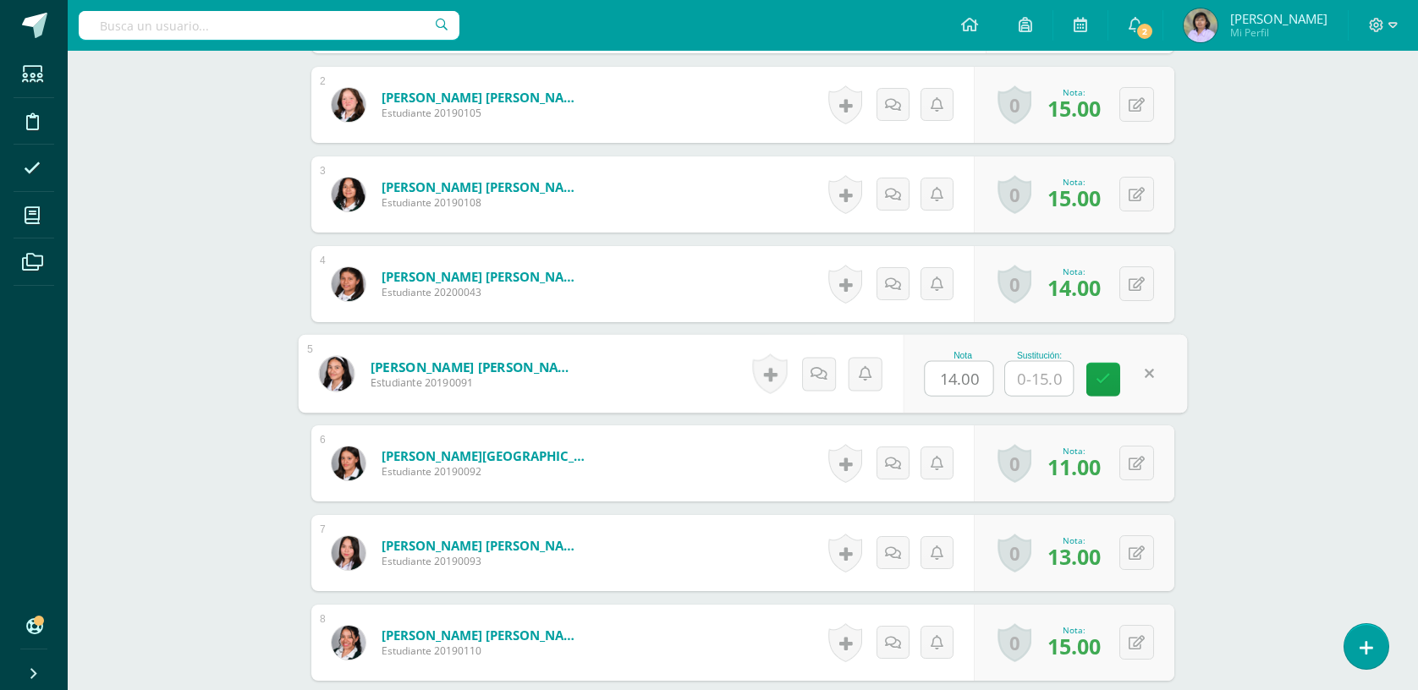
drag, startPoint x: 978, startPoint y: 376, endPoint x: 900, endPoint y: 376, distance: 77.8
click at [900, 376] on form "Estrada Montenegro, Bella María José Estudiante 20190091 Nota 14.00 Sustitución:" at bounding box center [743, 374] width 889 height 79
click at [941, 390] on link at bounding box center [936, 373] width 33 height 33
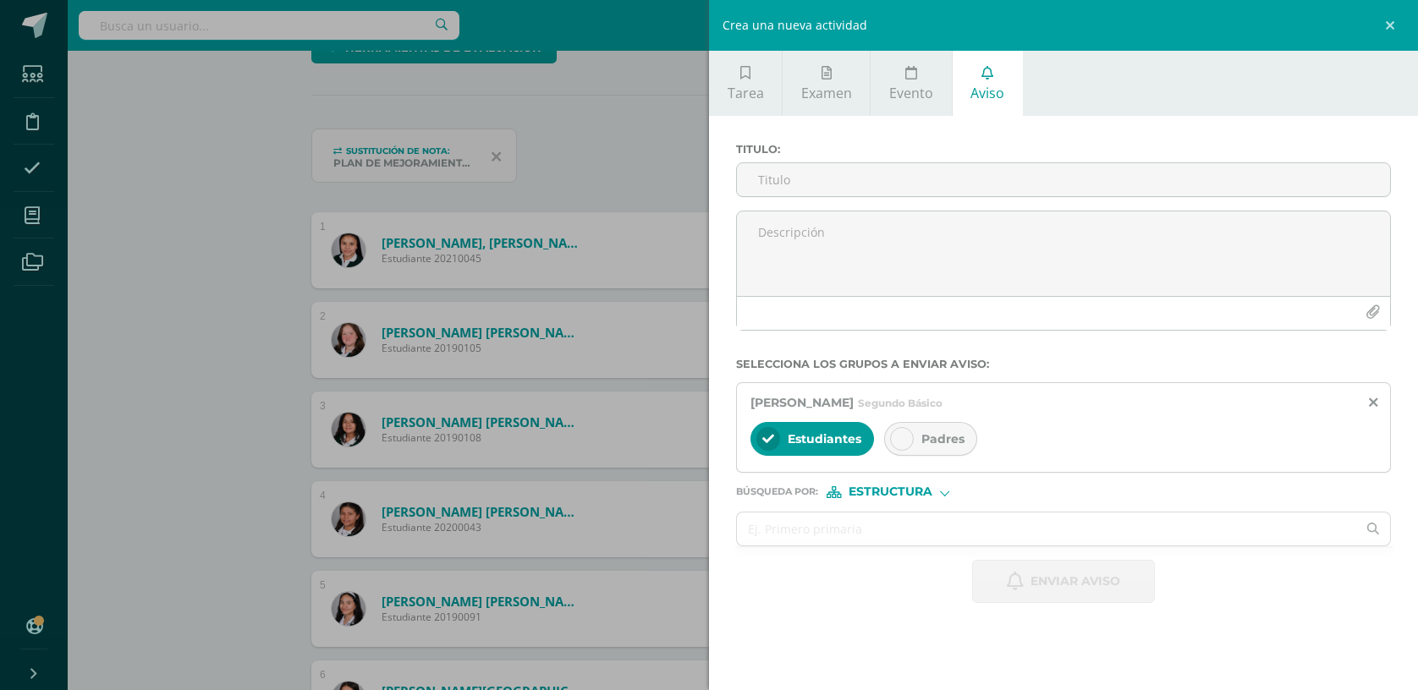
scroll to position [115, 0]
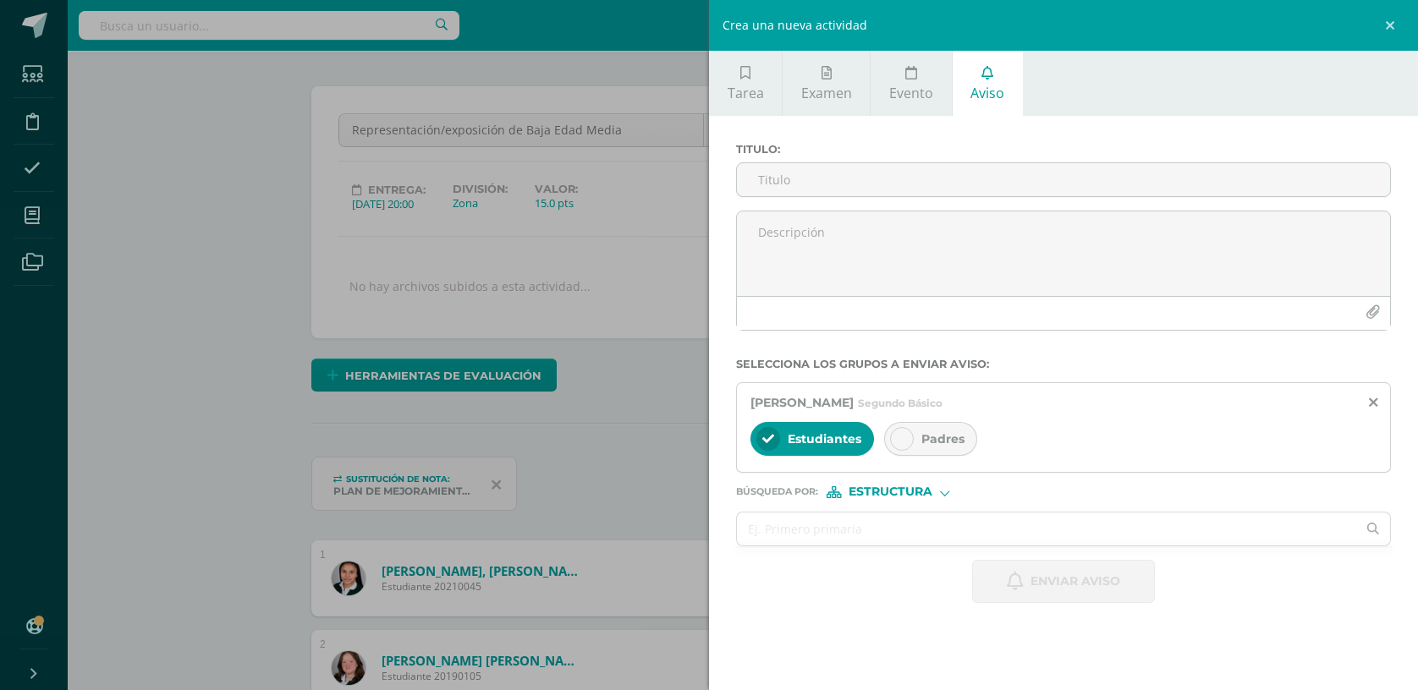
click at [601, 401] on div "Crea una nueva actividad Tarea Examen Evento Aviso Título: Valor: 100.0 Fecha: …" at bounding box center [709, 345] width 1418 height 690
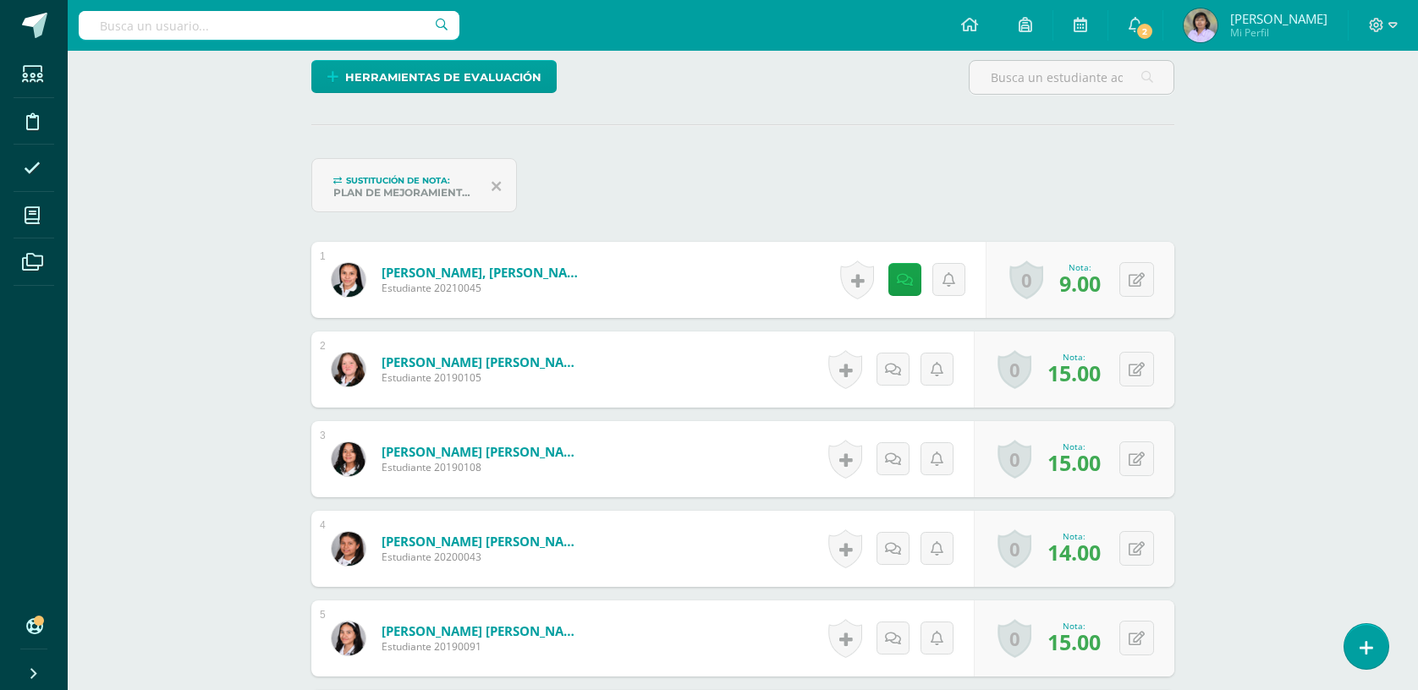
scroll to position [453, 0]
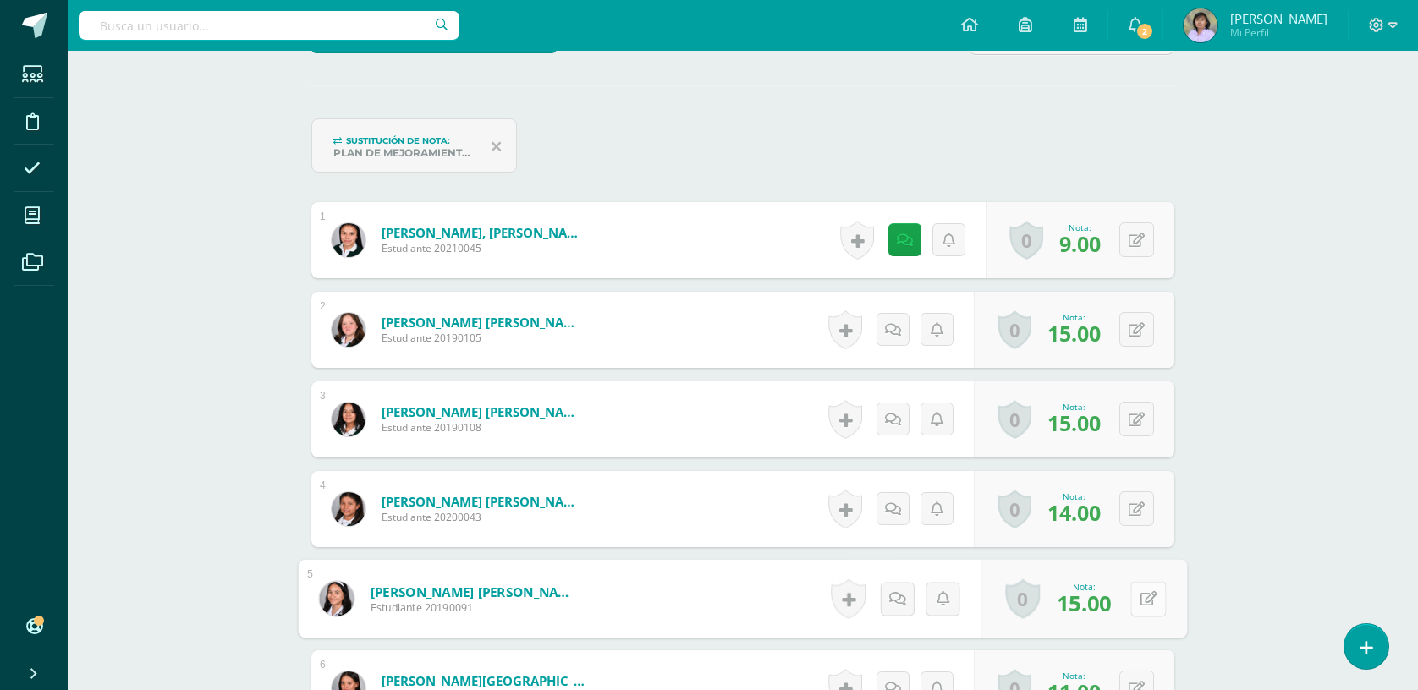
click at [1130, 599] on button at bounding box center [1148, 599] width 36 height 36
drag, startPoint x: 974, startPoint y: 603, endPoint x: 918, endPoint y: 606, distance: 56.7
click at [918, 606] on div "Nota 15.00 Sustitución:" at bounding box center [1044, 599] width 284 height 79
type input "14"
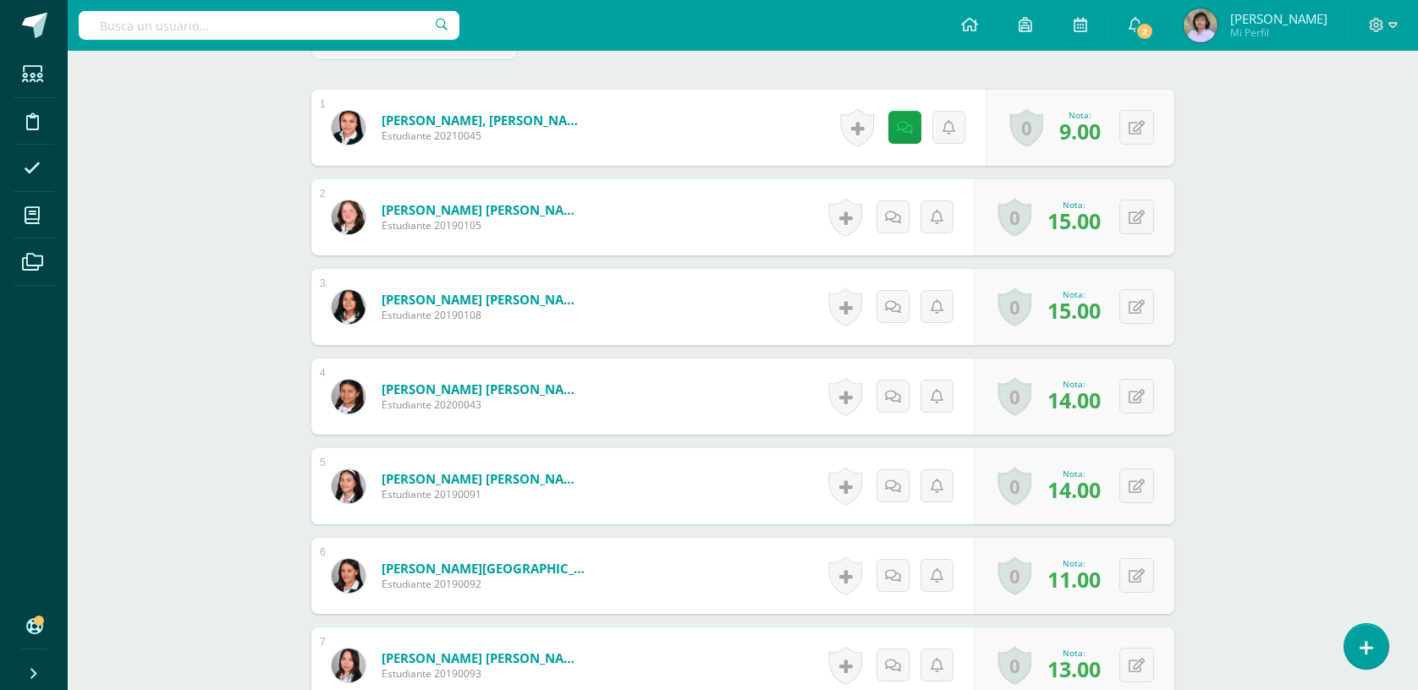
scroll to position [0, 0]
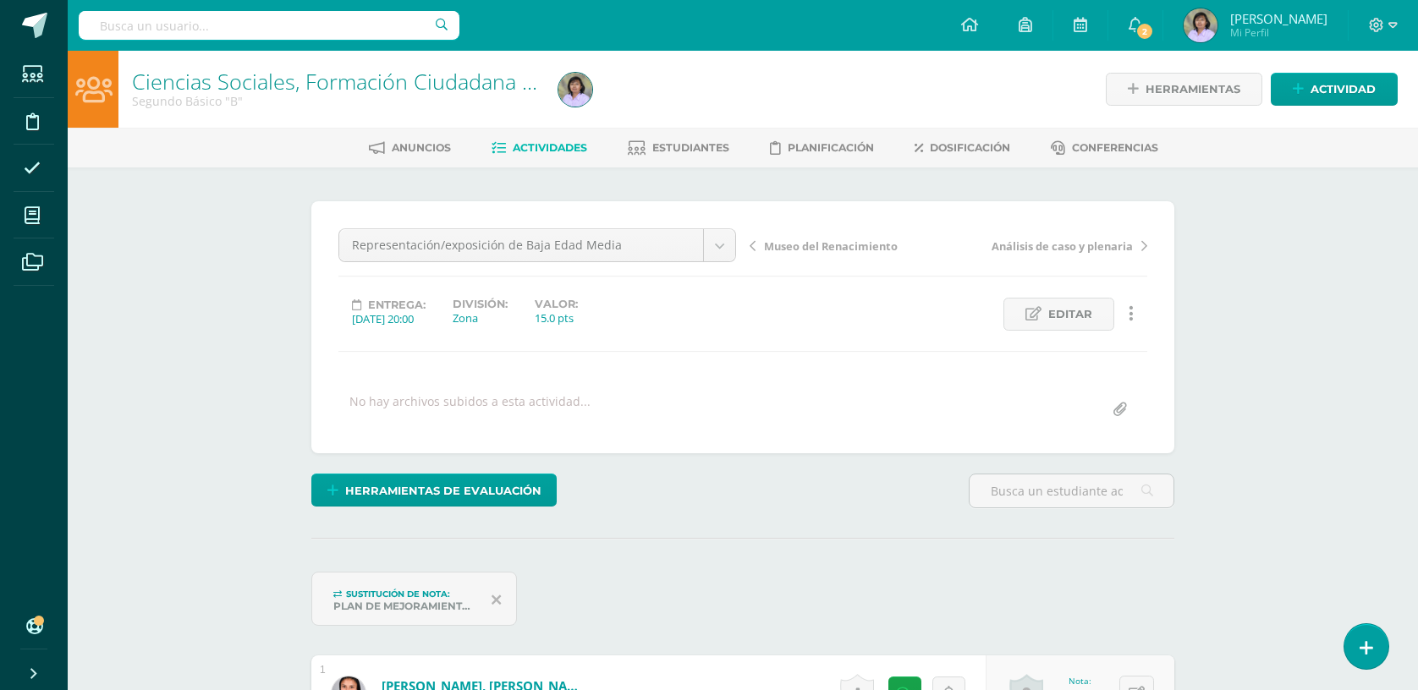
click at [751, 240] on icon at bounding box center [752, 246] width 6 height 12
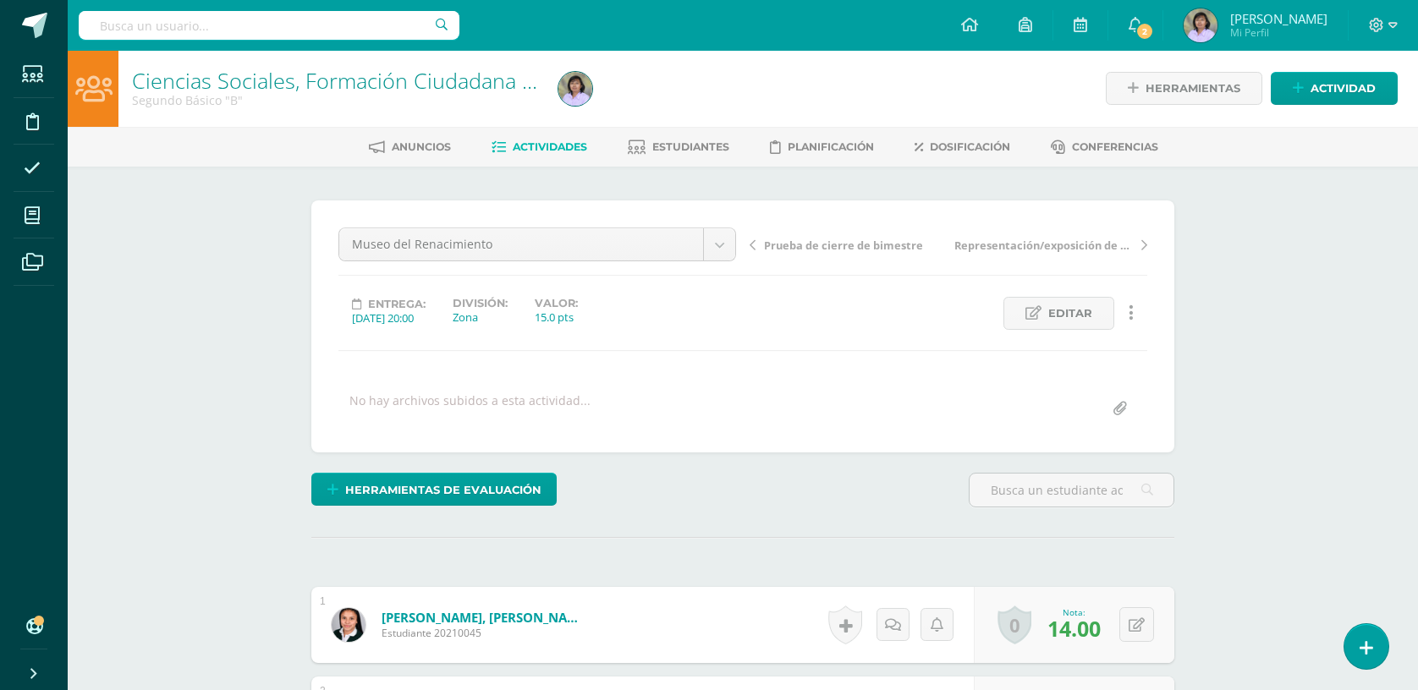
scroll to position [2, 0]
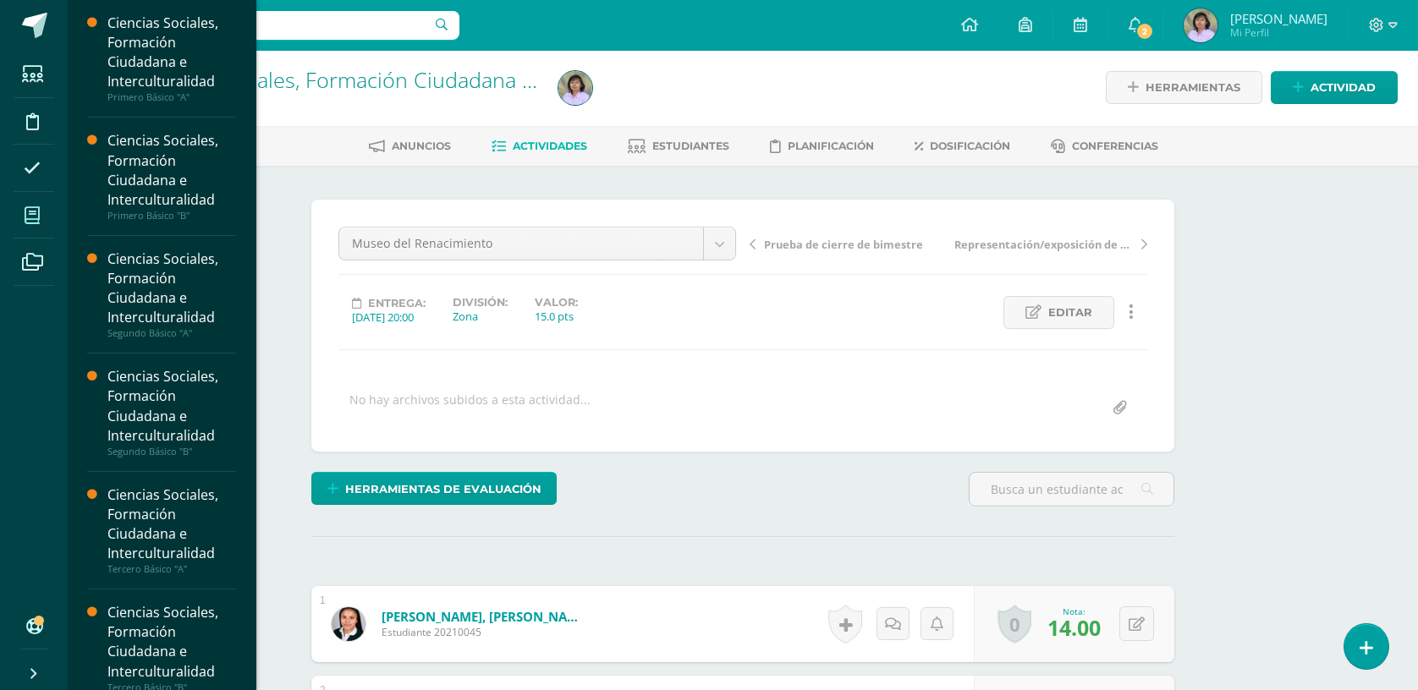
click at [32, 211] on icon at bounding box center [32, 215] width 15 height 17
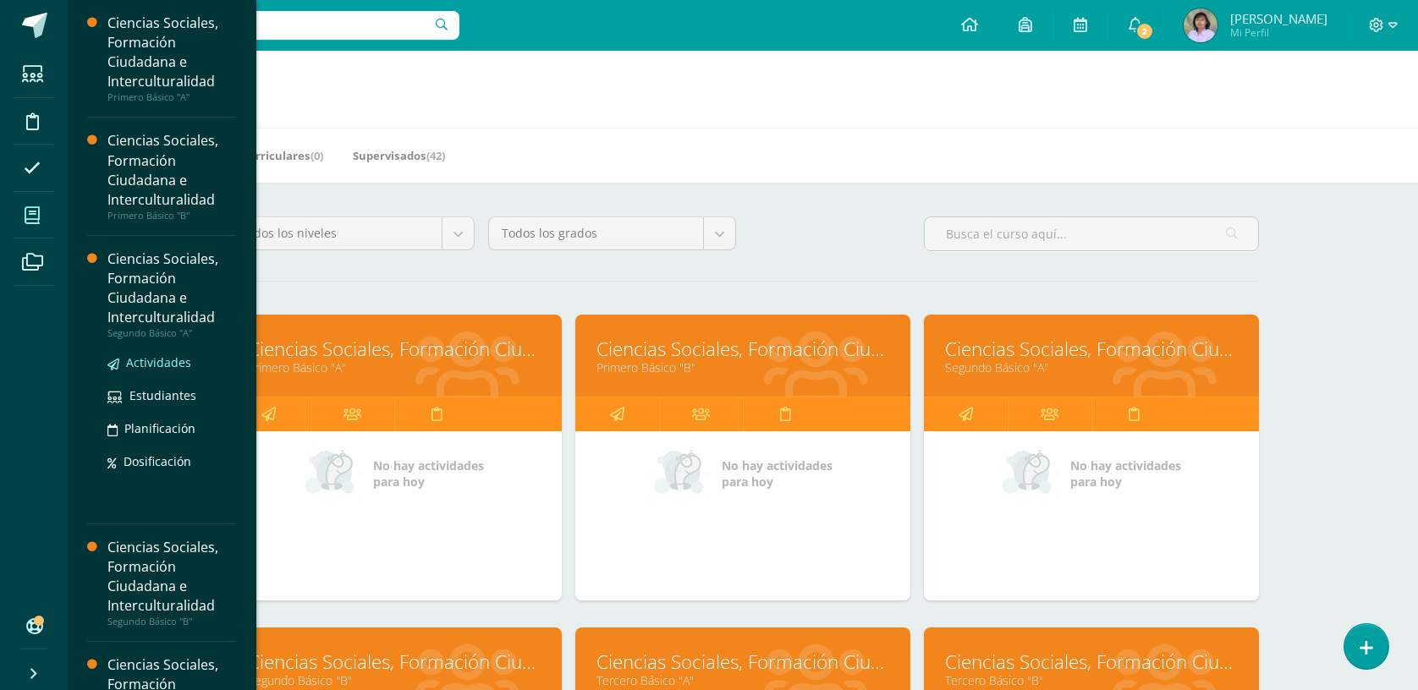
click at [140, 357] on span "Actividades" at bounding box center [158, 362] width 65 height 16
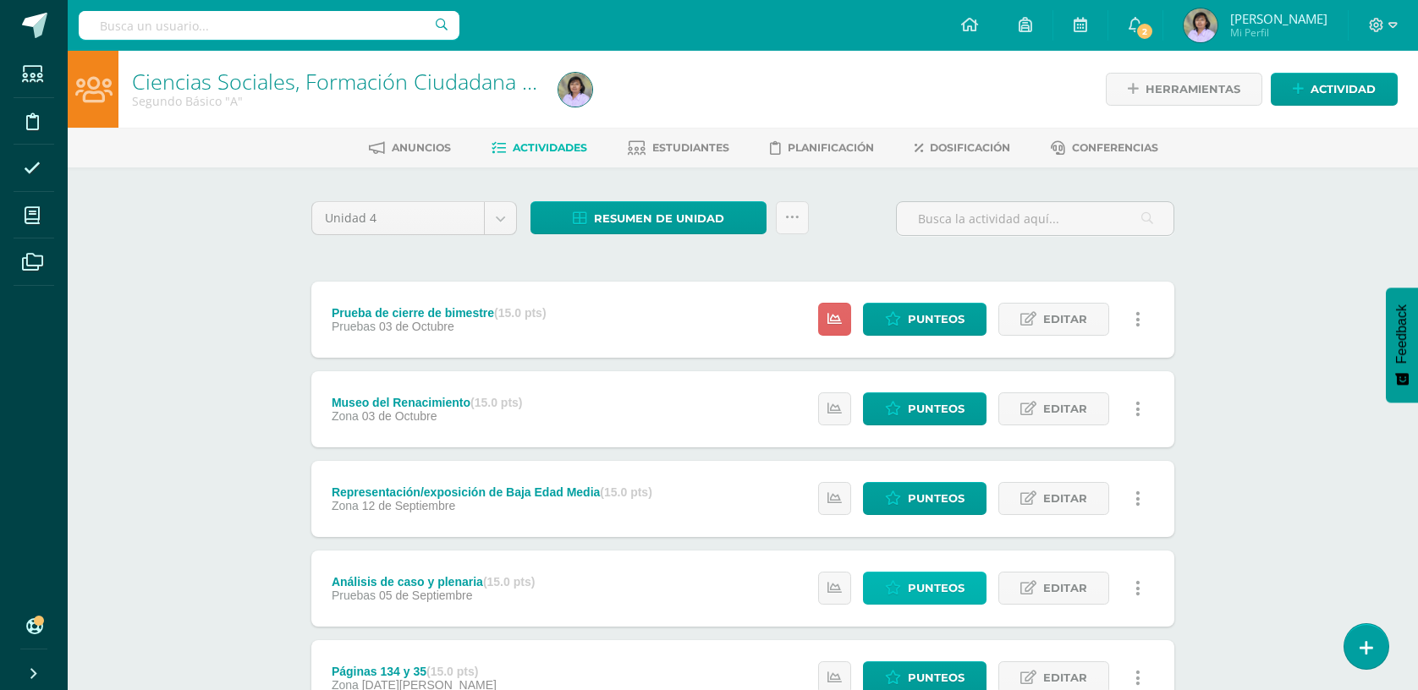
click at [913, 585] on span "Punteos" at bounding box center [936, 588] width 57 height 31
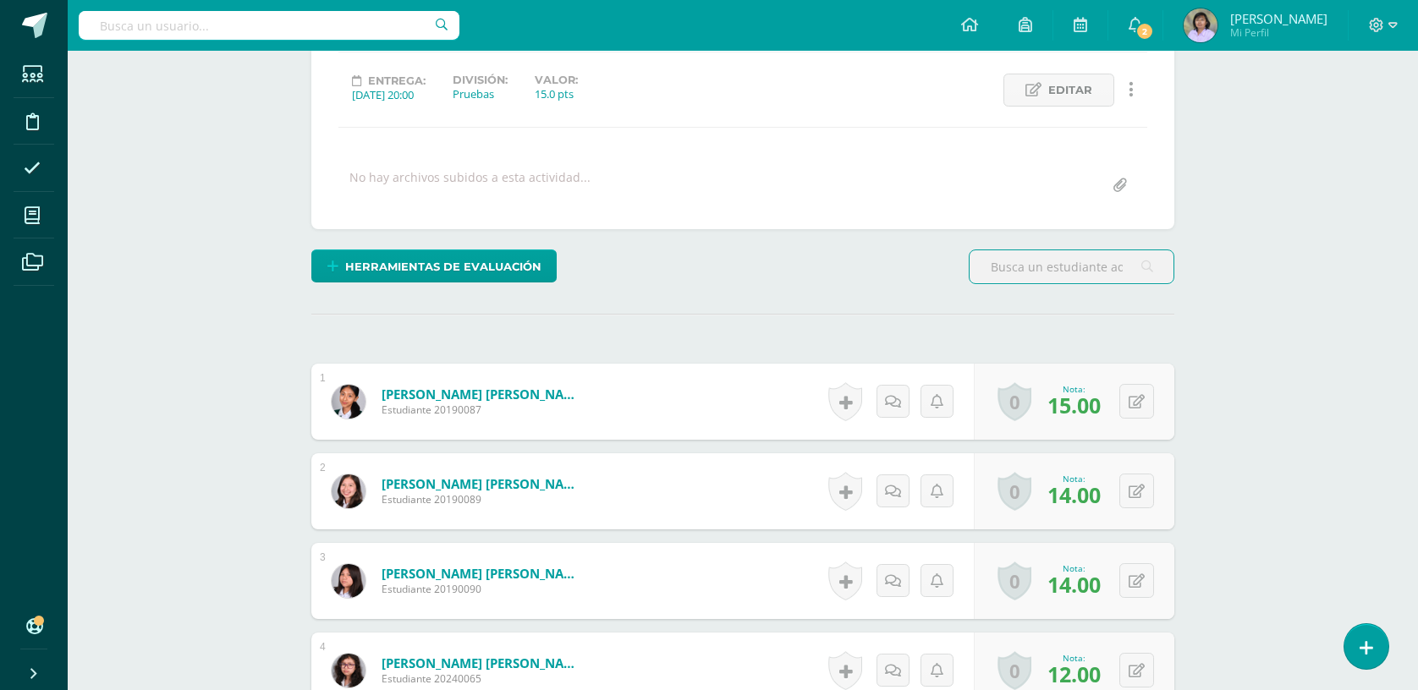
scroll to position [115, 0]
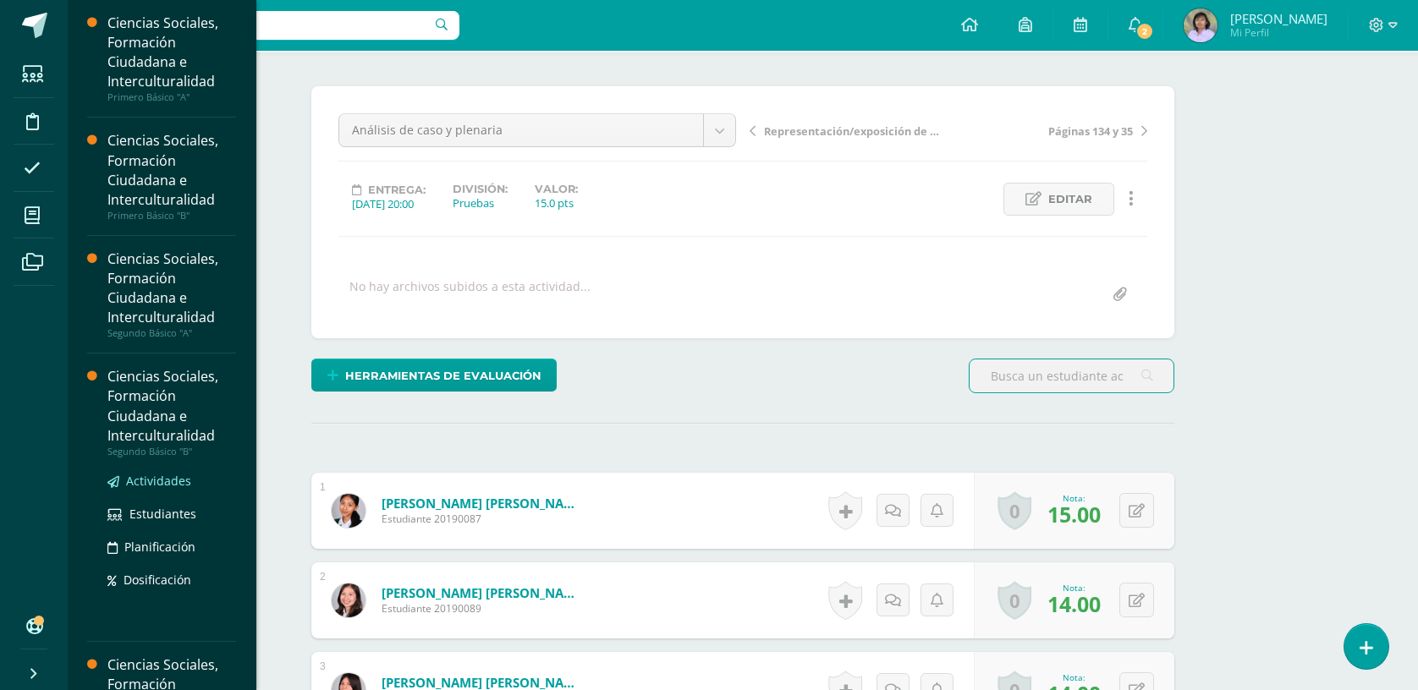
click at [153, 475] on span "Actividades" at bounding box center [158, 481] width 65 height 16
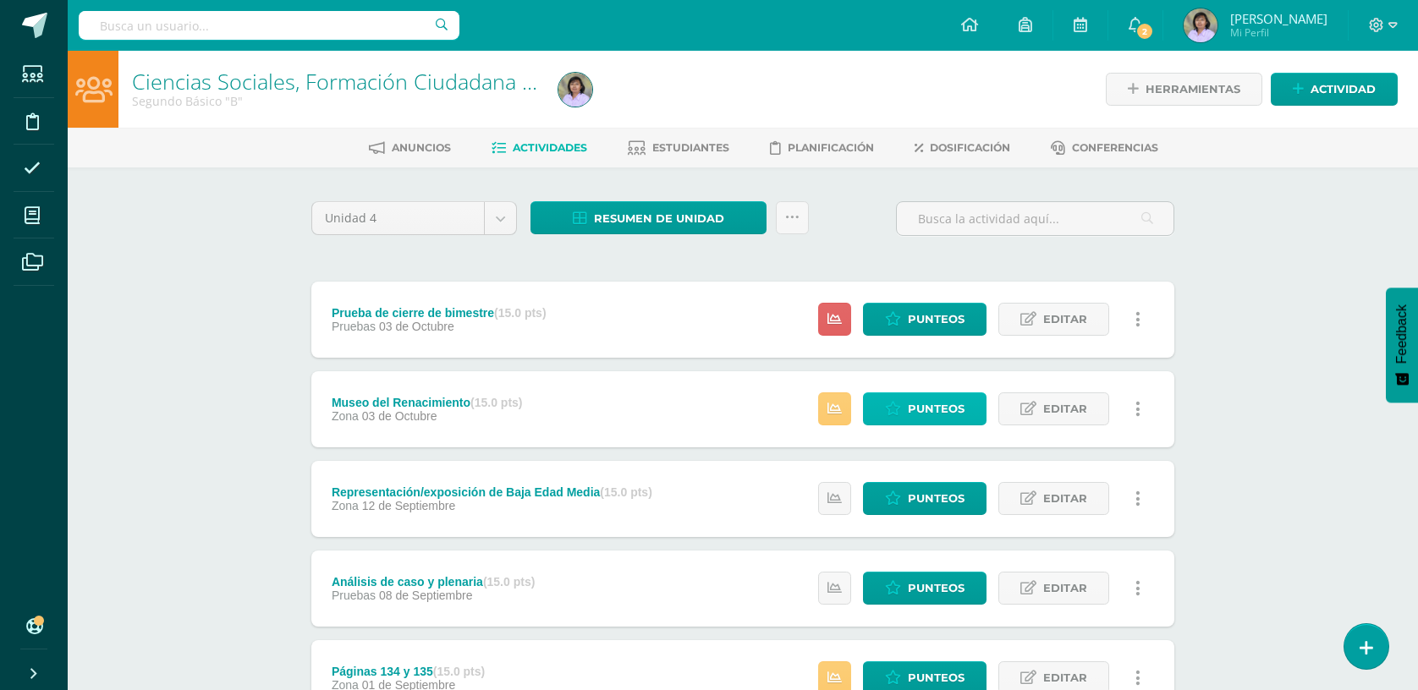
click at [932, 414] on span "Punteos" at bounding box center [936, 408] width 57 height 31
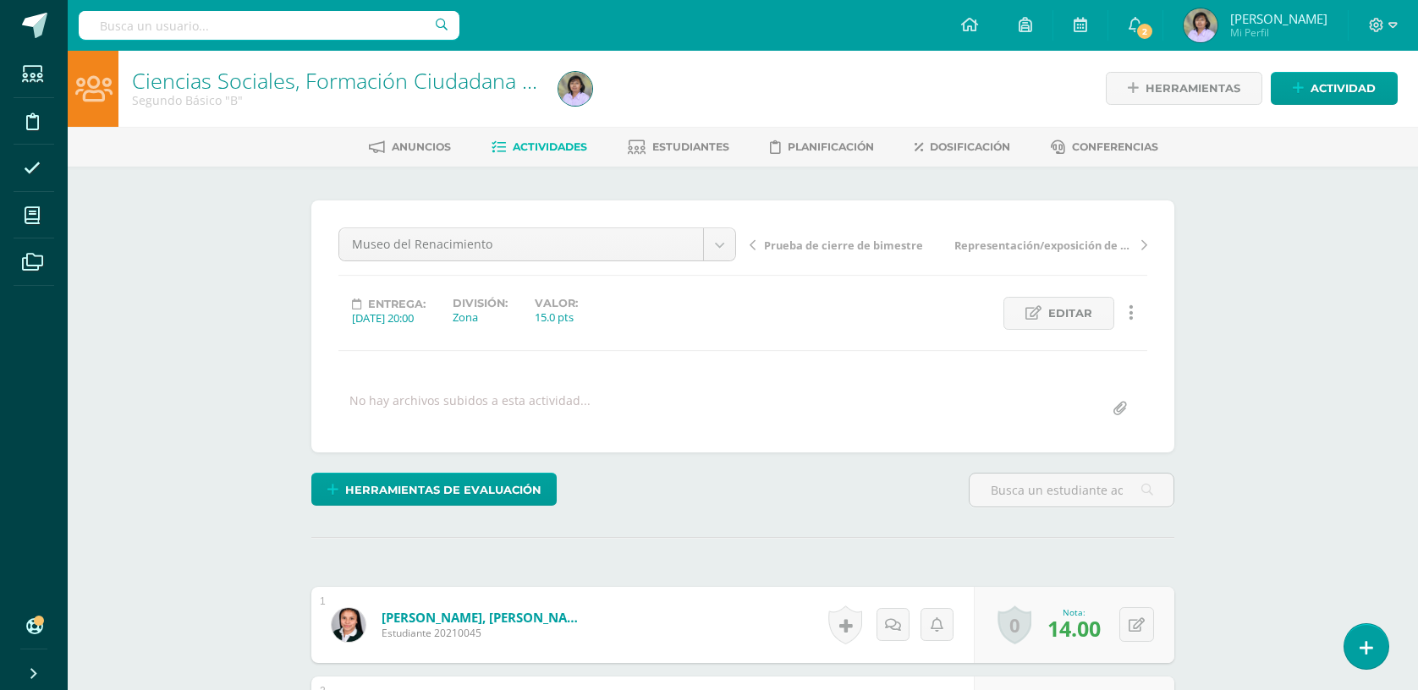
scroll to position [2, 0]
click at [809, 480] on div "Herramientas de evaluación Lista de cotejo Escala de valoración Puntos Extra Su…" at bounding box center [742, 496] width 876 height 48
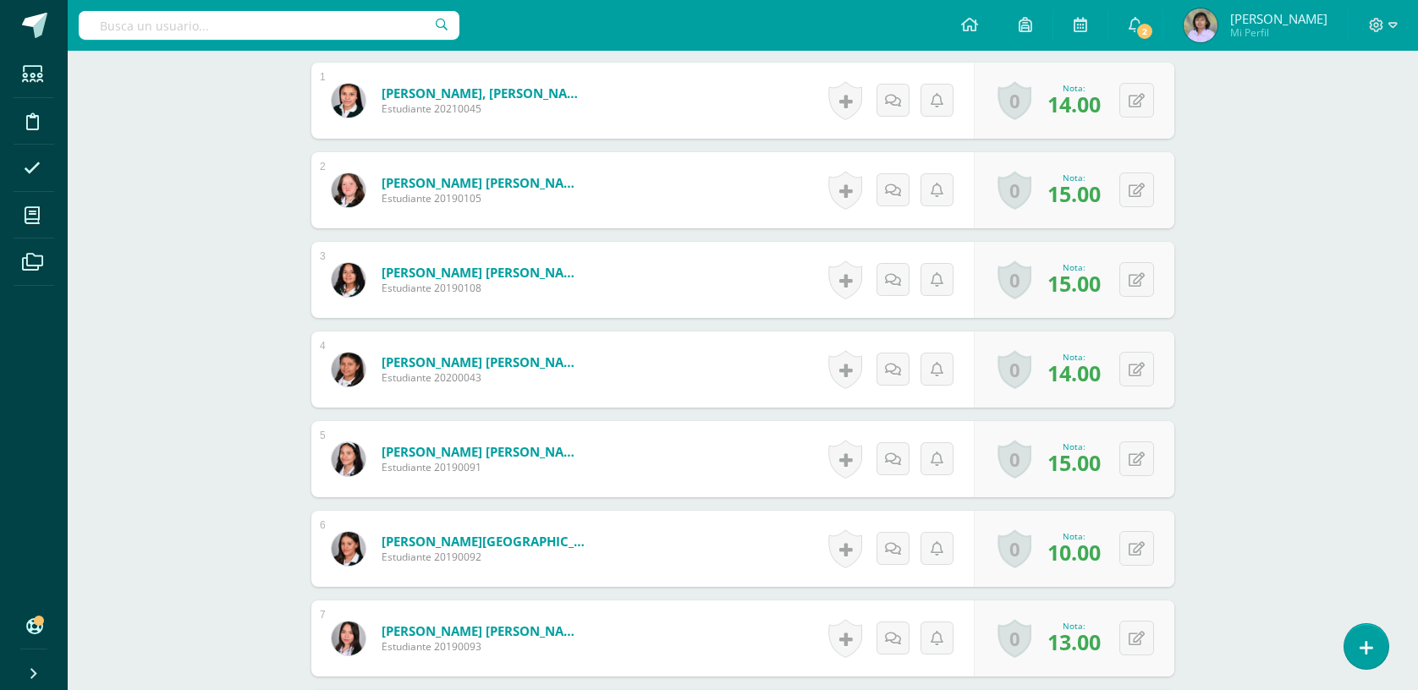
scroll to position [566, 0]
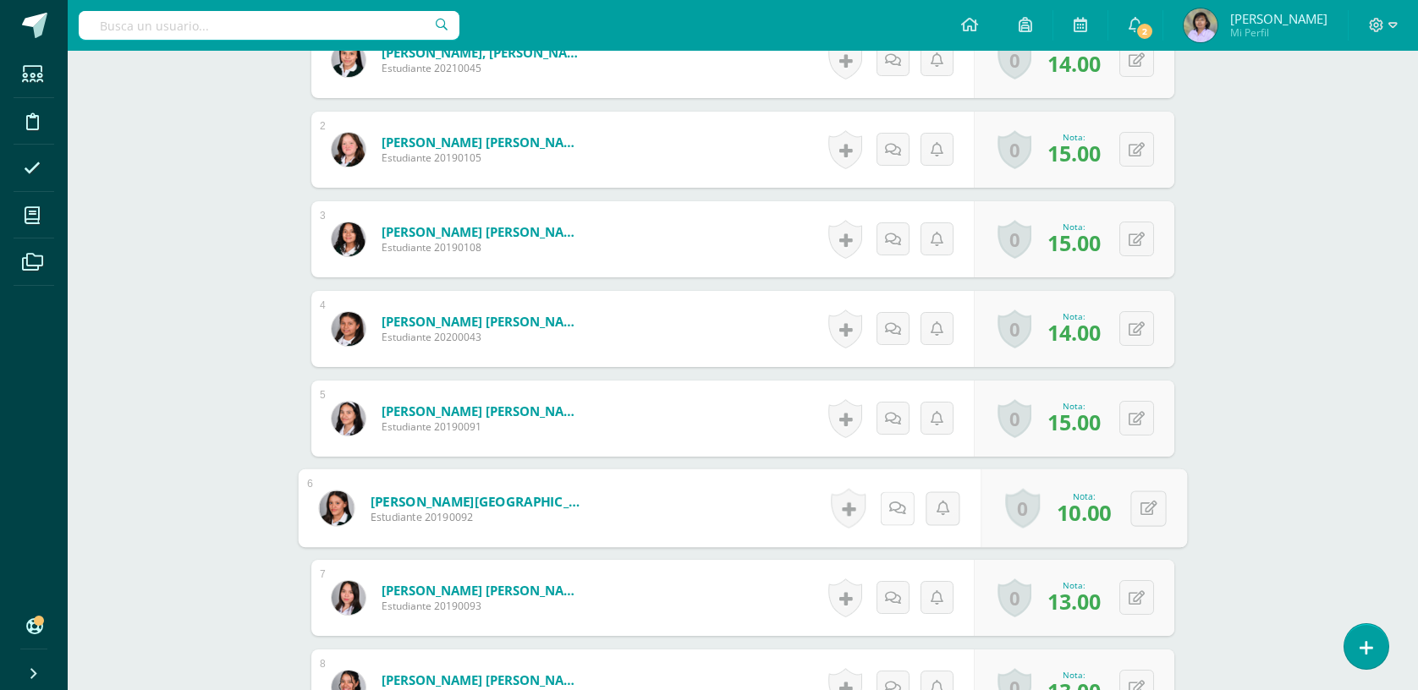
click at [891, 509] on icon at bounding box center [897, 508] width 17 height 14
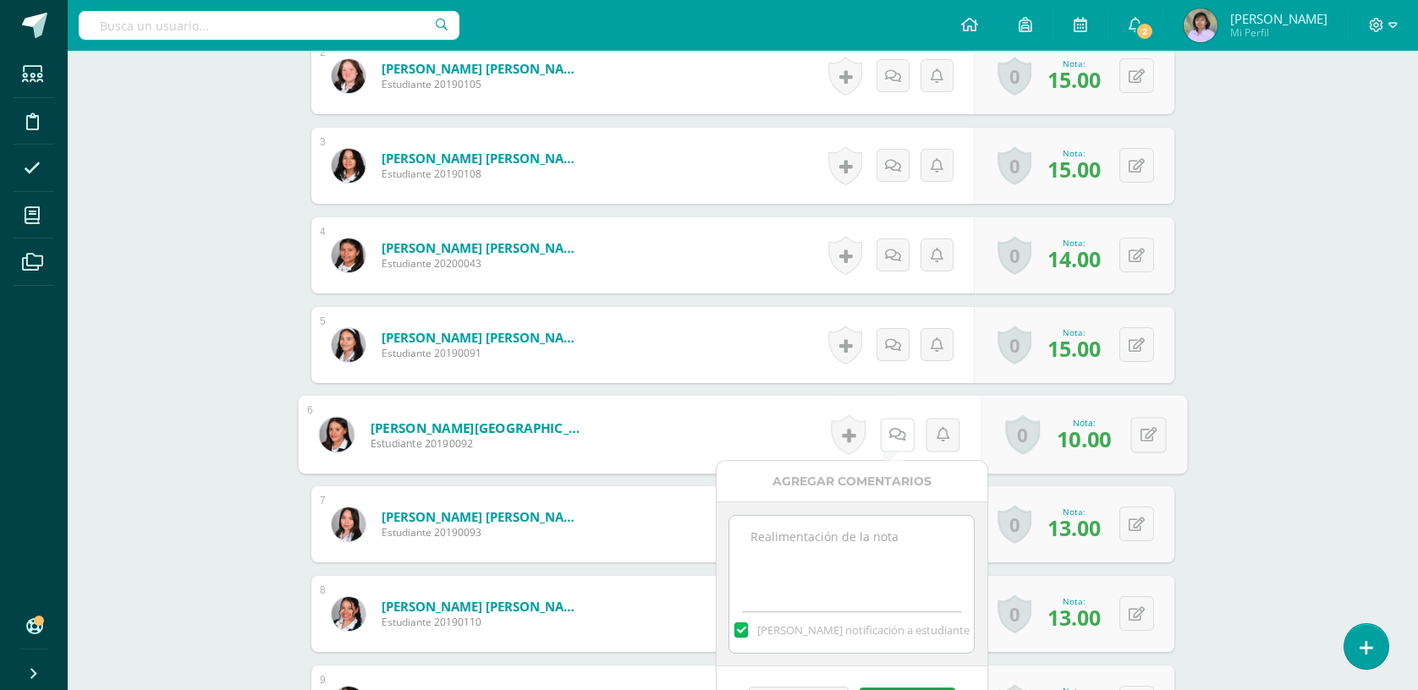
scroll to position [678, 0]
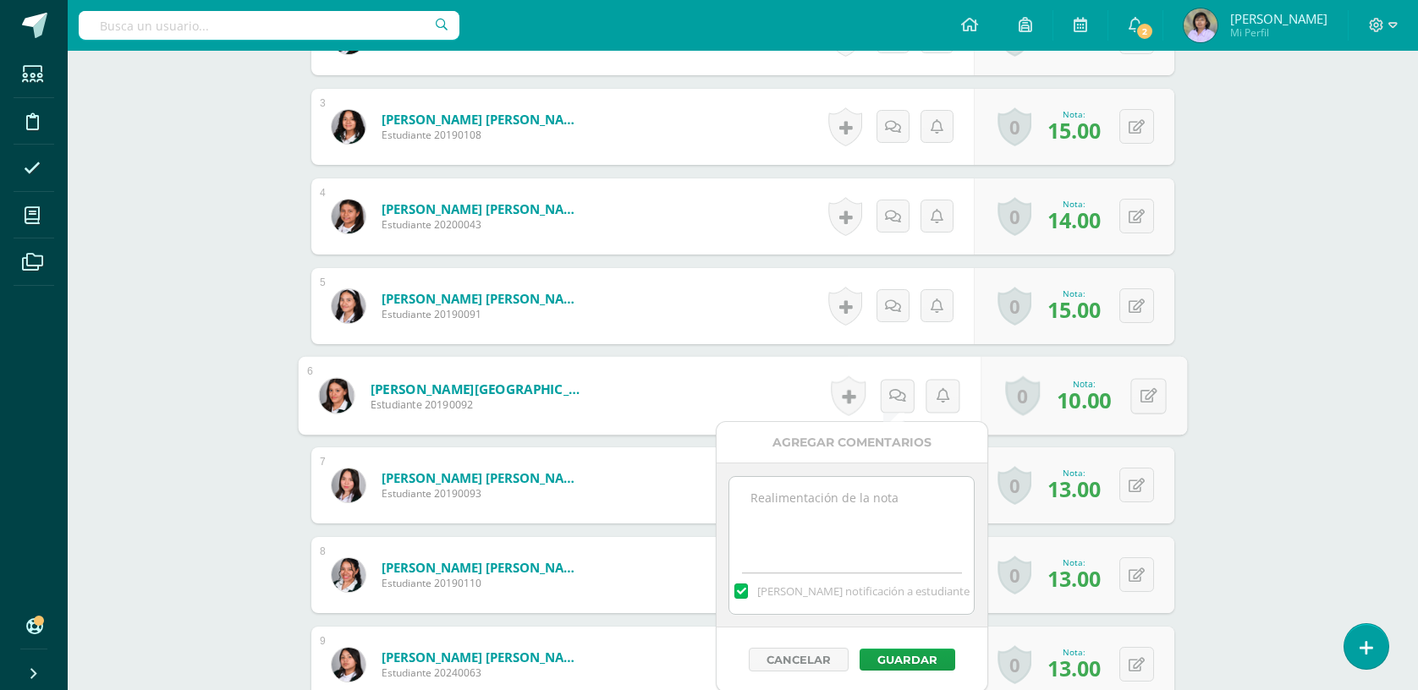
click at [858, 502] on textarea at bounding box center [851, 519] width 244 height 85
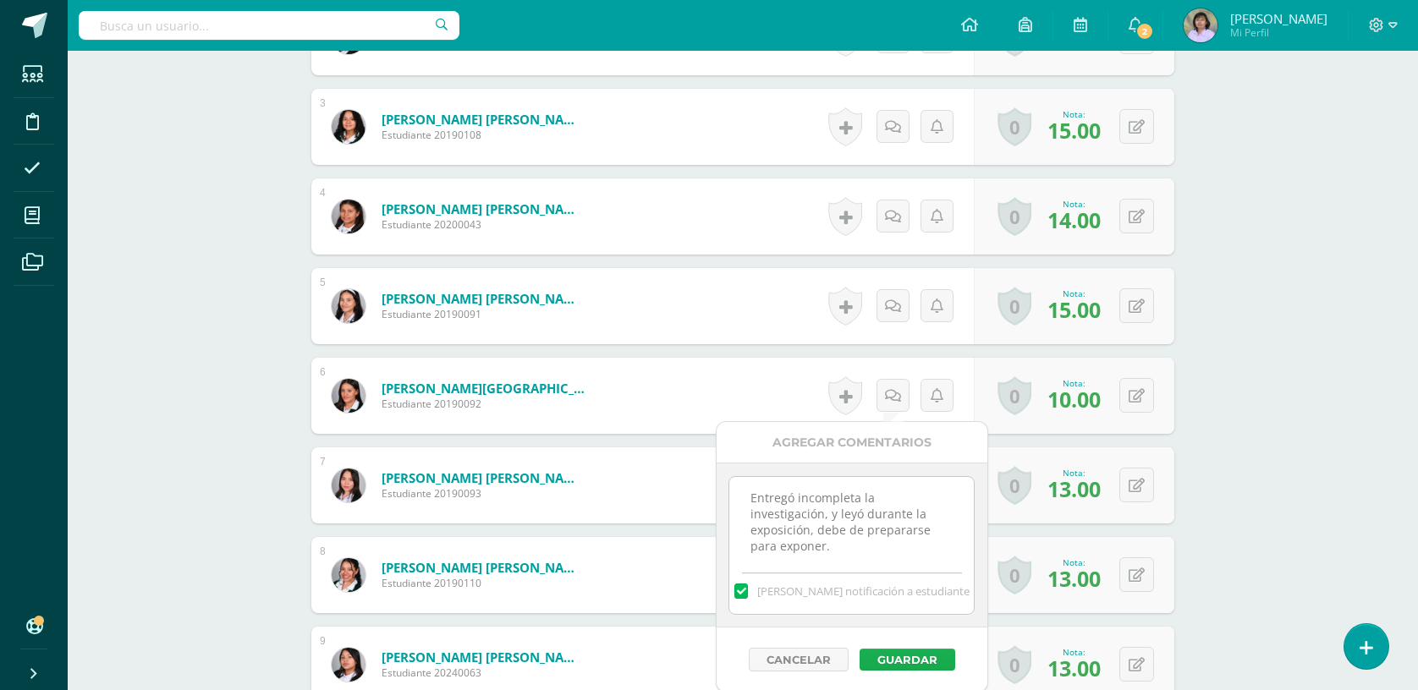
type textarea "Entregó incompleta la investigación, y leyó durante la exposición, debe de prep…"
click at [935, 664] on button "Guardar" at bounding box center [907, 660] width 96 height 22
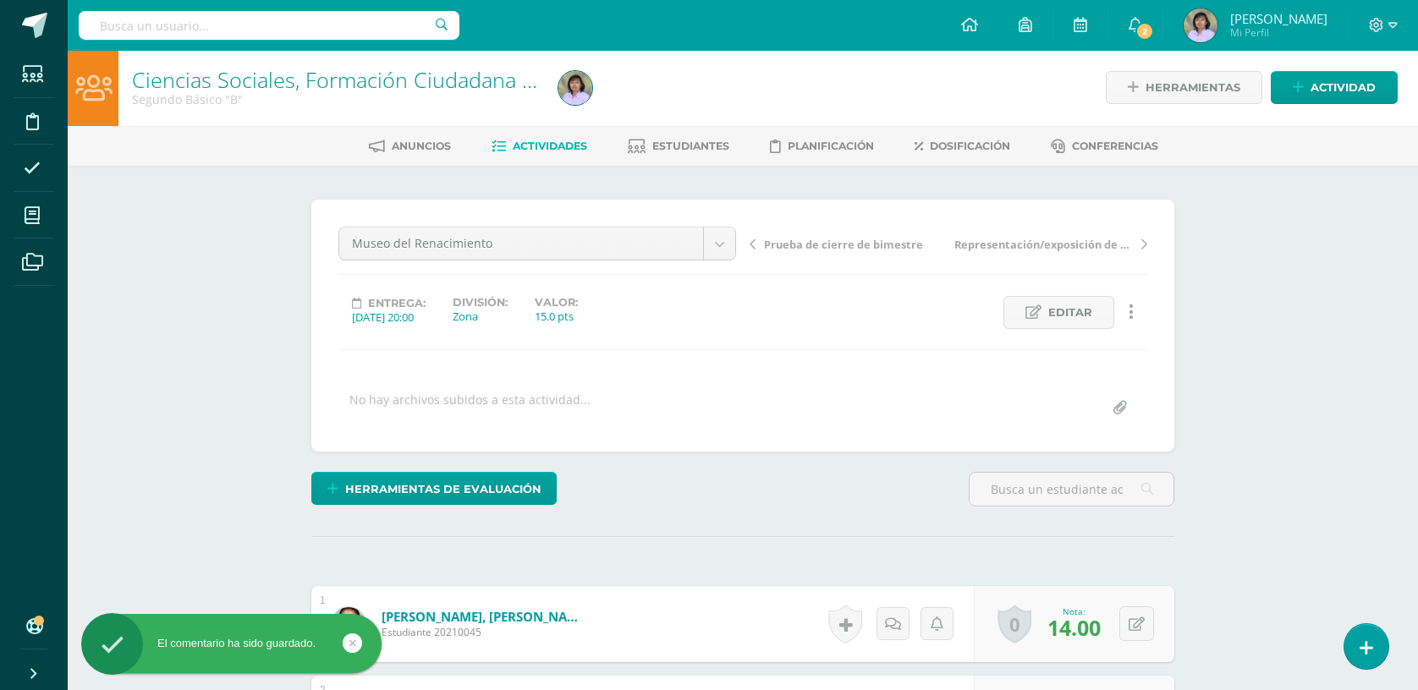
scroll to position [0, 0]
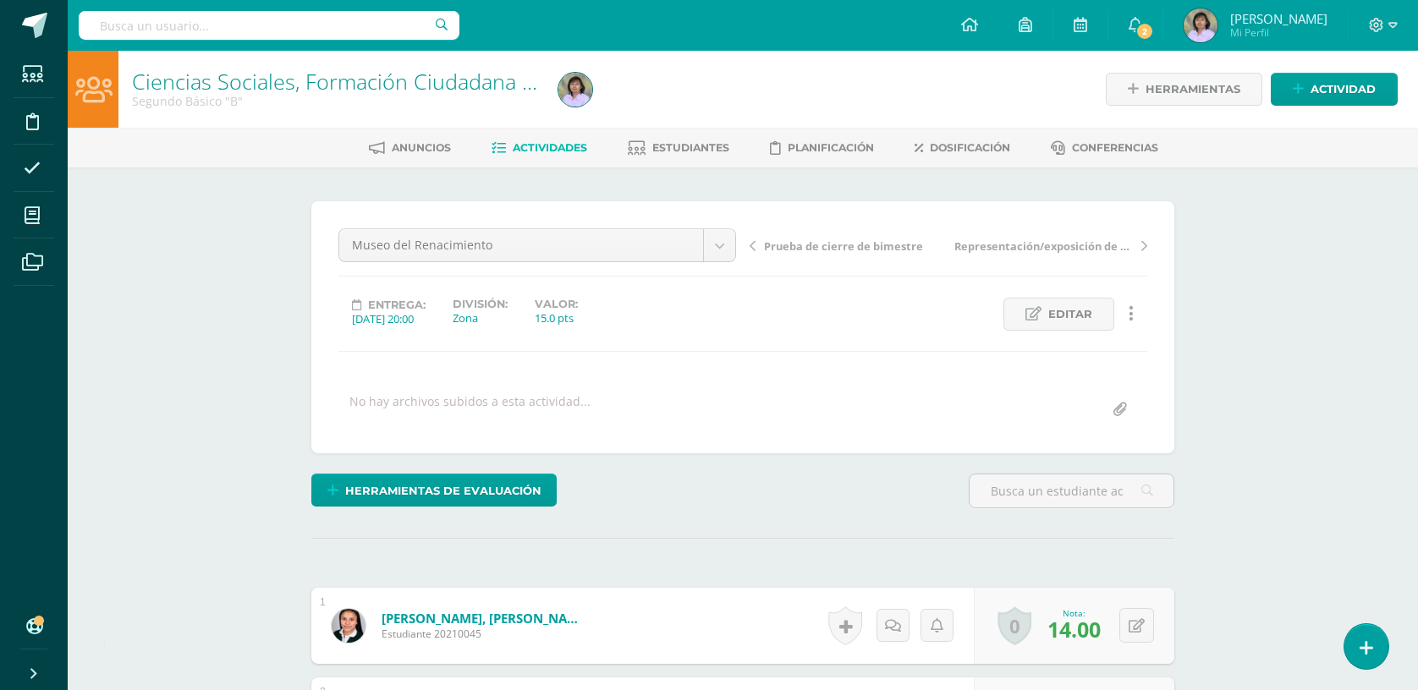
click at [546, 145] on span "Actividades" at bounding box center [550, 147] width 74 height 13
